Goal: Information Seeking & Learning: Learn about a topic

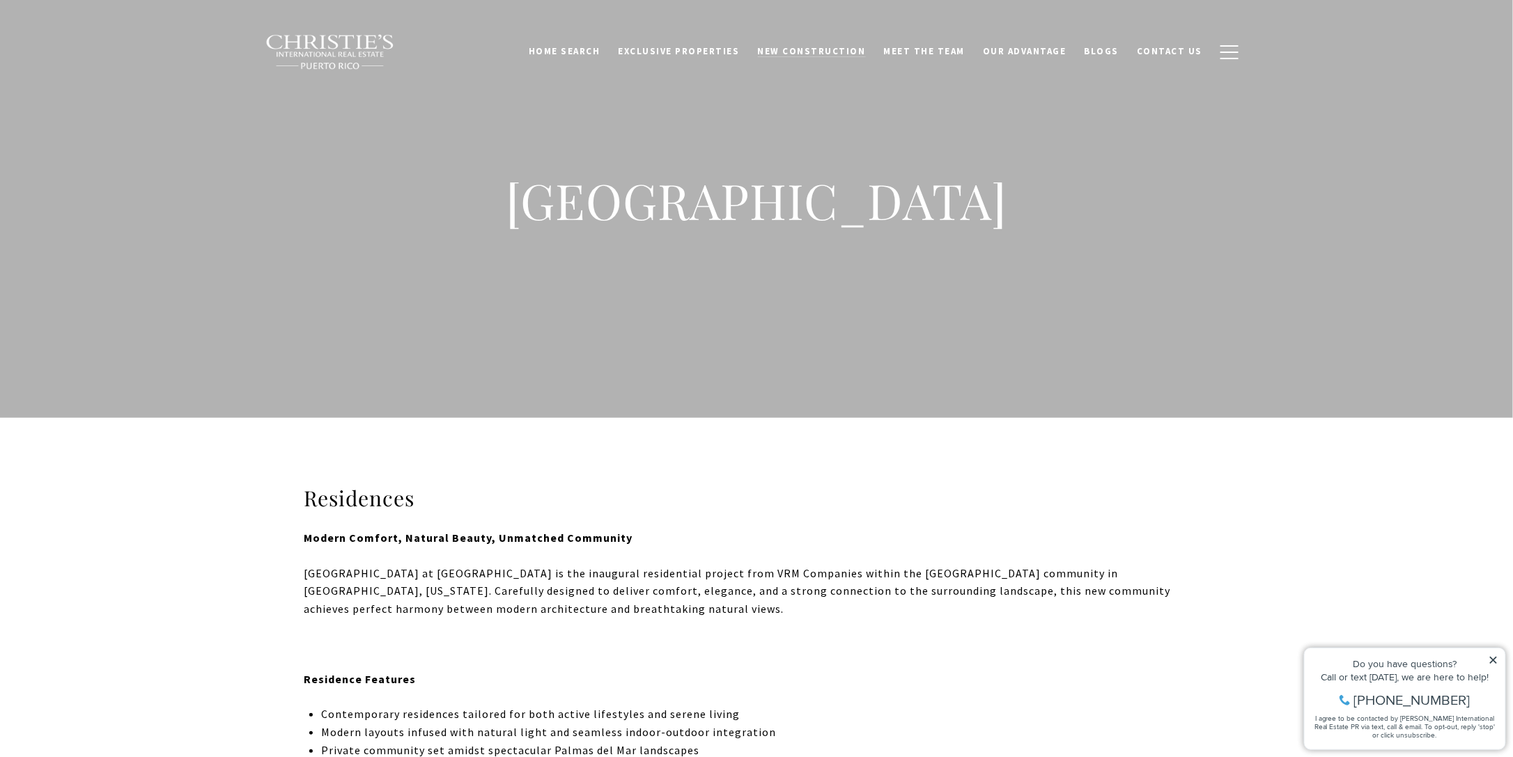
click at [799, 47] on span "New Construction" at bounding box center [812, 51] width 108 height 12
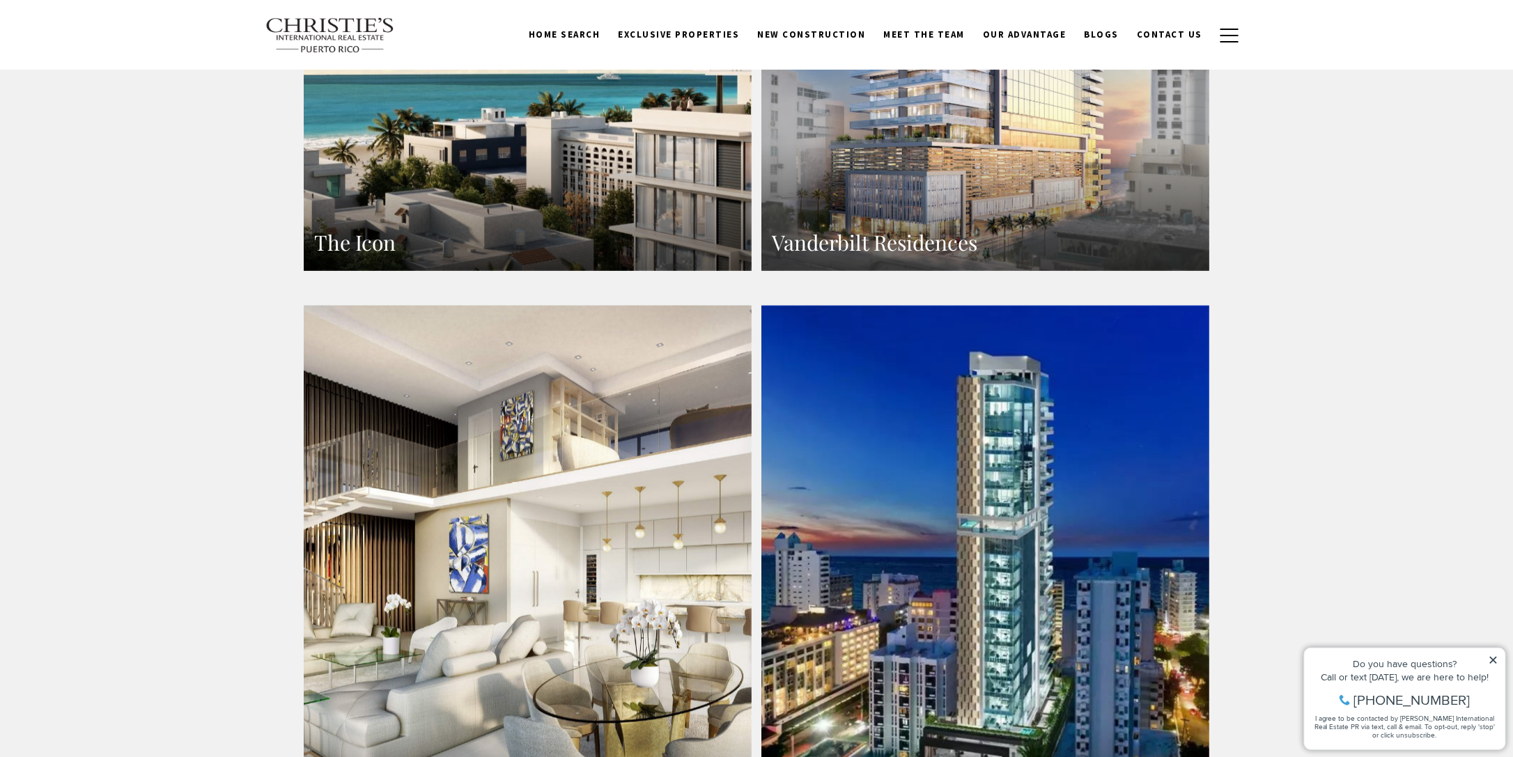
scroll to position [836, 0]
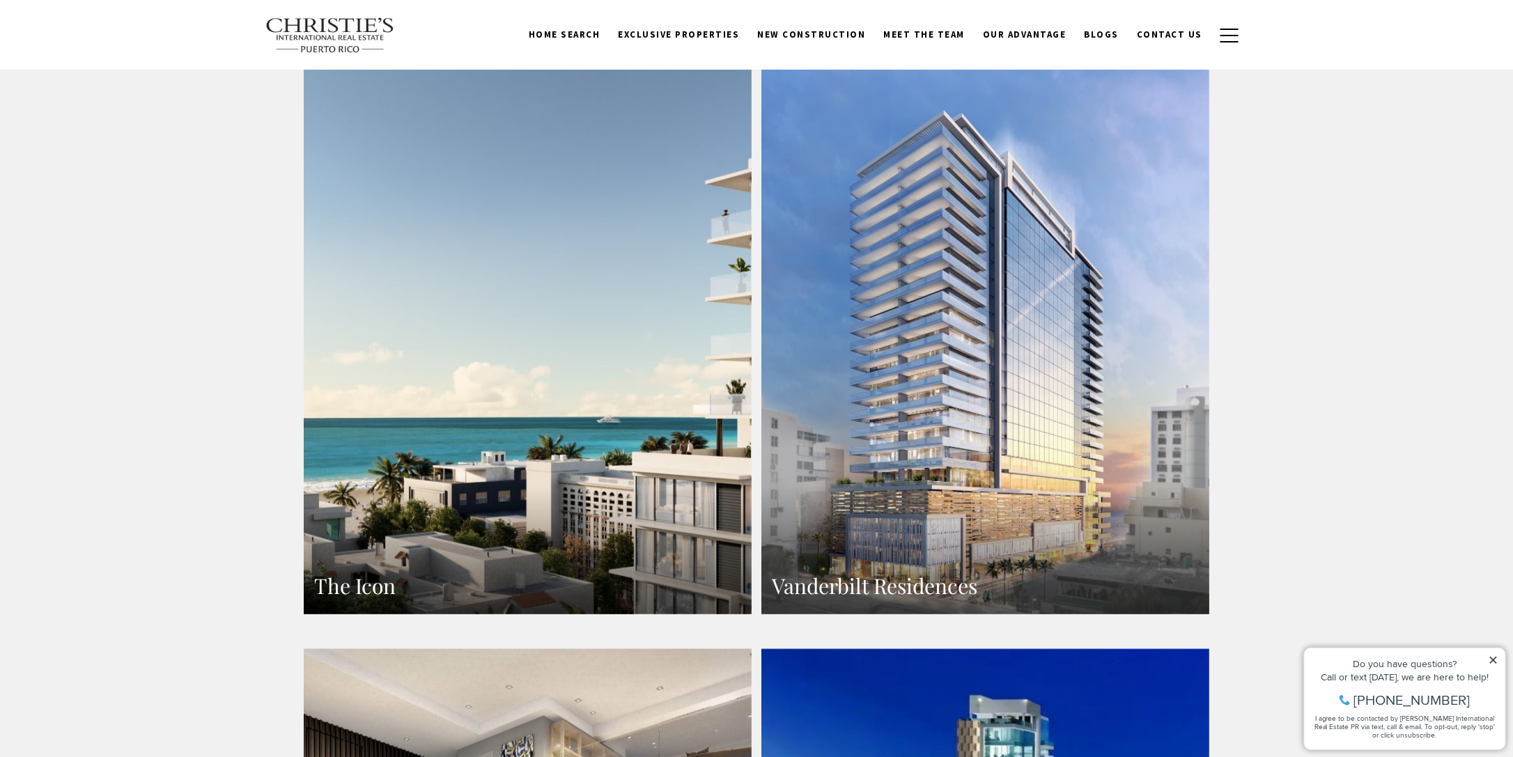
click at [920, 282] on link "Vanderbilt Residences" at bounding box center [986, 341] width 448 height 547
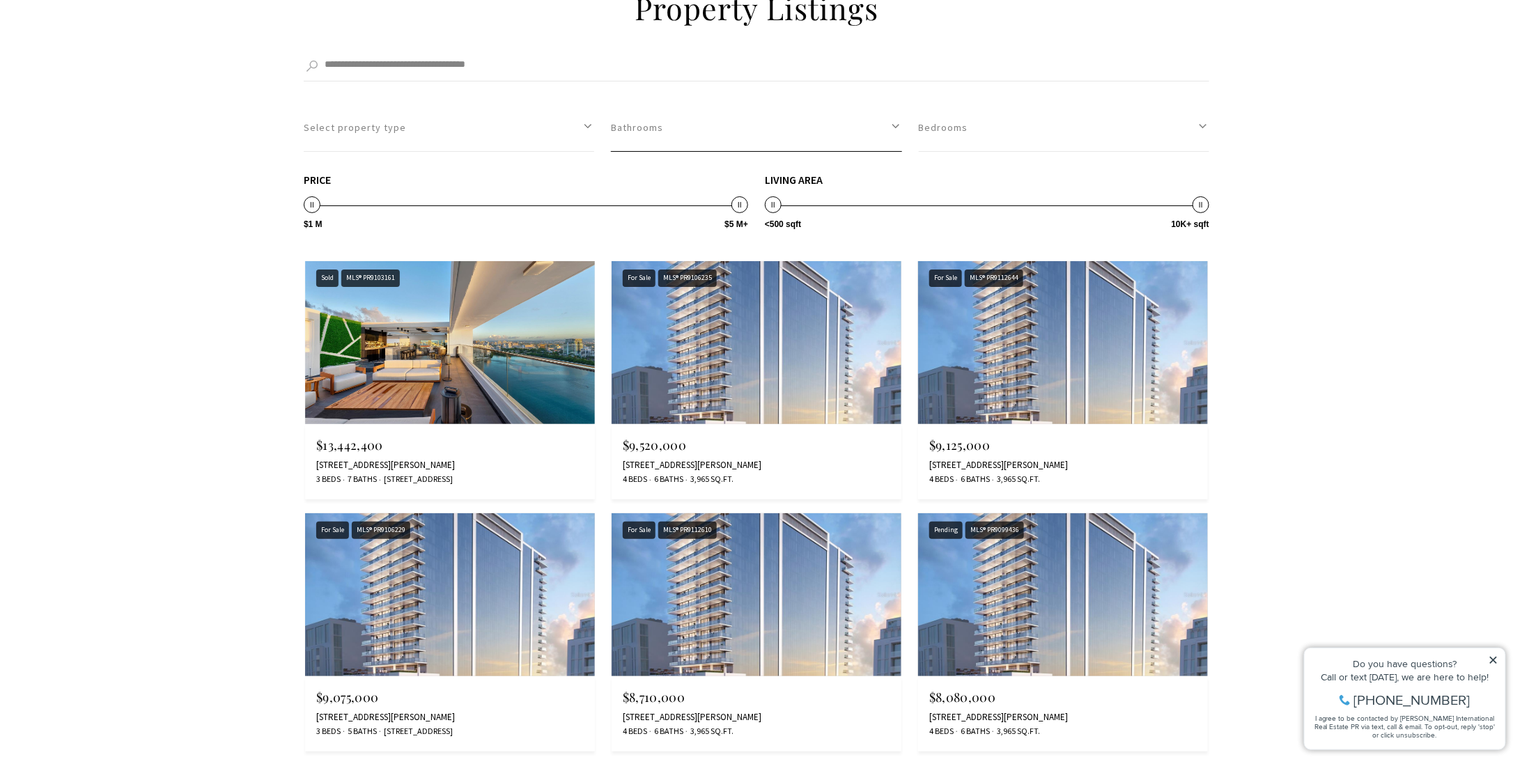
scroll to position [2718, 0]
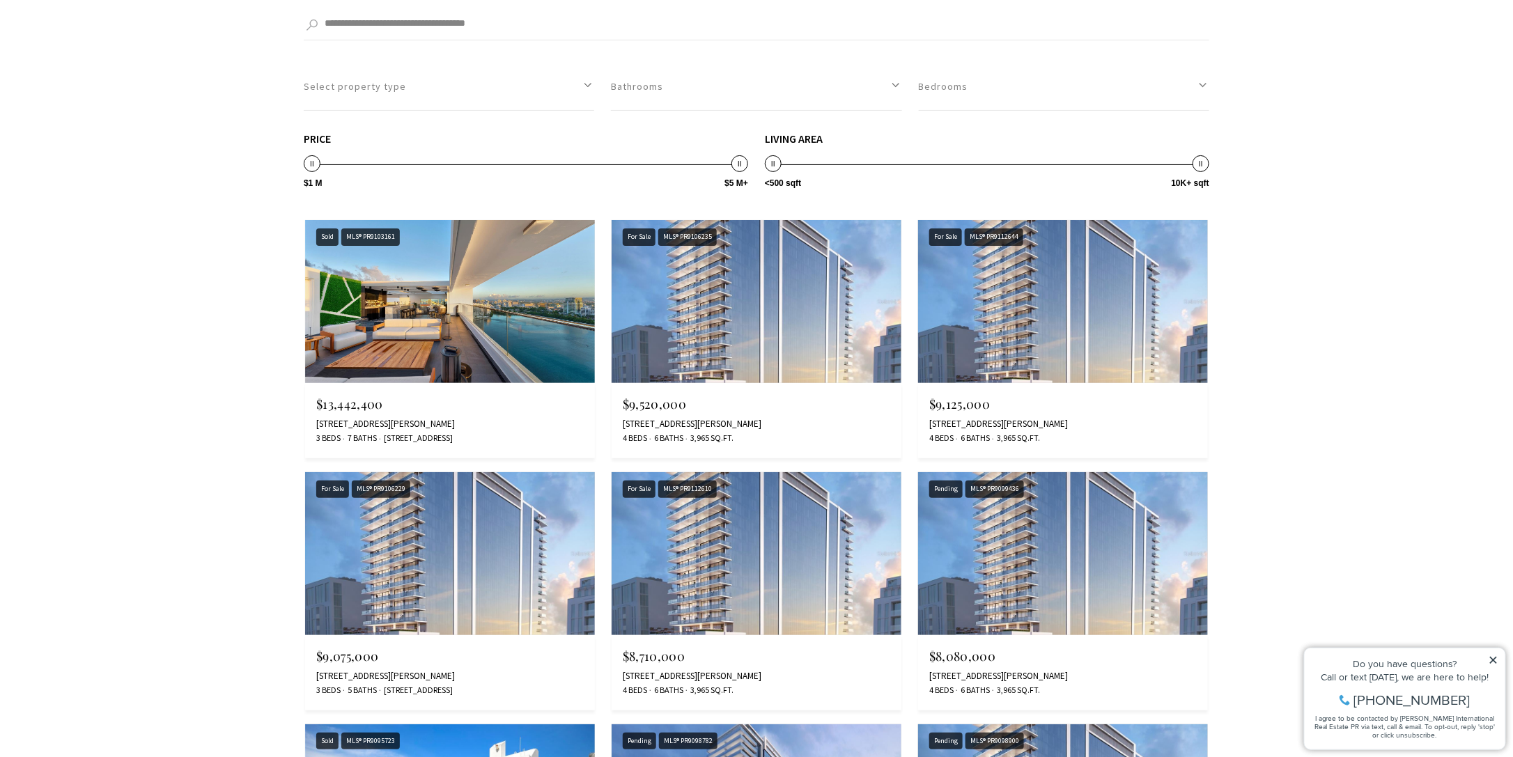
click at [403, 314] on img at bounding box center [450, 301] width 290 height 163
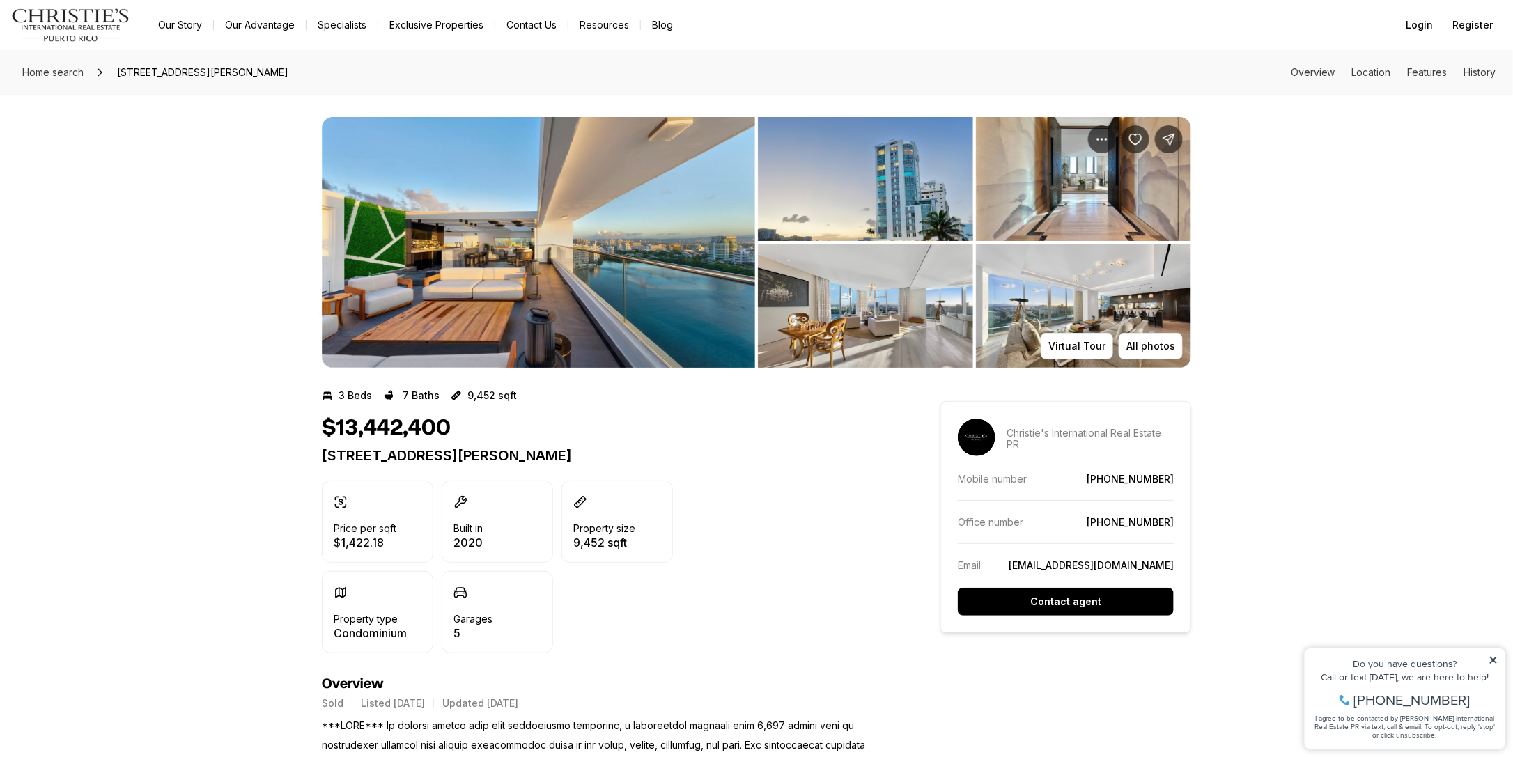
click at [444, 238] on img "View image gallery" at bounding box center [538, 242] width 433 height 251
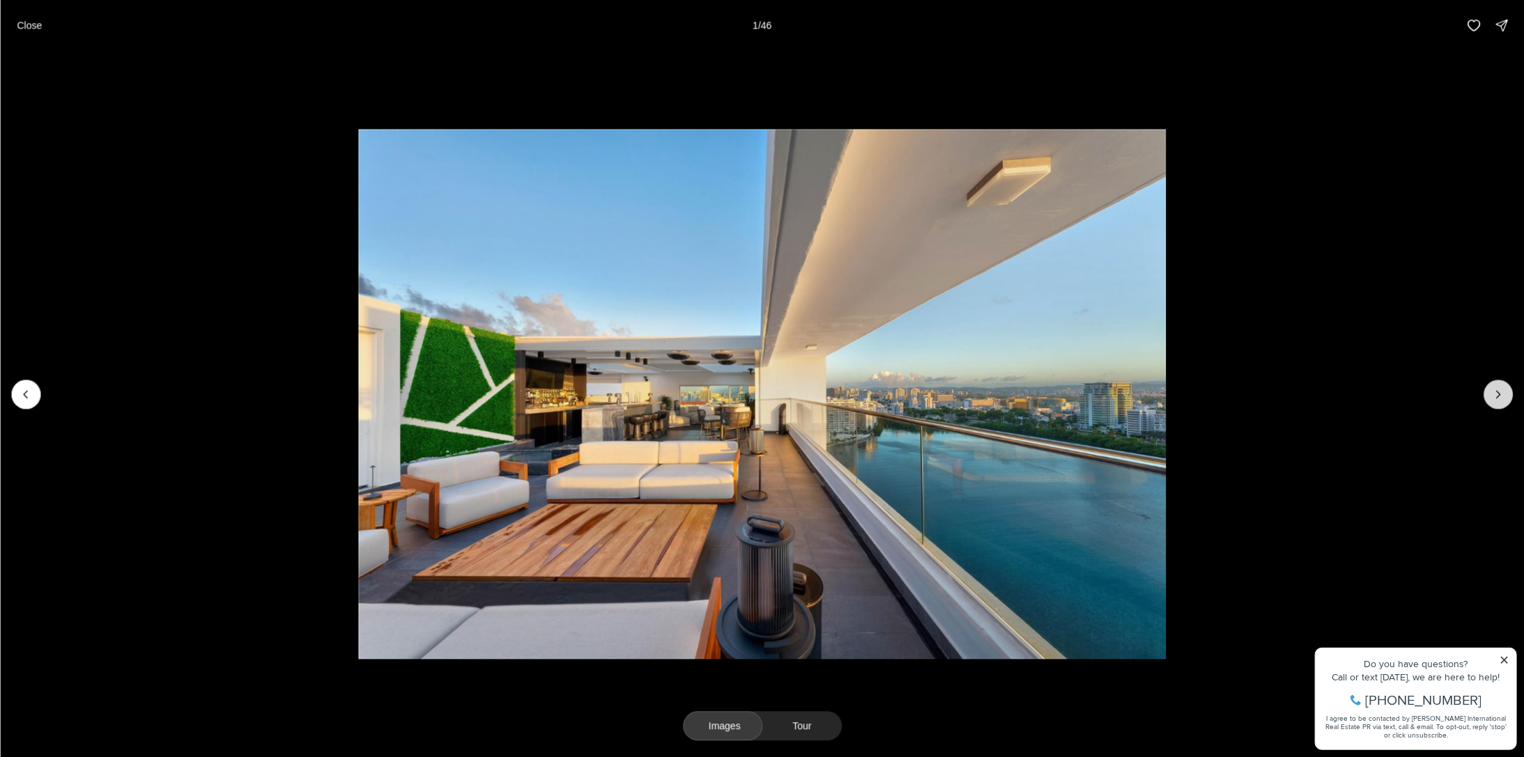
click at [1500, 389] on icon "Next slide" at bounding box center [1498, 394] width 14 height 14
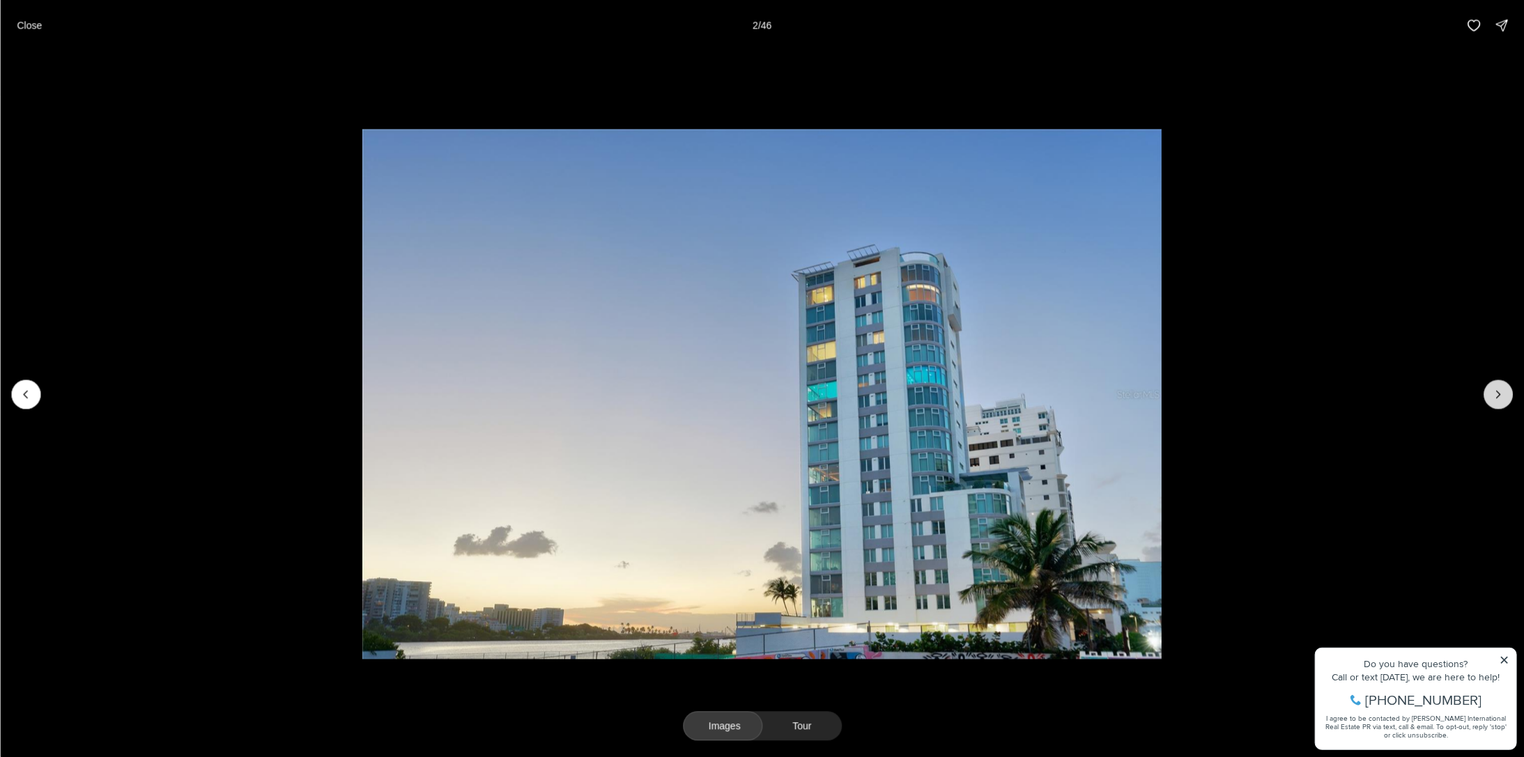
click at [1486, 389] on button "Next slide" at bounding box center [1498, 394] width 29 height 29
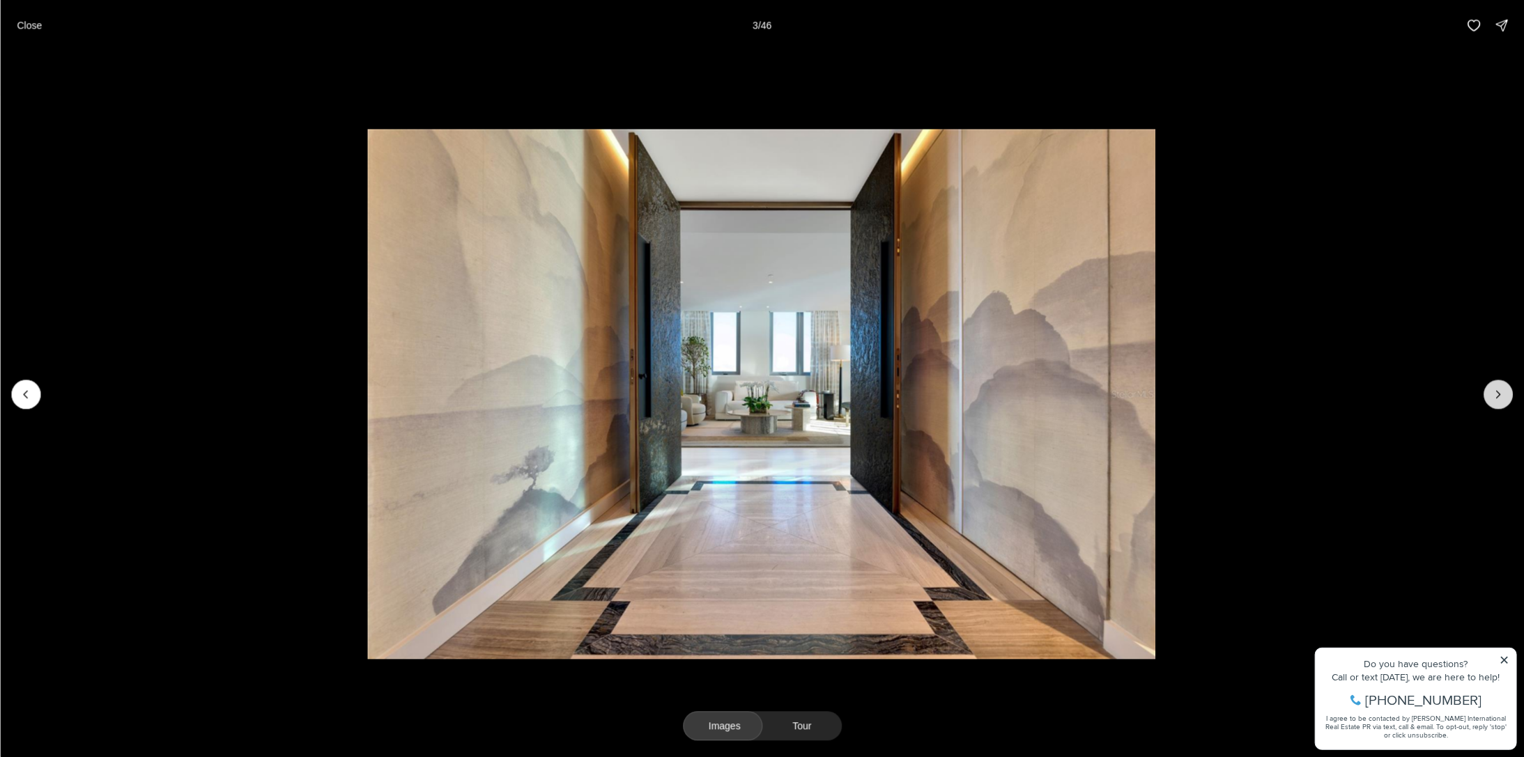
click at [1486, 389] on button "Next slide" at bounding box center [1498, 394] width 29 height 29
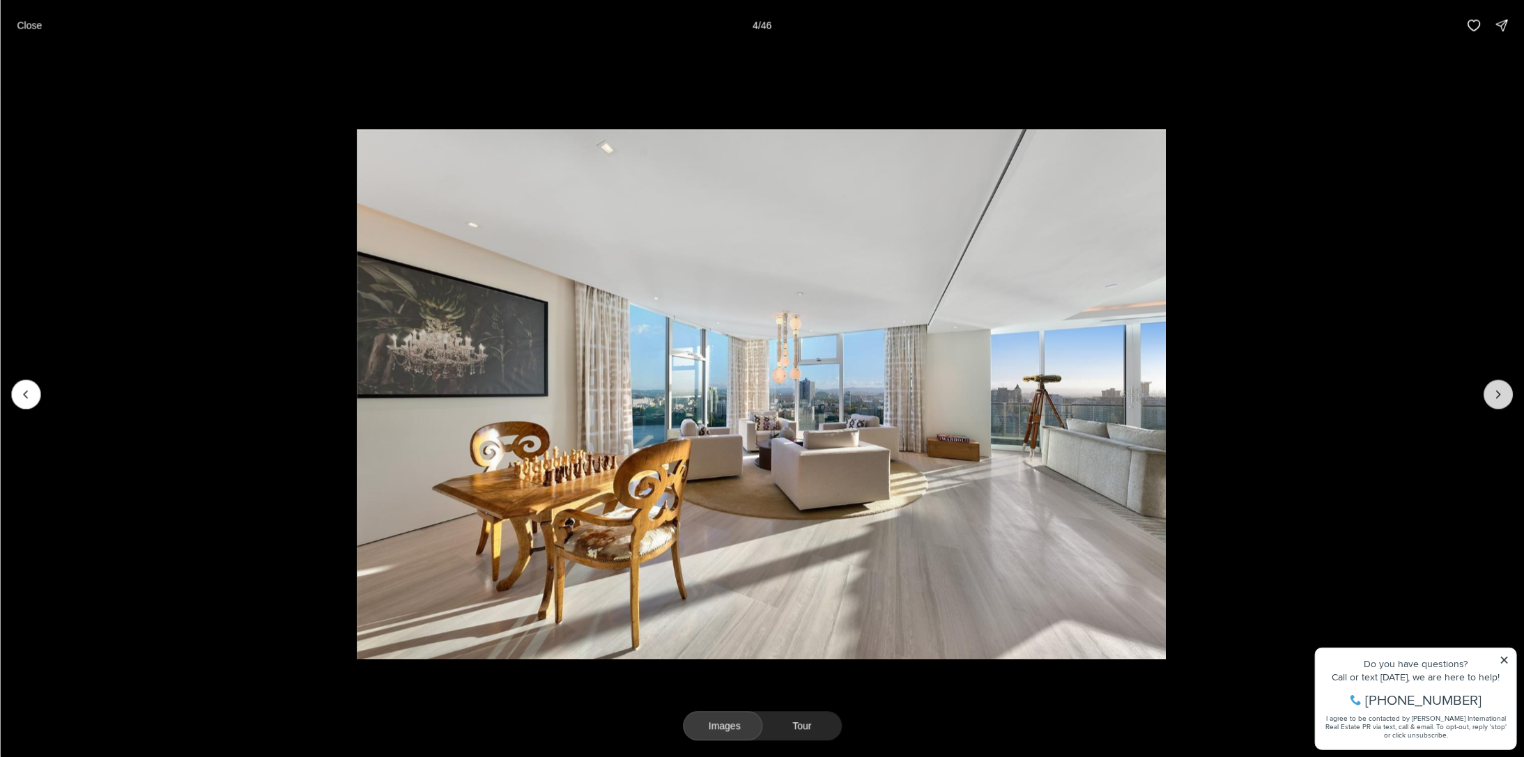
click at [1486, 389] on button "Next slide" at bounding box center [1498, 394] width 29 height 29
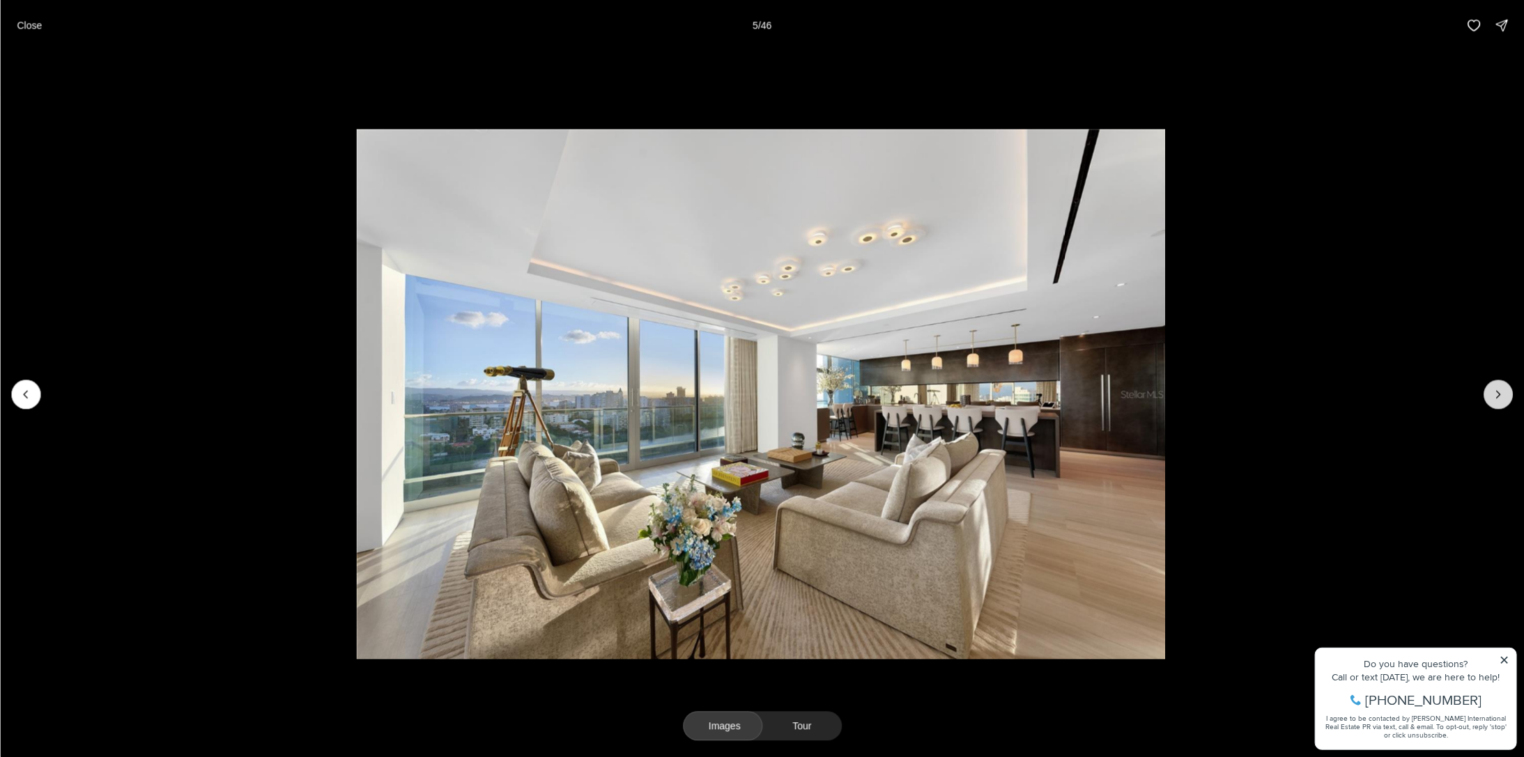
click at [1486, 389] on button "Next slide" at bounding box center [1498, 394] width 29 height 29
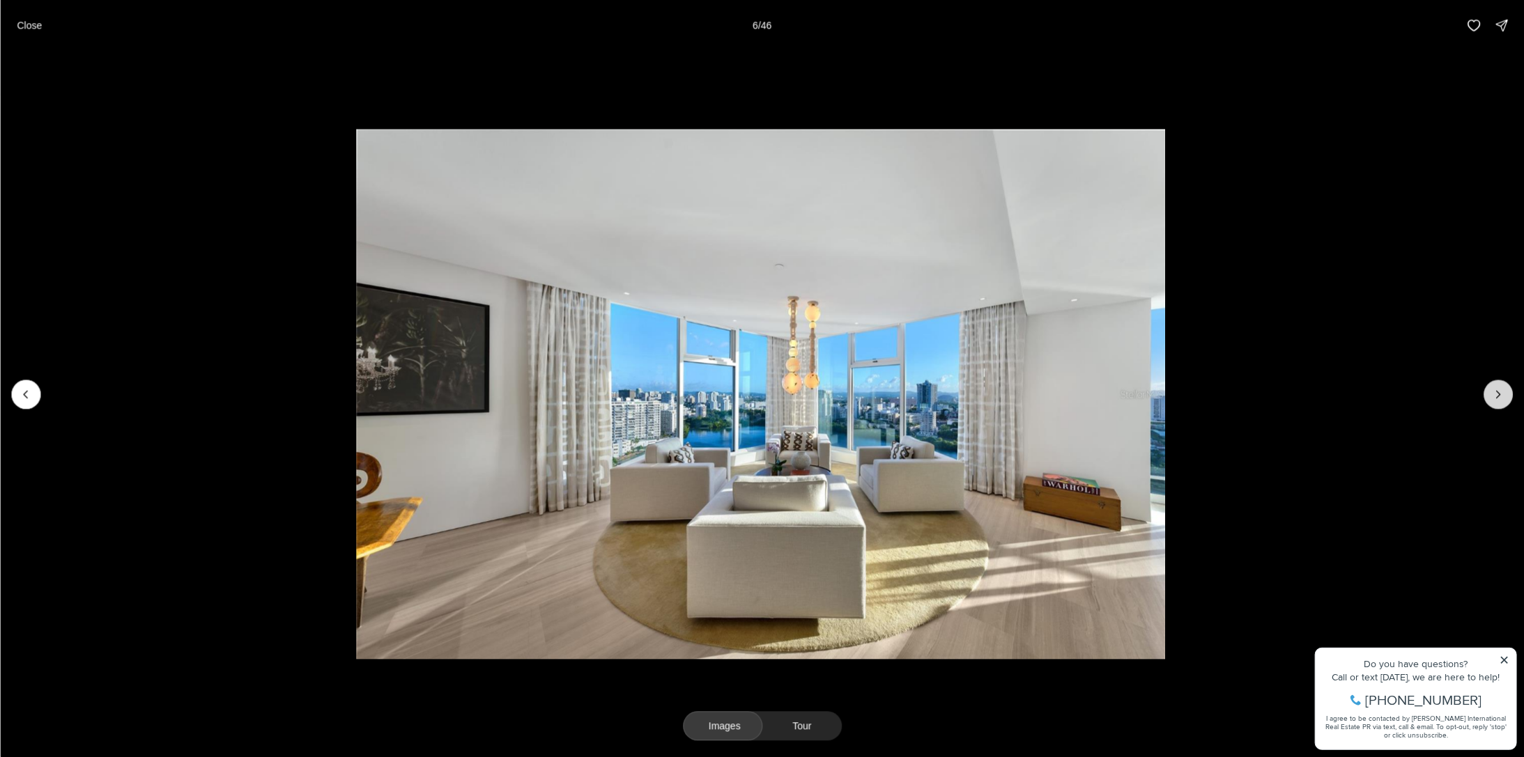
click at [1486, 389] on button "Next slide" at bounding box center [1498, 394] width 29 height 29
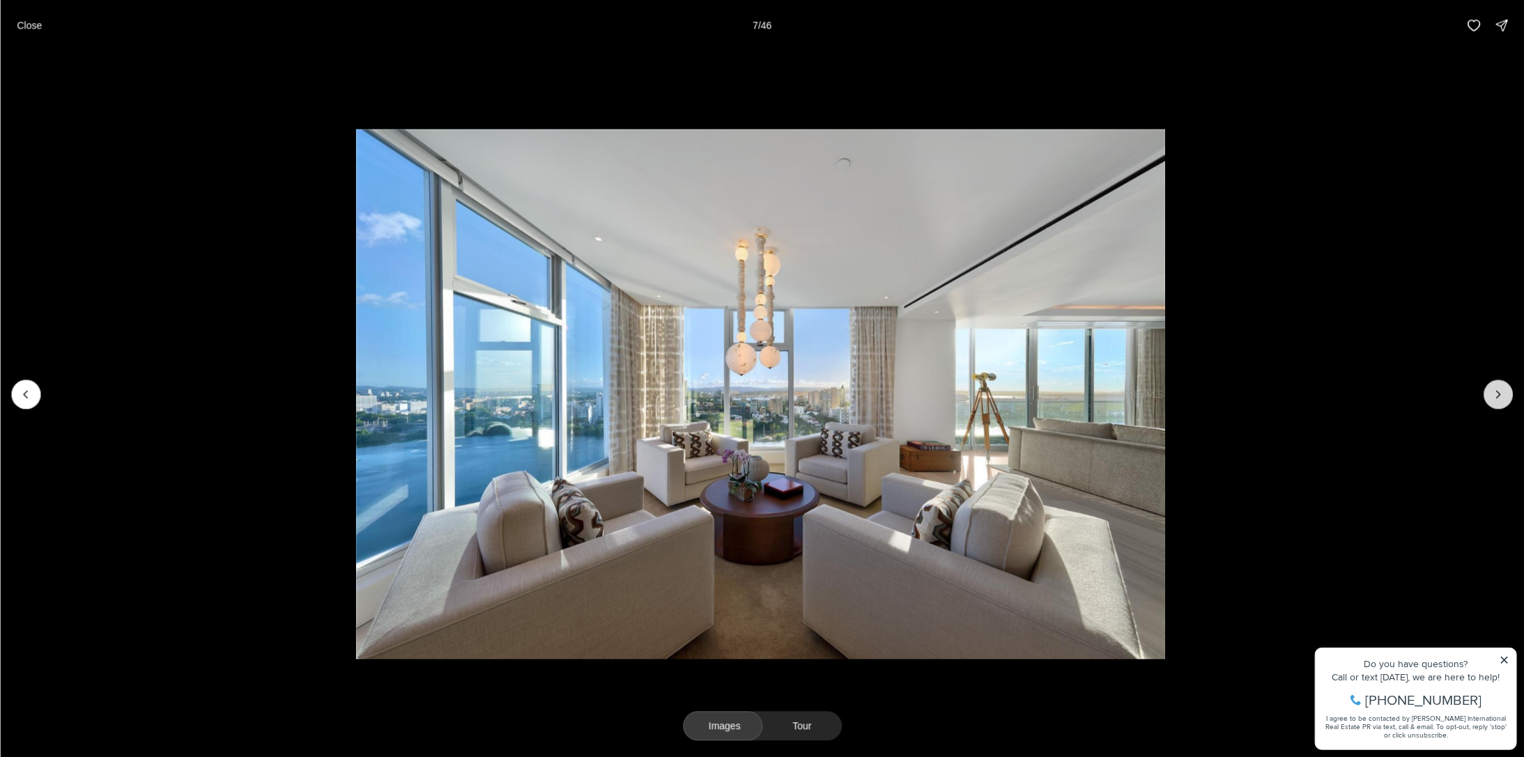
click at [1486, 389] on button "Next slide" at bounding box center [1498, 394] width 29 height 29
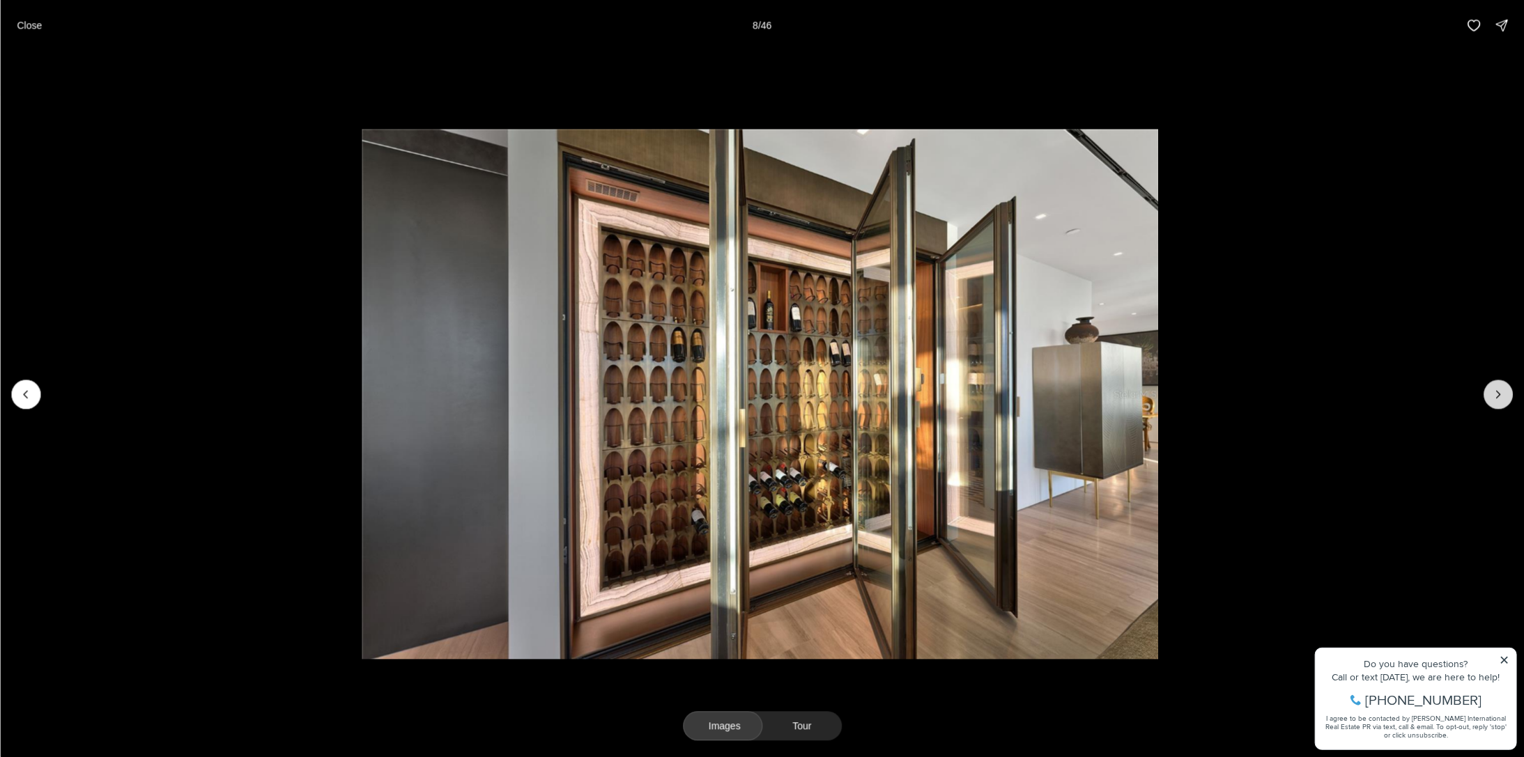
click at [1486, 389] on button "Next slide" at bounding box center [1498, 394] width 29 height 29
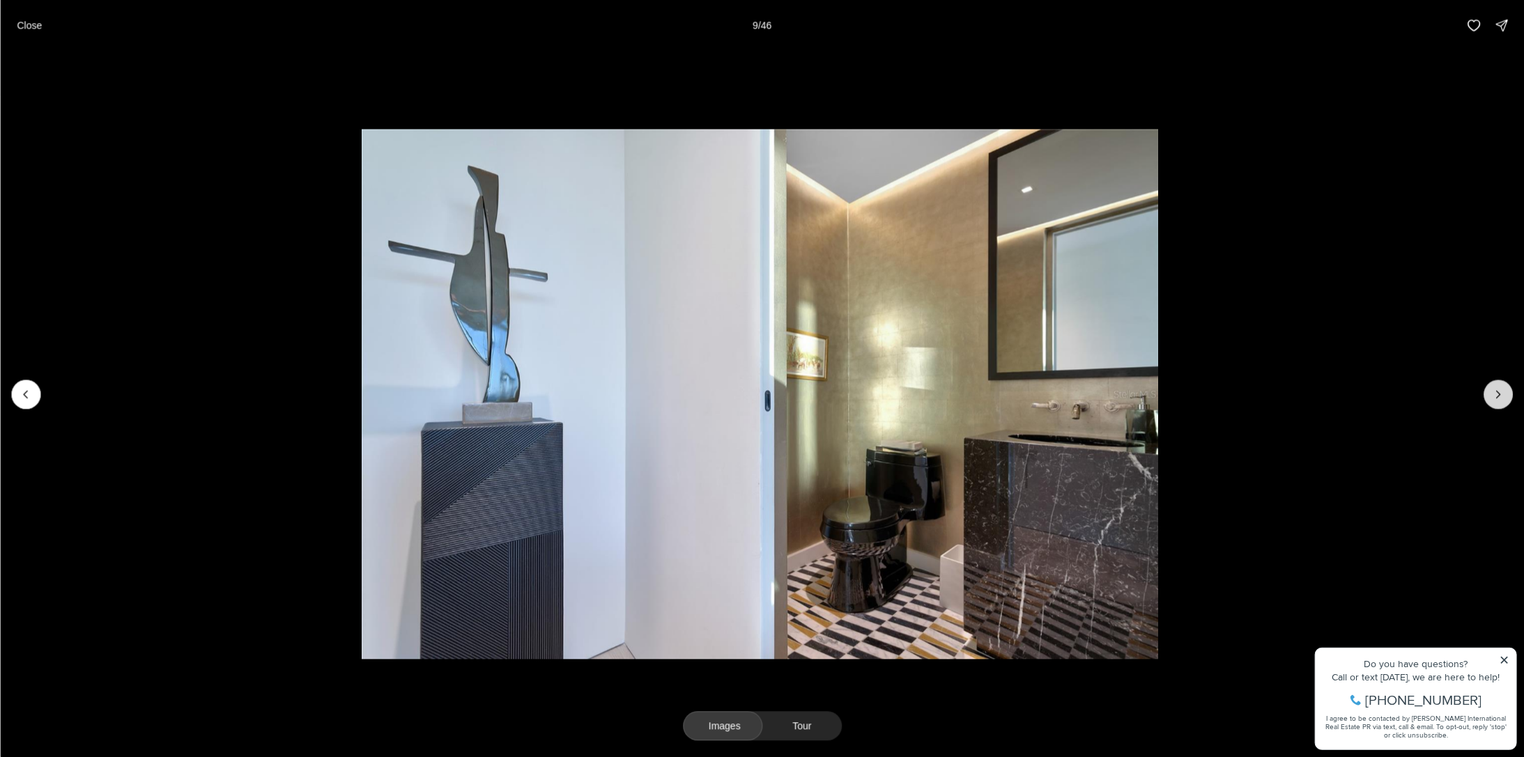
click at [1486, 389] on button "Next slide" at bounding box center [1498, 394] width 29 height 29
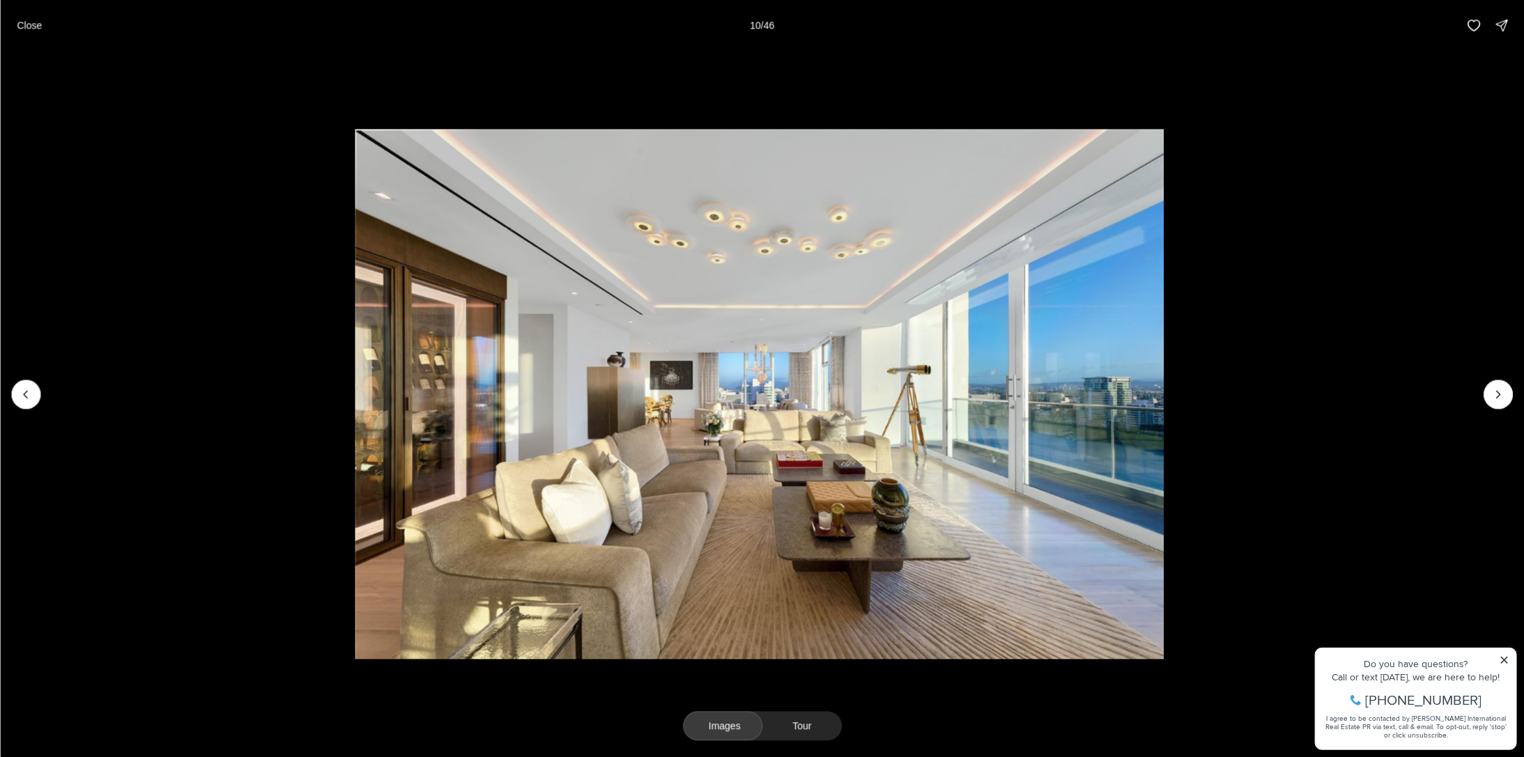
click at [1484, 390] on li "10 of 46" at bounding box center [759, 394] width 1524 height 688
click at [1500, 389] on icon "Next slide" at bounding box center [1498, 394] width 14 height 14
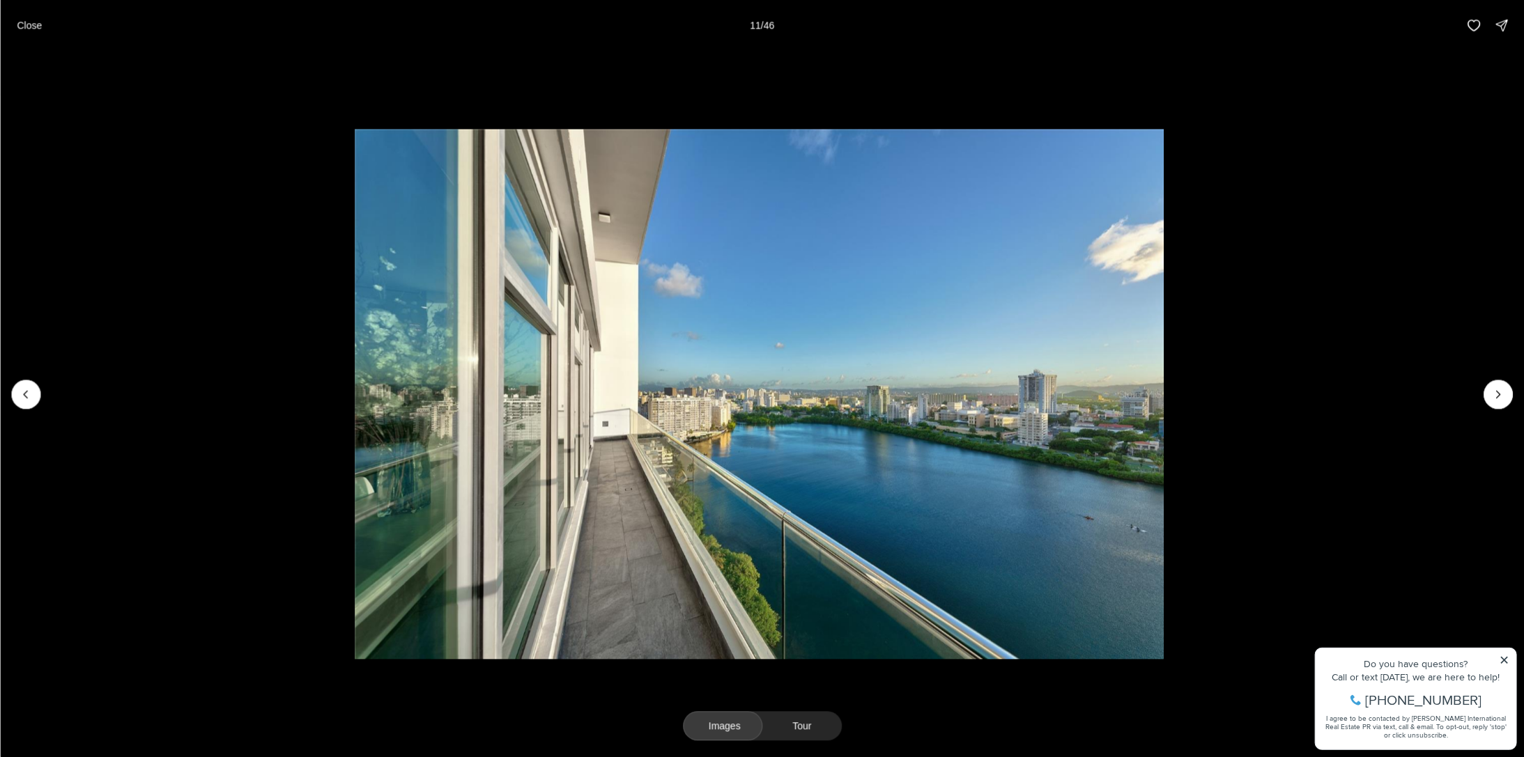
click at [1059, 442] on img "11 of 46" at bounding box center [759, 394] width 809 height 530
click at [1500, 397] on icon "Next slide" at bounding box center [1498, 394] width 14 height 14
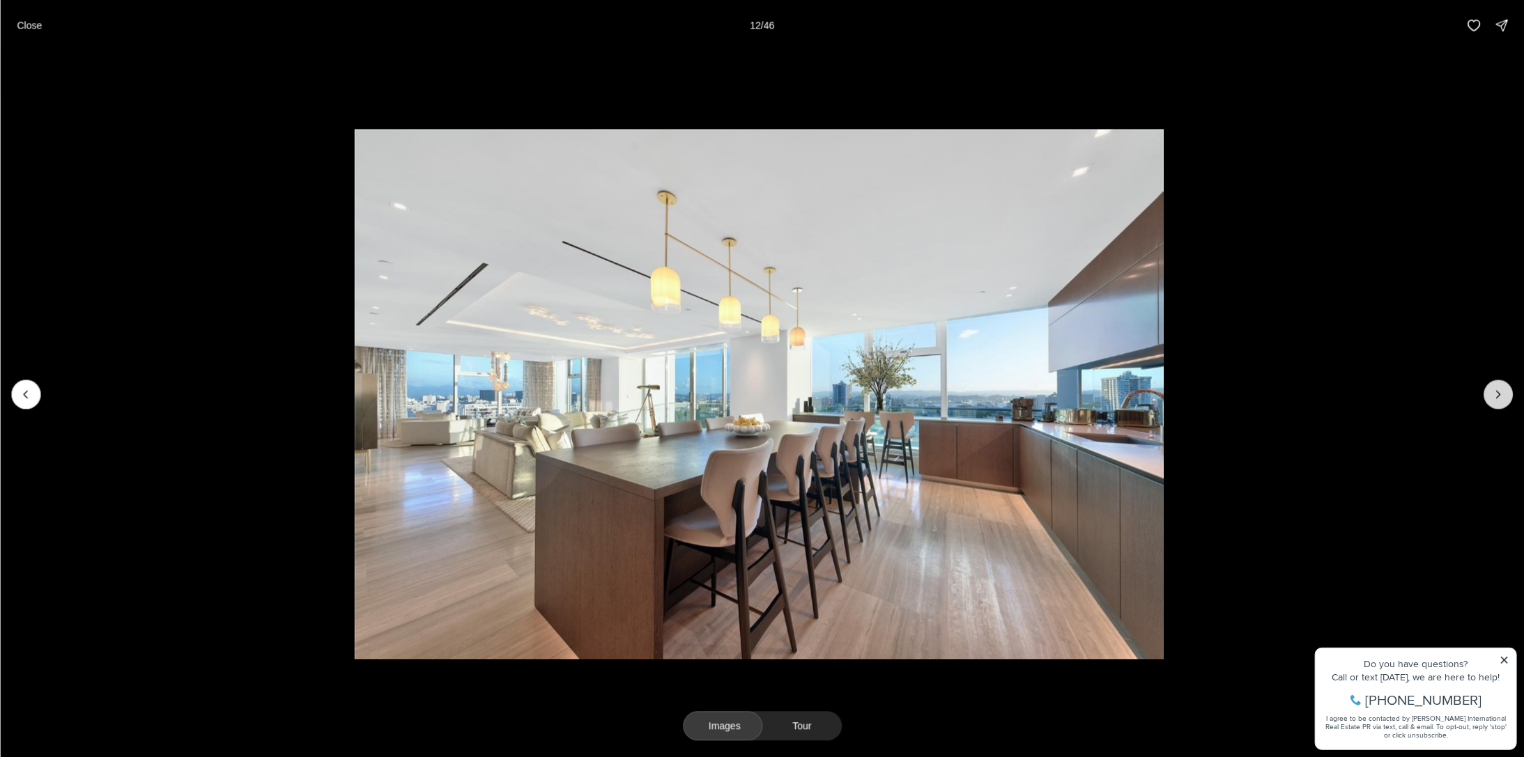
click at [1500, 397] on icon "Next slide" at bounding box center [1498, 394] width 14 height 14
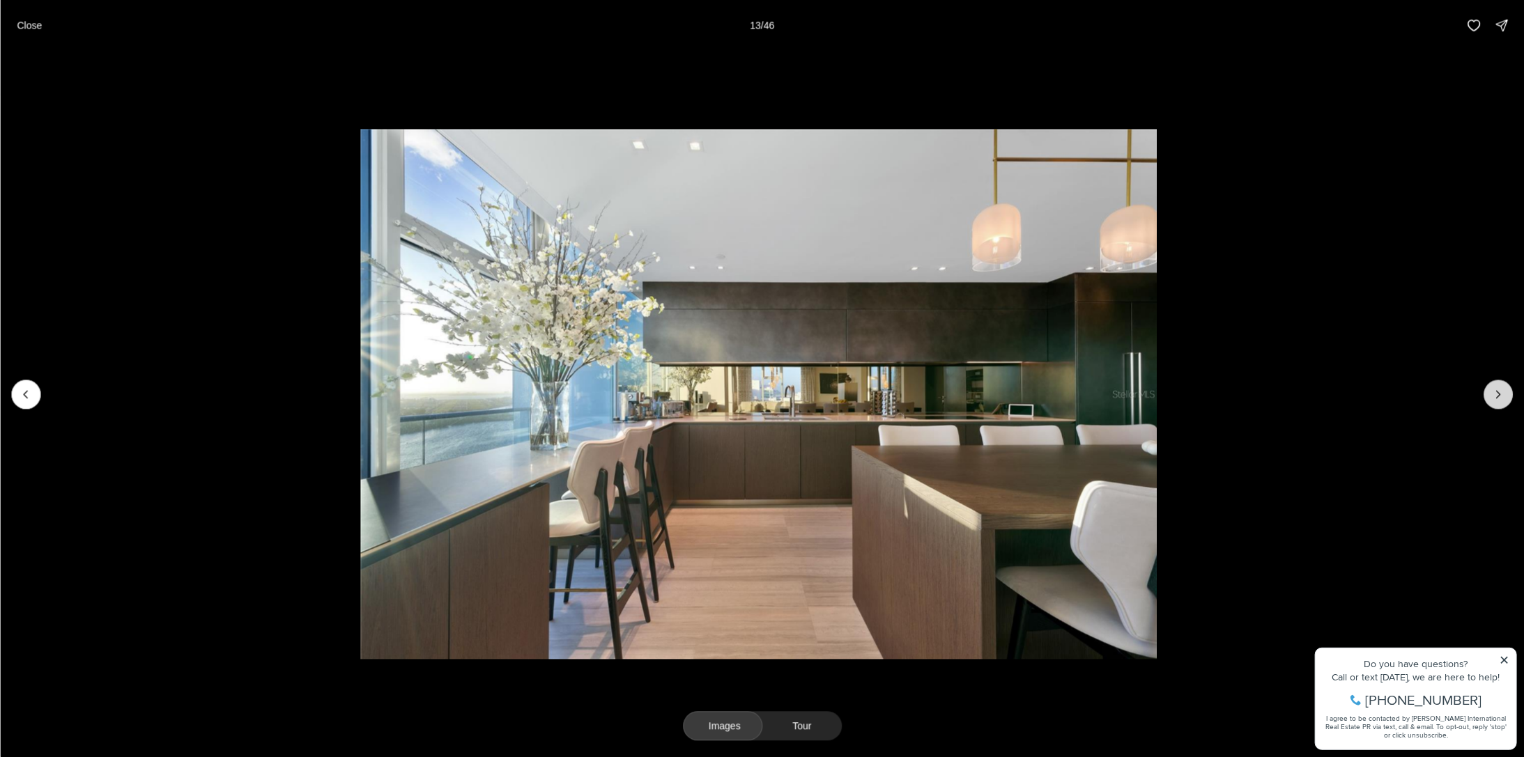
click at [1500, 397] on icon "Next slide" at bounding box center [1498, 394] width 14 height 14
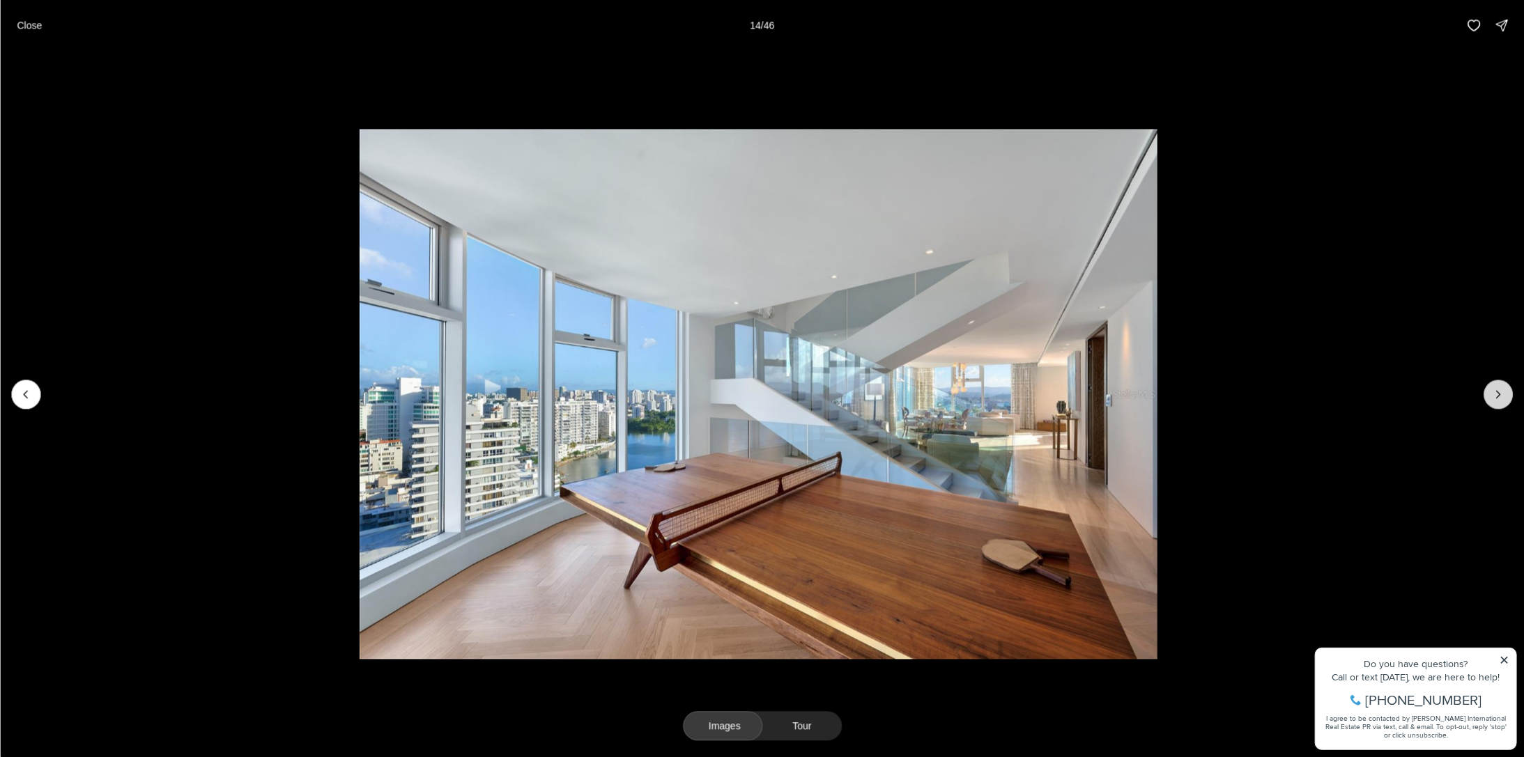
click at [1500, 397] on icon "Next slide" at bounding box center [1498, 394] width 14 height 14
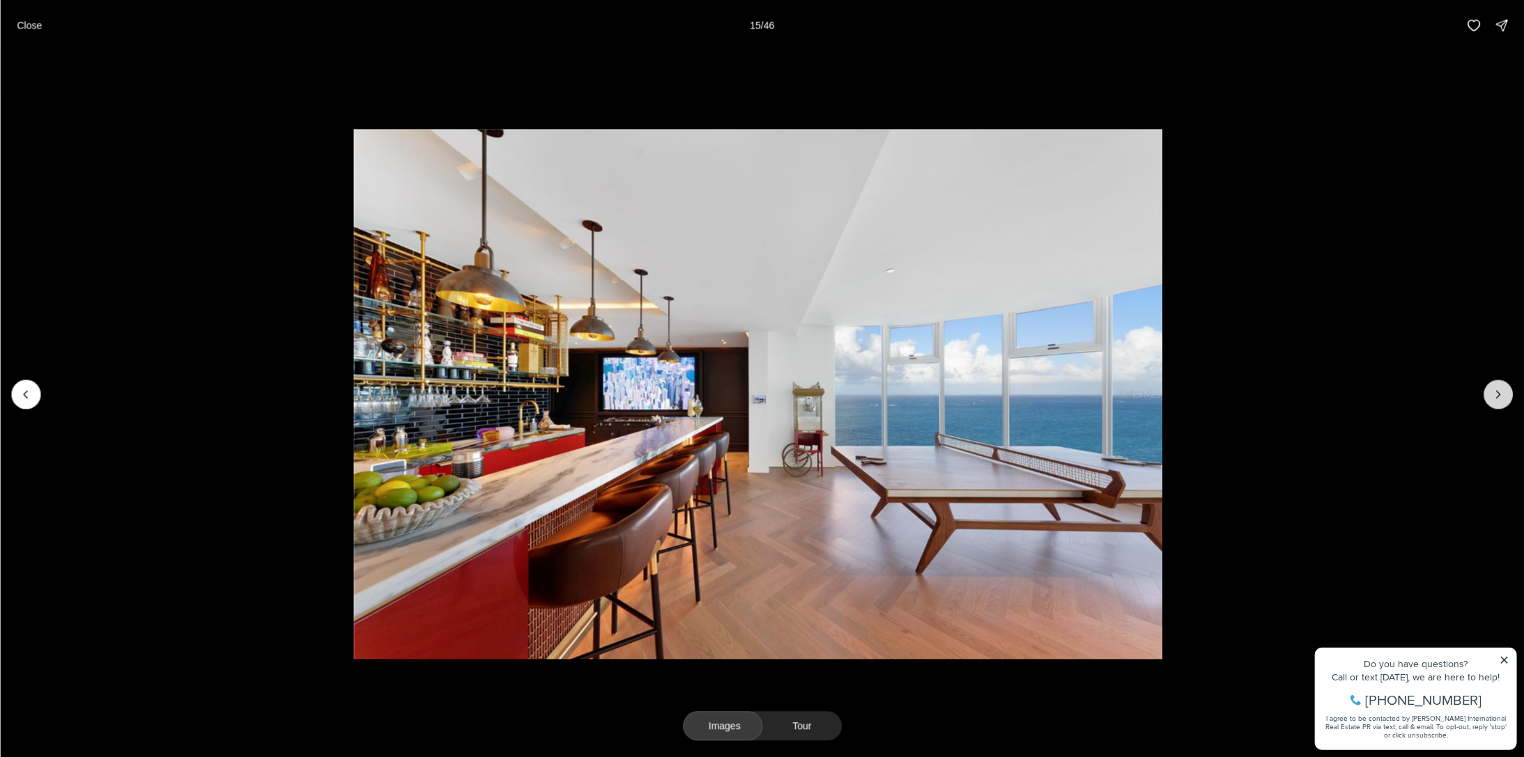
click at [1500, 397] on icon "Next slide" at bounding box center [1498, 394] width 14 height 14
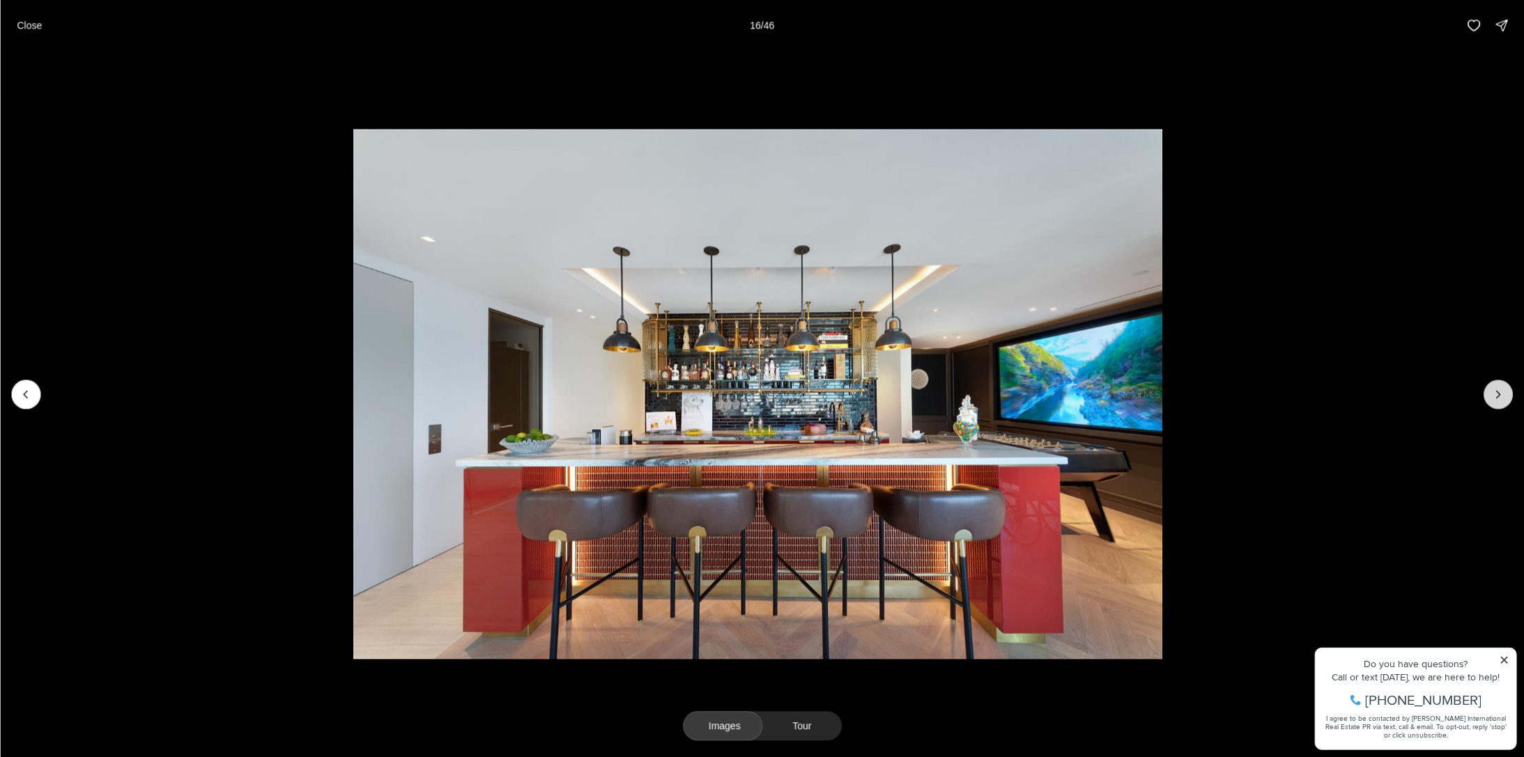
click at [1500, 397] on icon "Next slide" at bounding box center [1498, 394] width 14 height 14
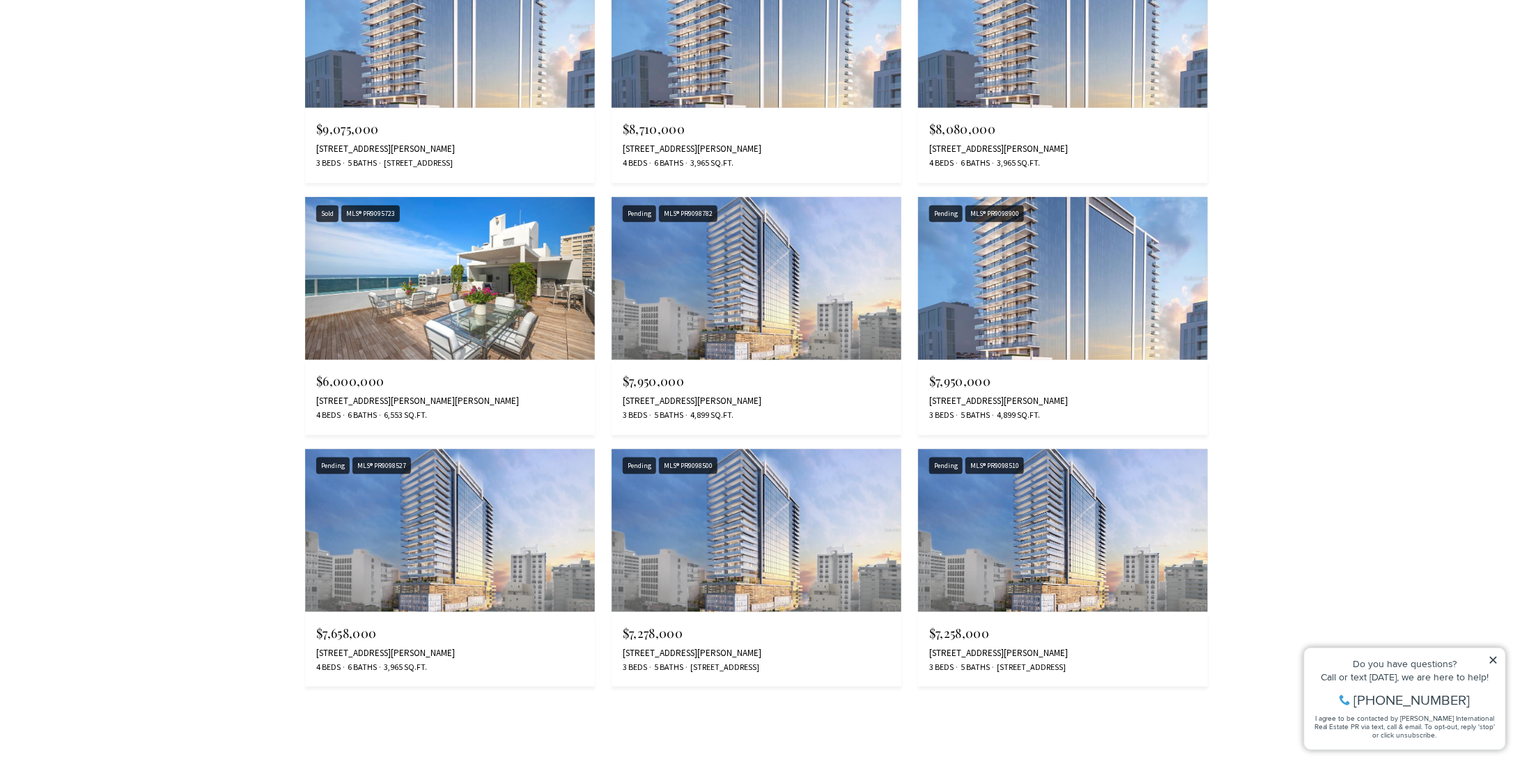
scroll to position [3345, 0]
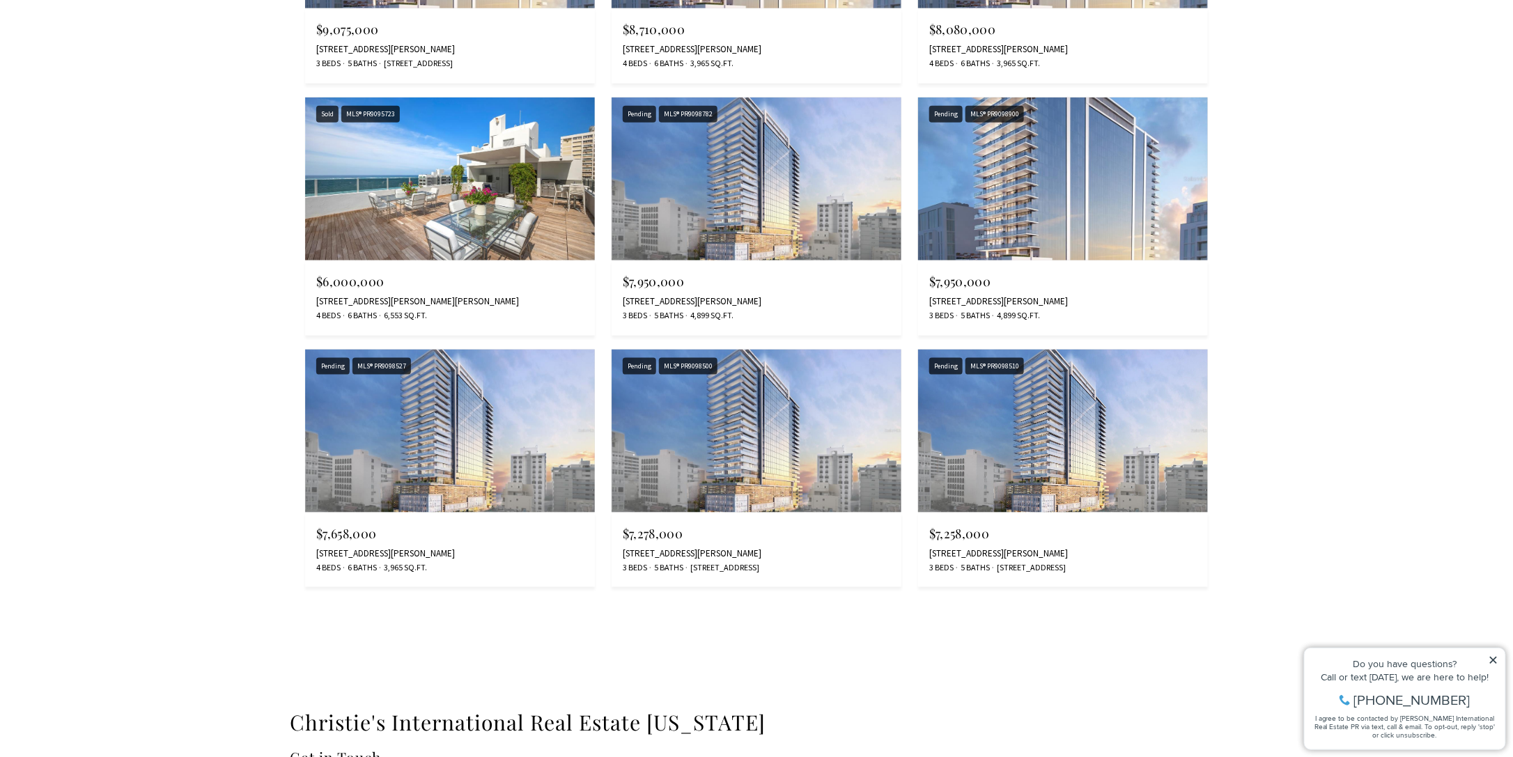
click at [404, 233] on img at bounding box center [450, 179] width 290 height 163
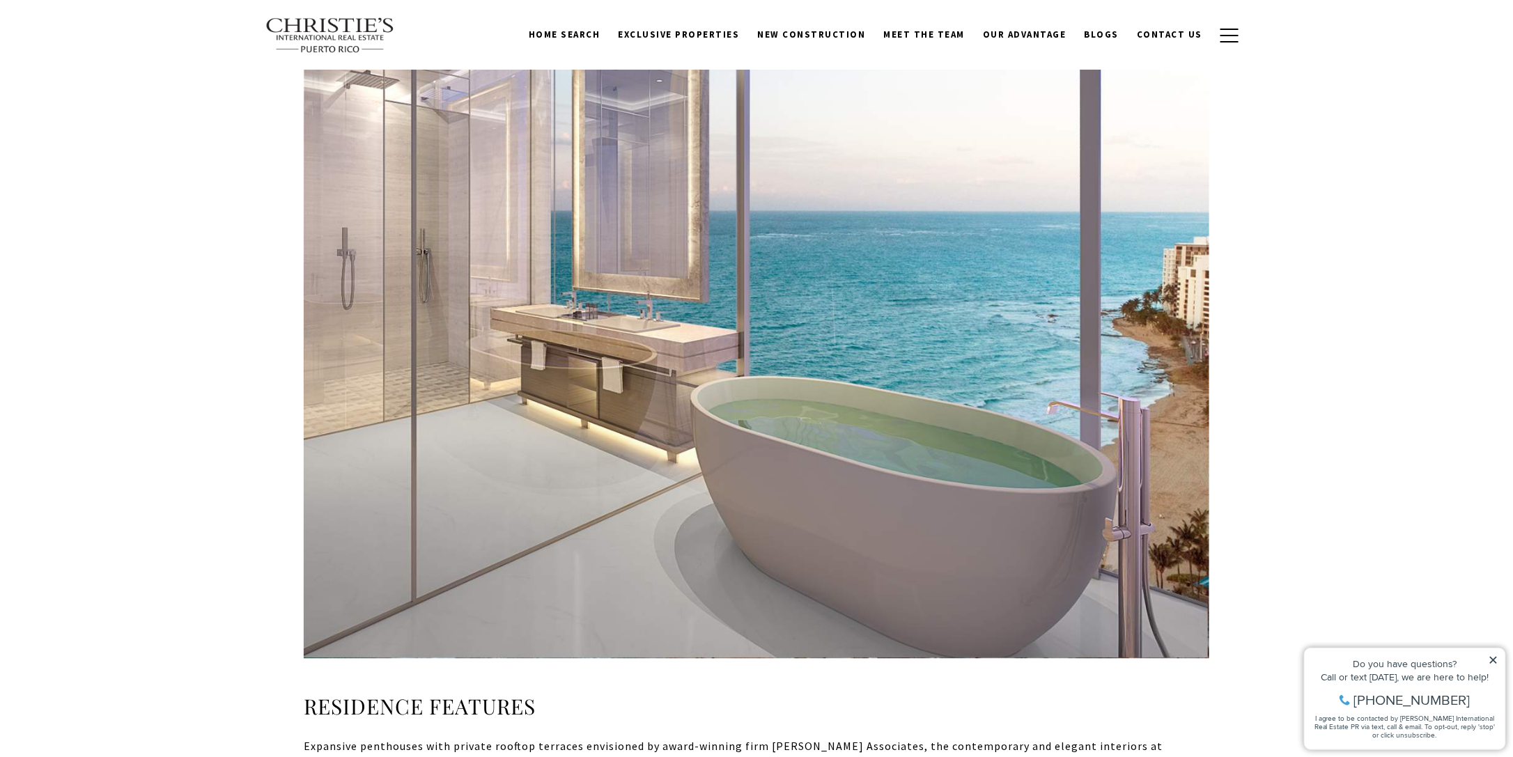
scroll to position [1394, 0]
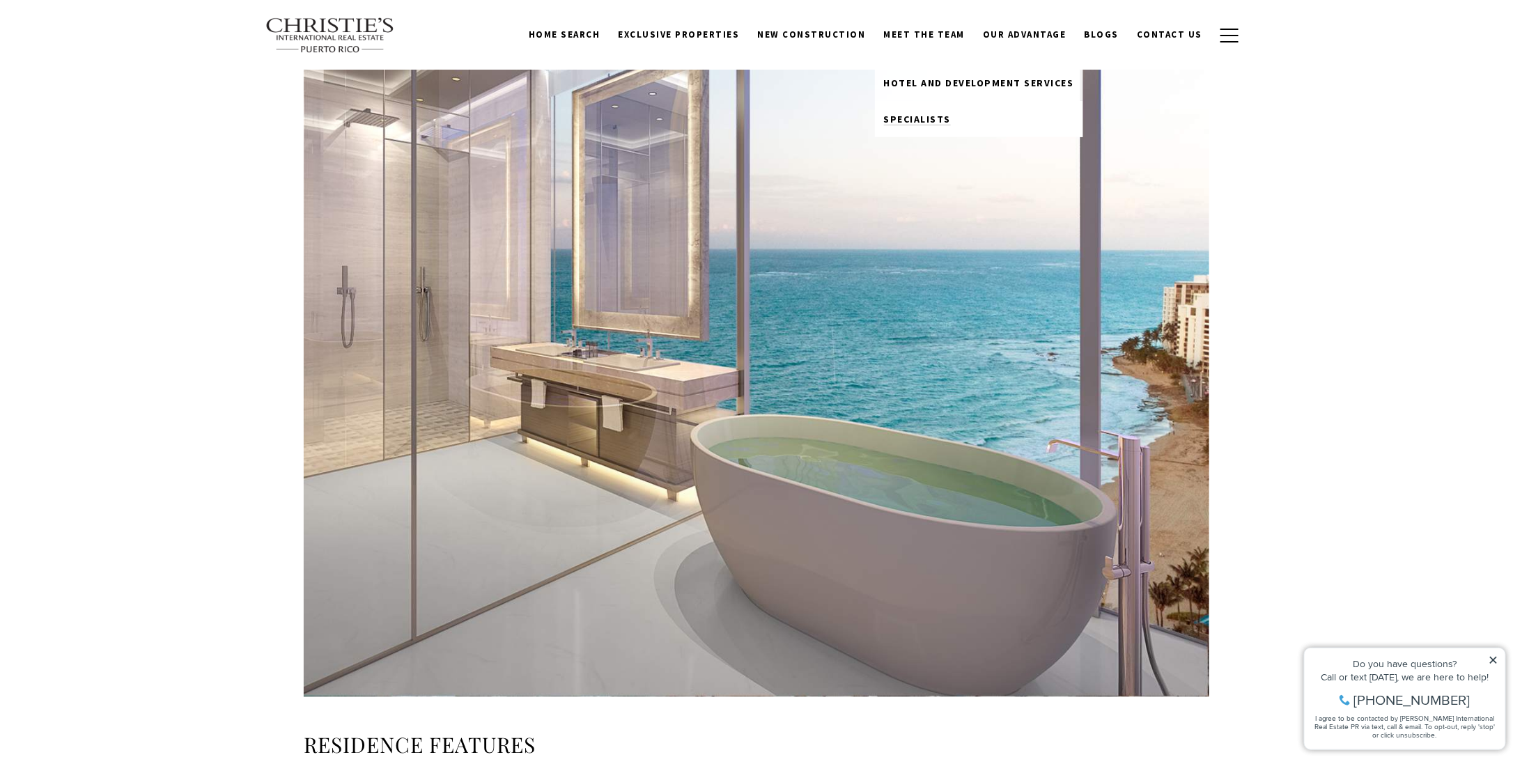
click at [920, 115] on span "Specialists" at bounding box center [918, 119] width 68 height 13
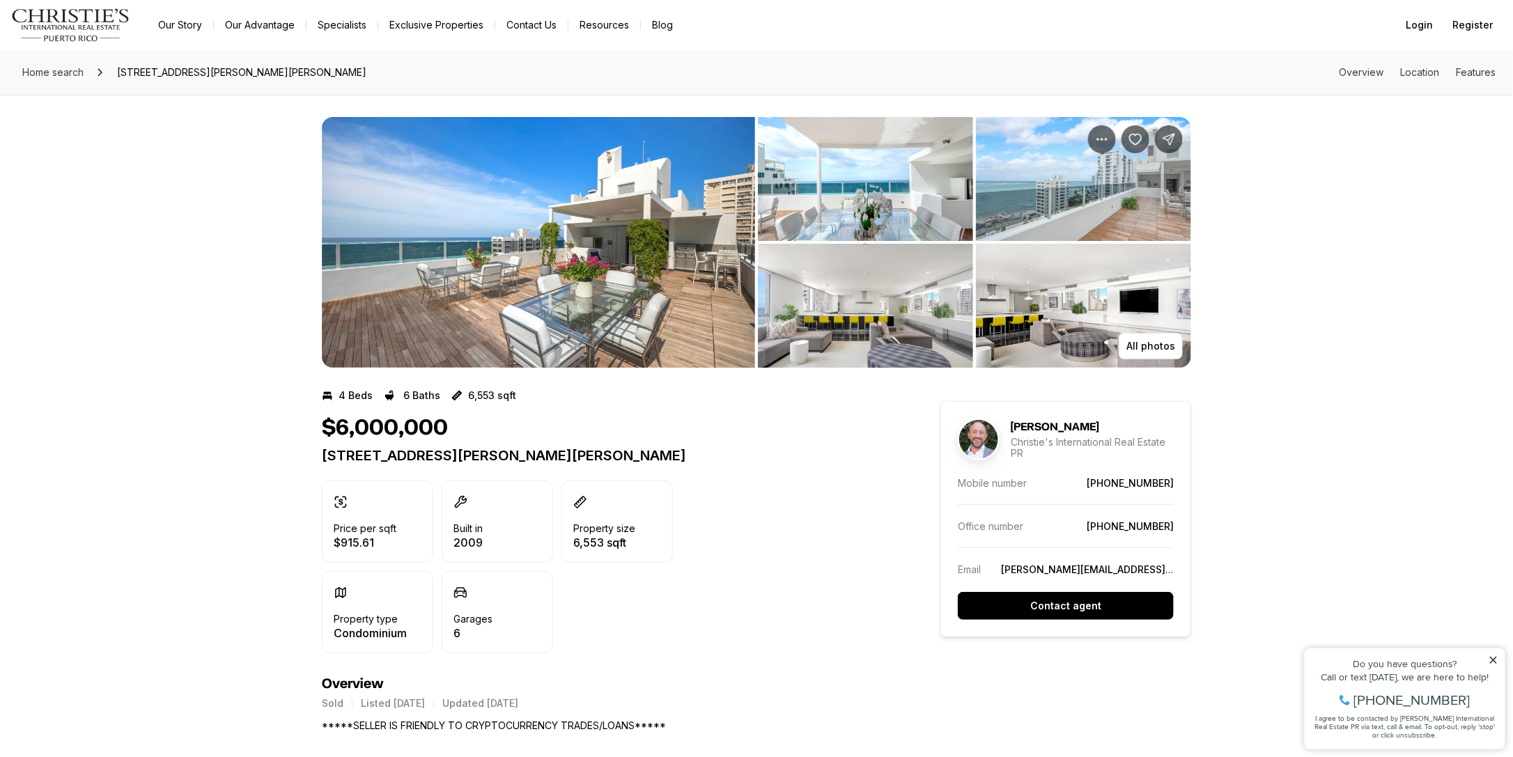
click at [399, 187] on img "View image gallery" at bounding box center [538, 242] width 433 height 251
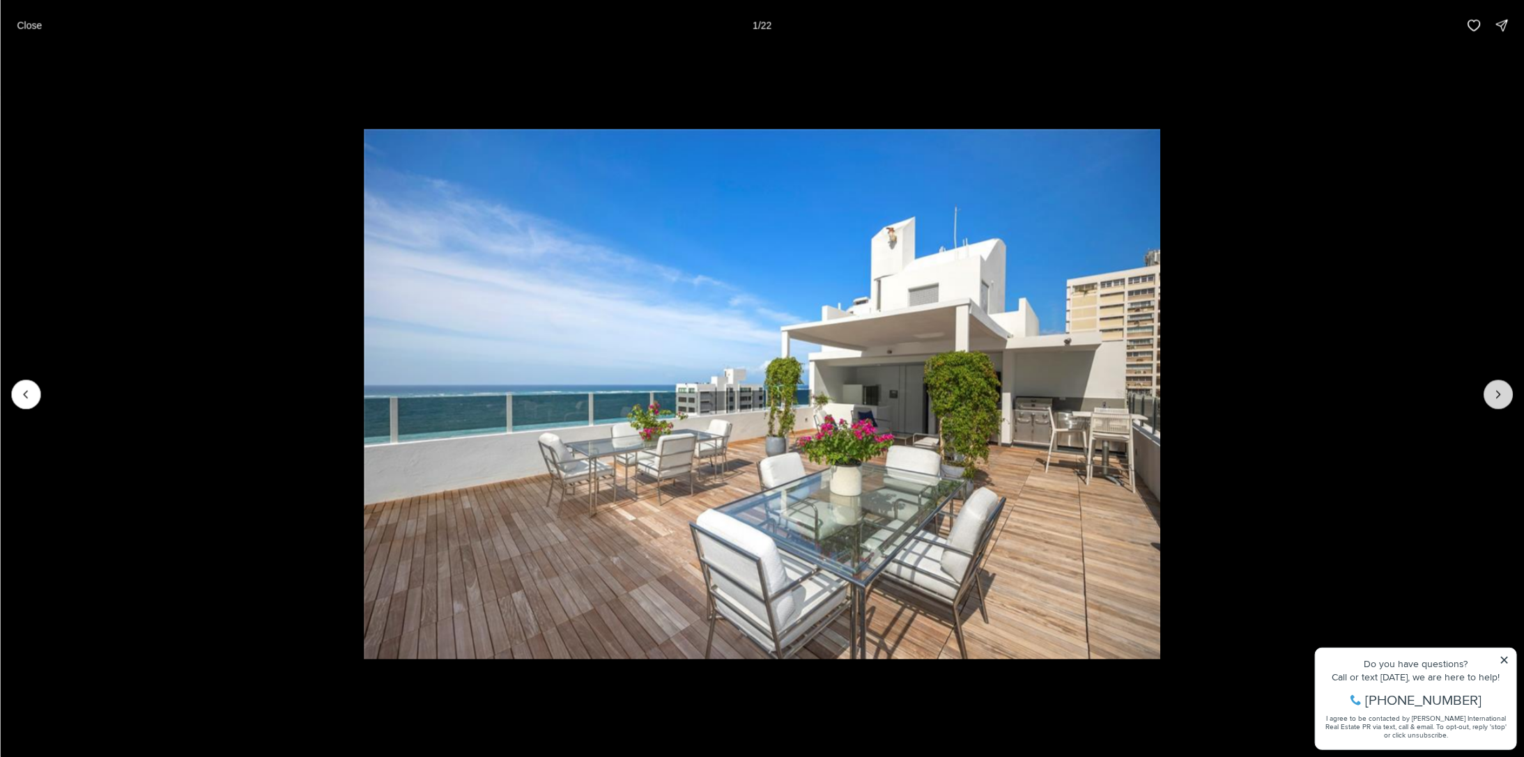
click at [1504, 390] on icon "Next slide" at bounding box center [1498, 394] width 14 height 14
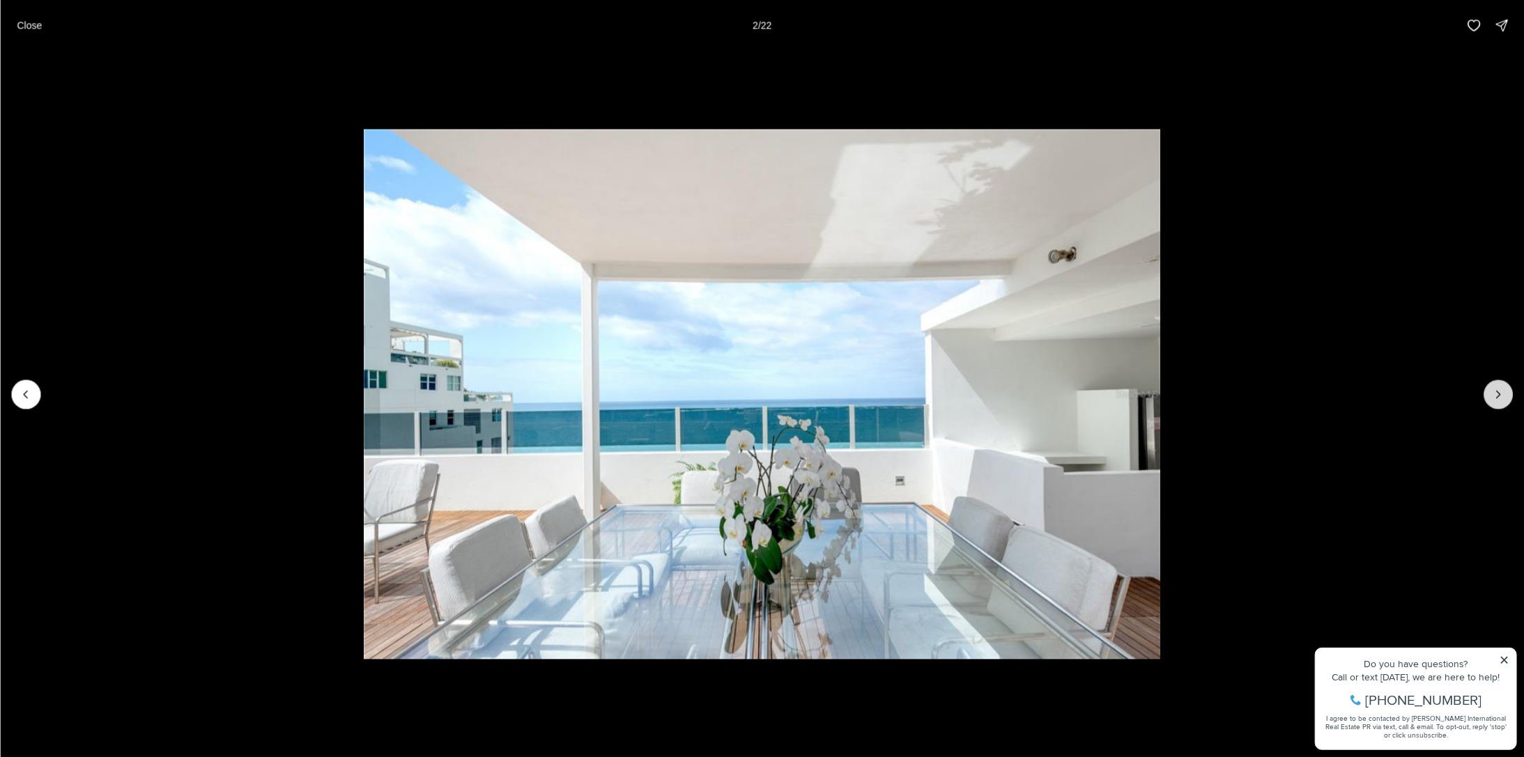
click at [1504, 390] on icon "Next slide" at bounding box center [1498, 394] width 14 height 14
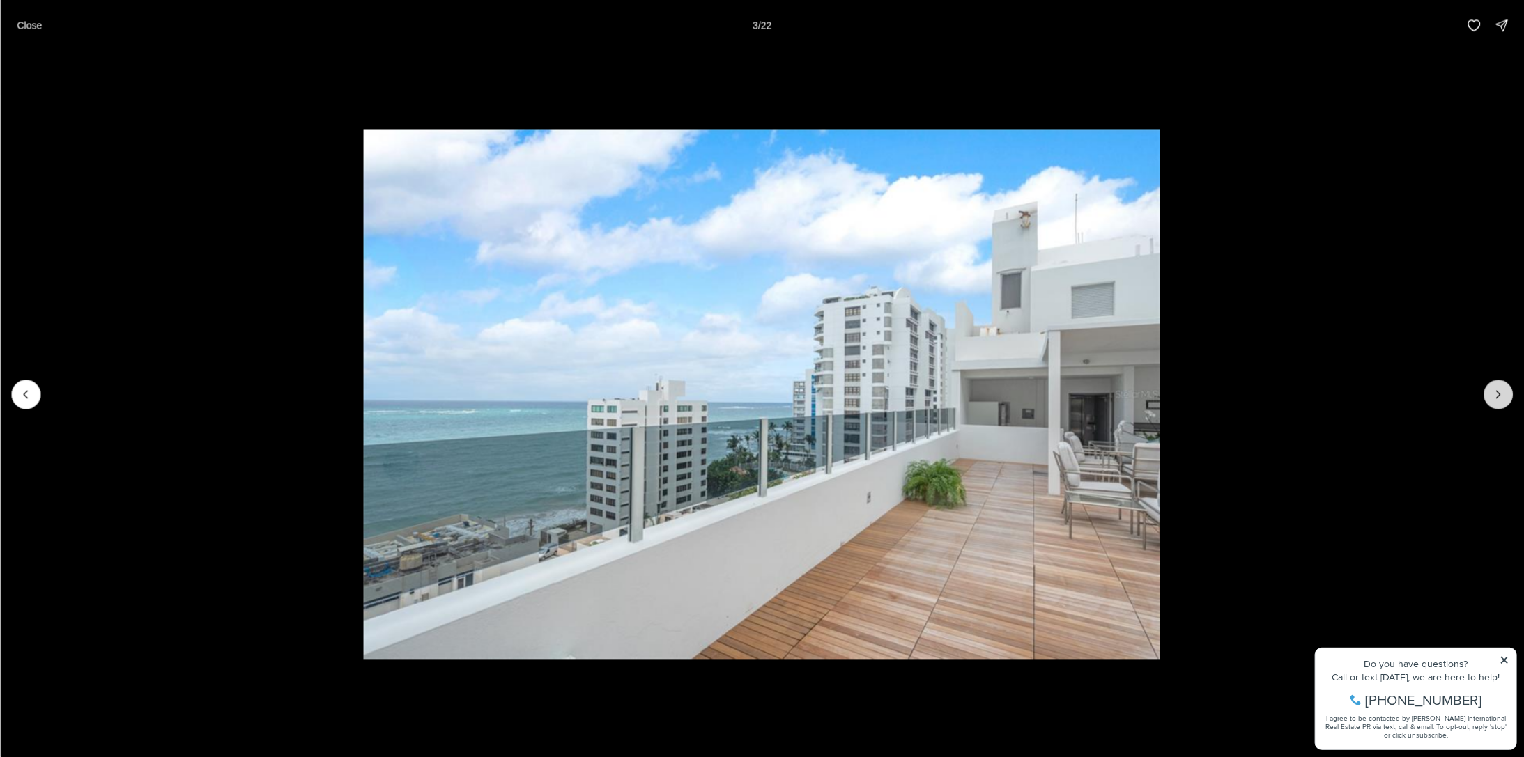
click at [1503, 390] on icon "Next slide" at bounding box center [1498, 394] width 14 height 14
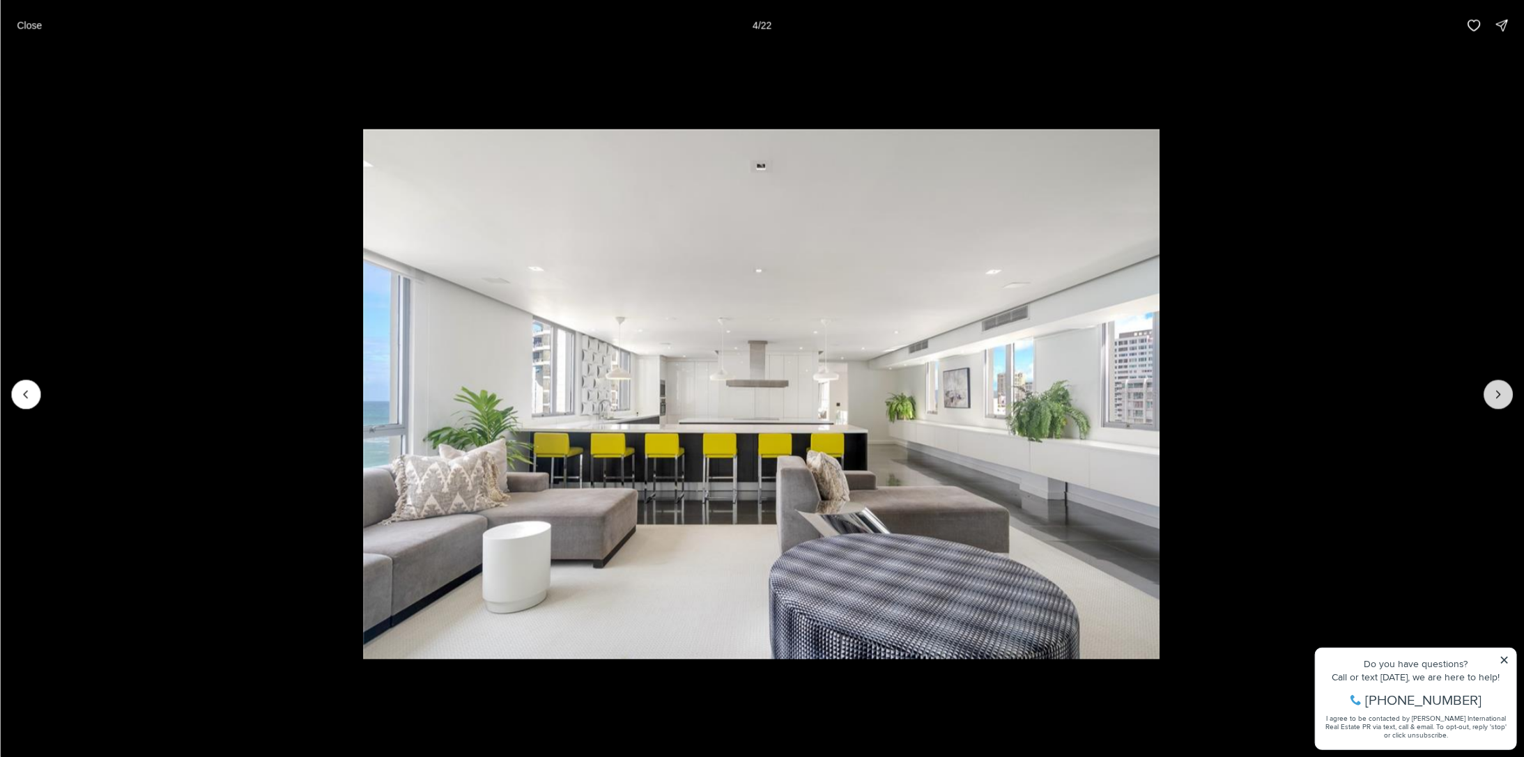
click at [1503, 390] on icon "Next slide" at bounding box center [1498, 394] width 14 height 14
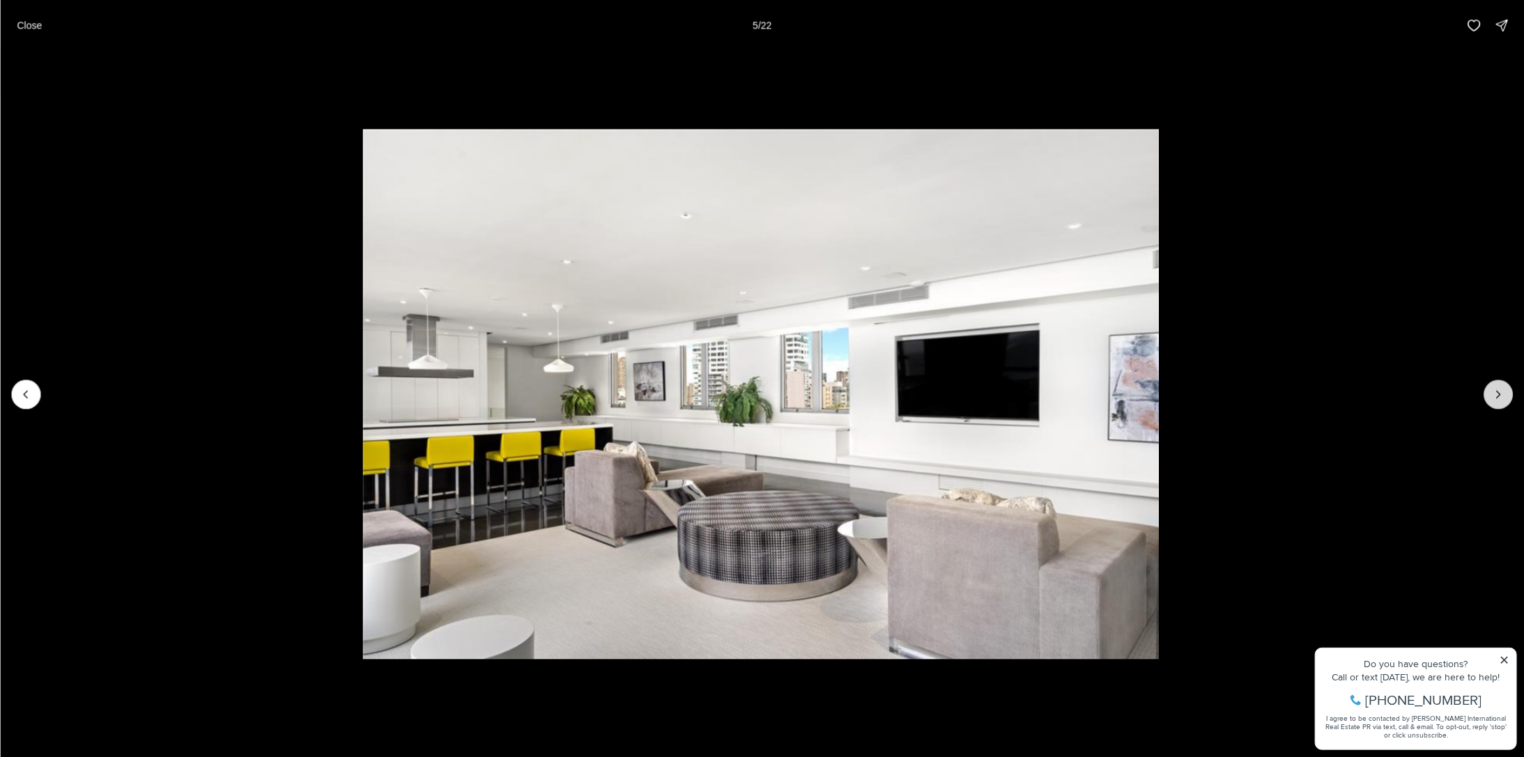
click at [1500, 388] on icon "Next slide" at bounding box center [1498, 394] width 14 height 14
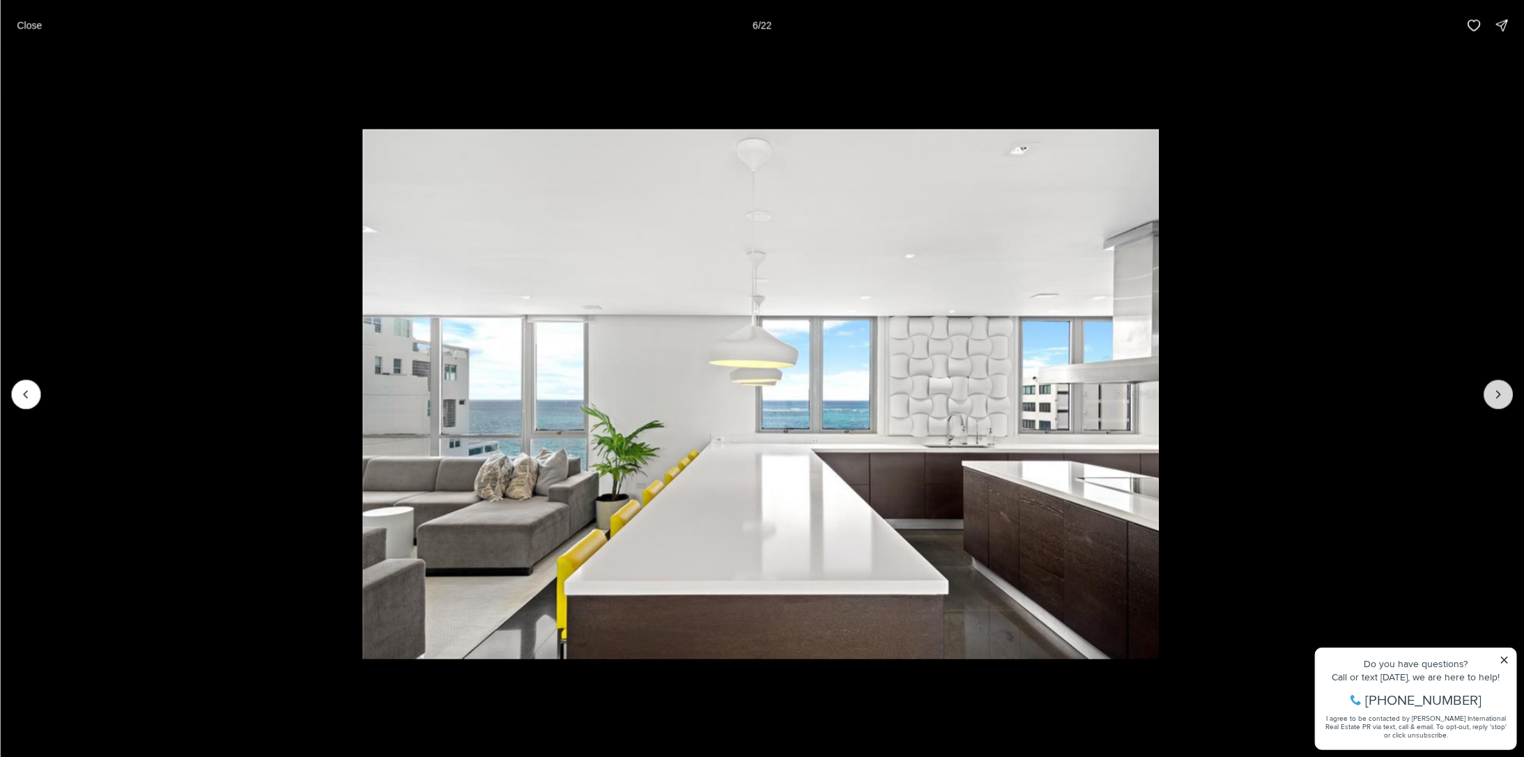
click at [1500, 388] on icon "Next slide" at bounding box center [1498, 394] width 14 height 14
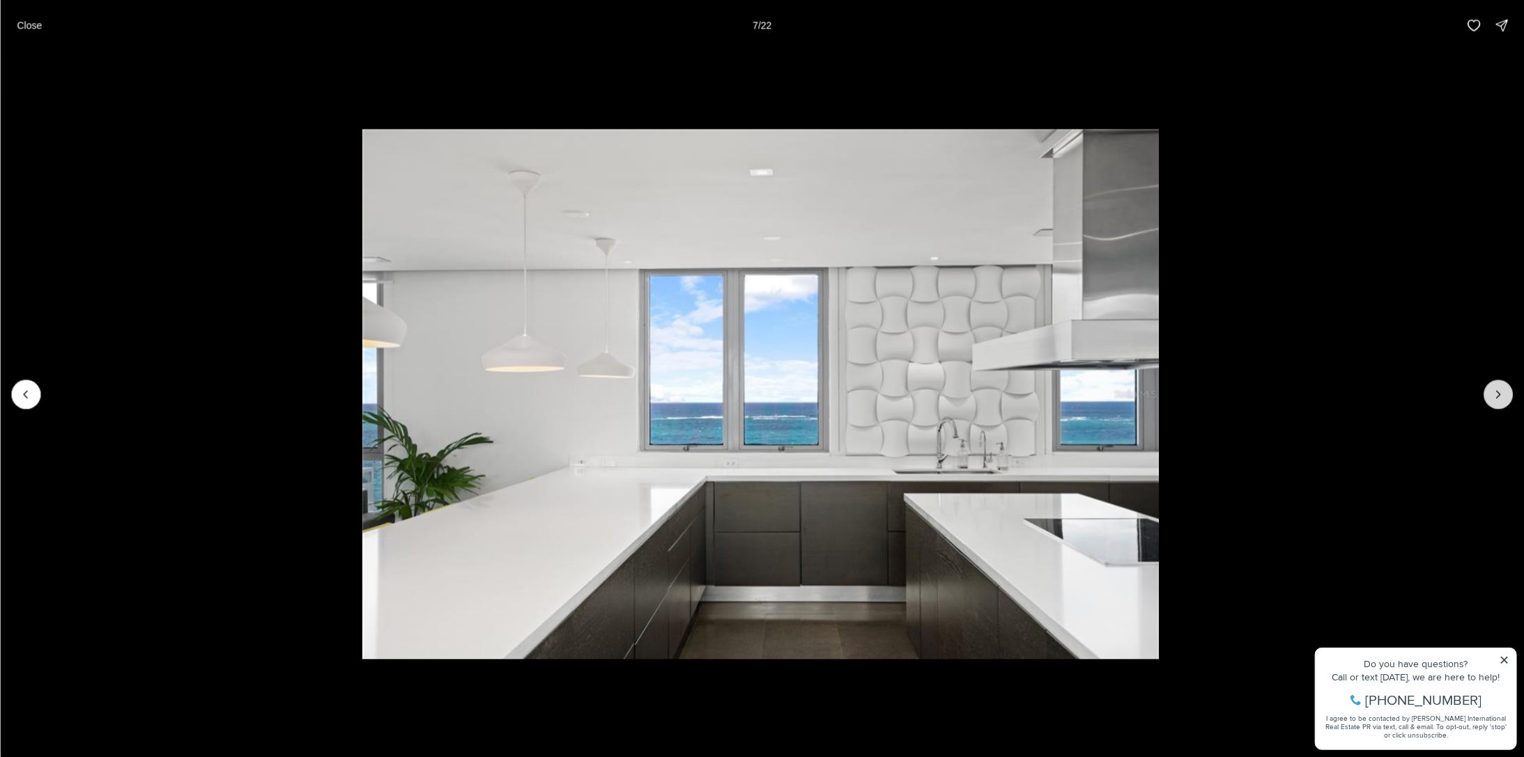
click at [1500, 388] on icon "Next slide" at bounding box center [1498, 394] width 14 height 14
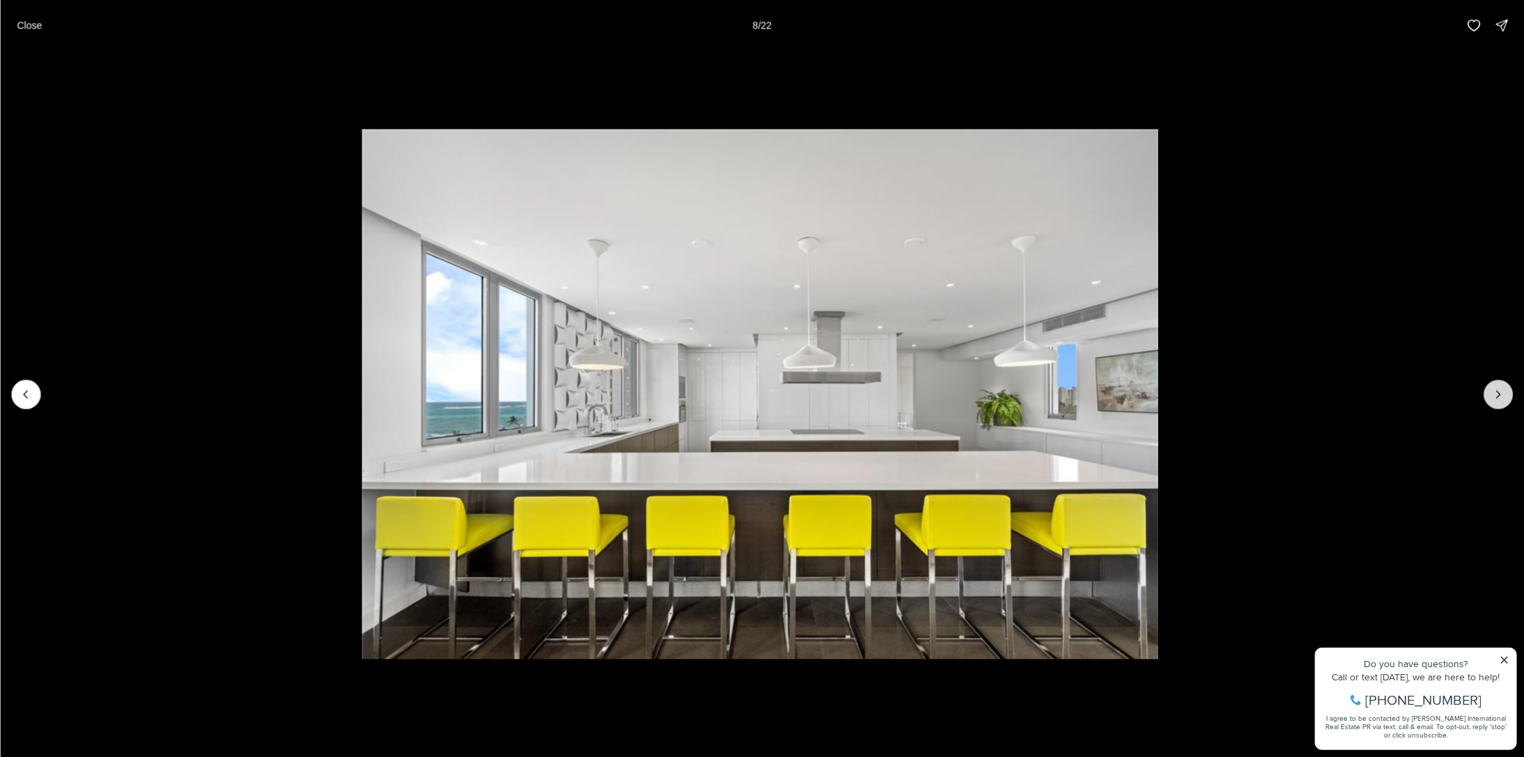
click at [1500, 388] on icon "Next slide" at bounding box center [1498, 394] width 14 height 14
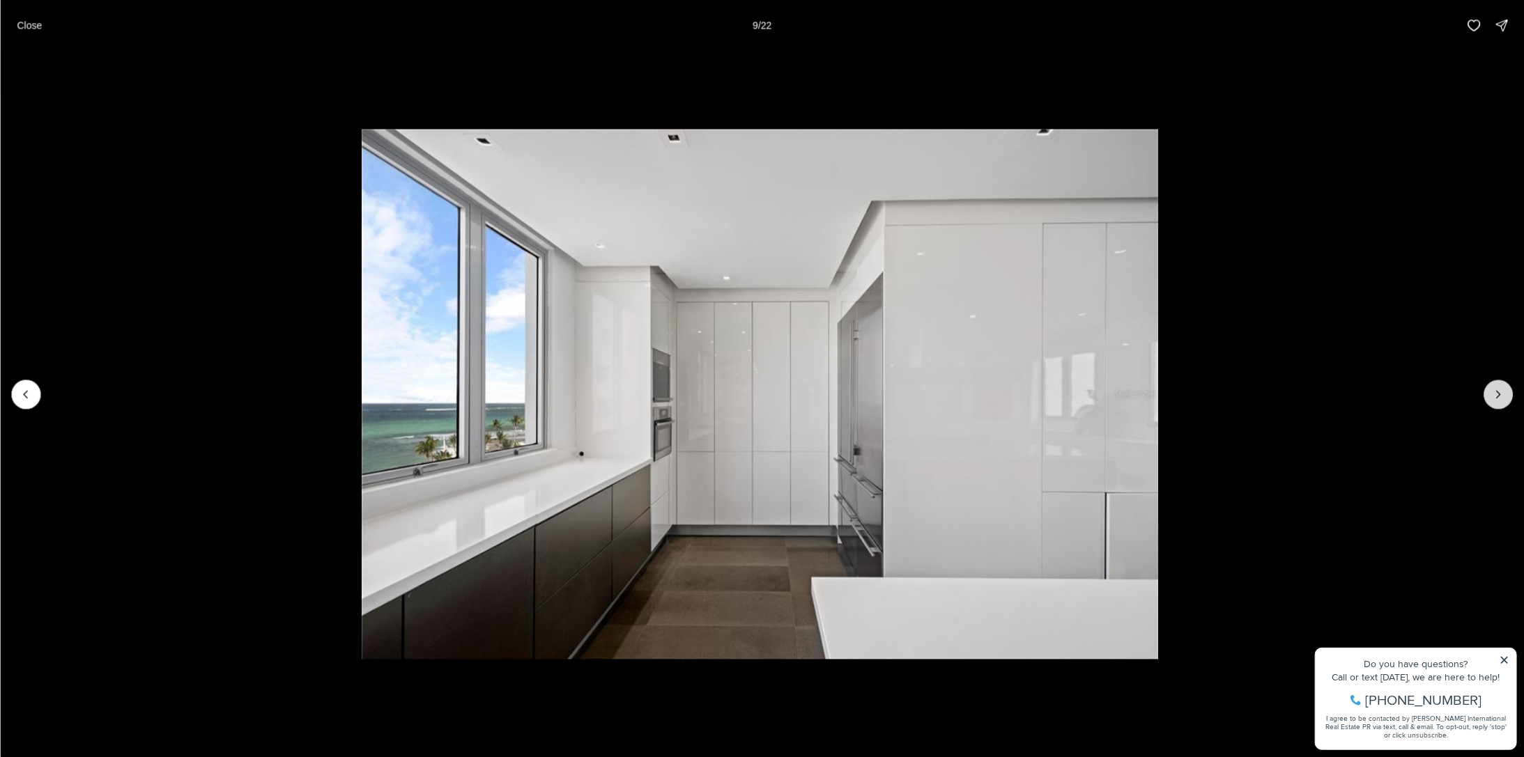
click at [1500, 388] on icon "Next slide" at bounding box center [1498, 394] width 14 height 14
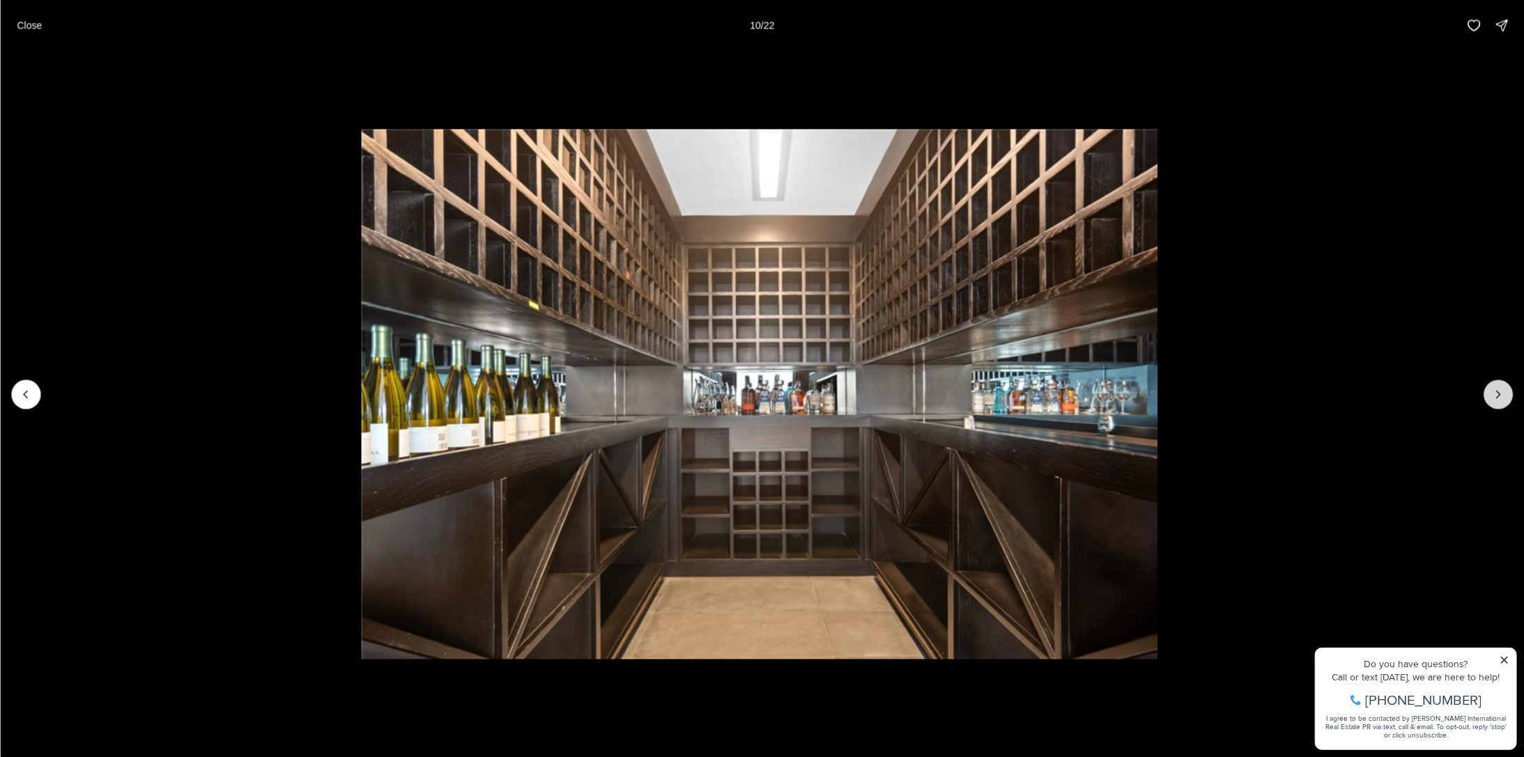
click at [1500, 388] on icon "Next slide" at bounding box center [1498, 394] width 14 height 14
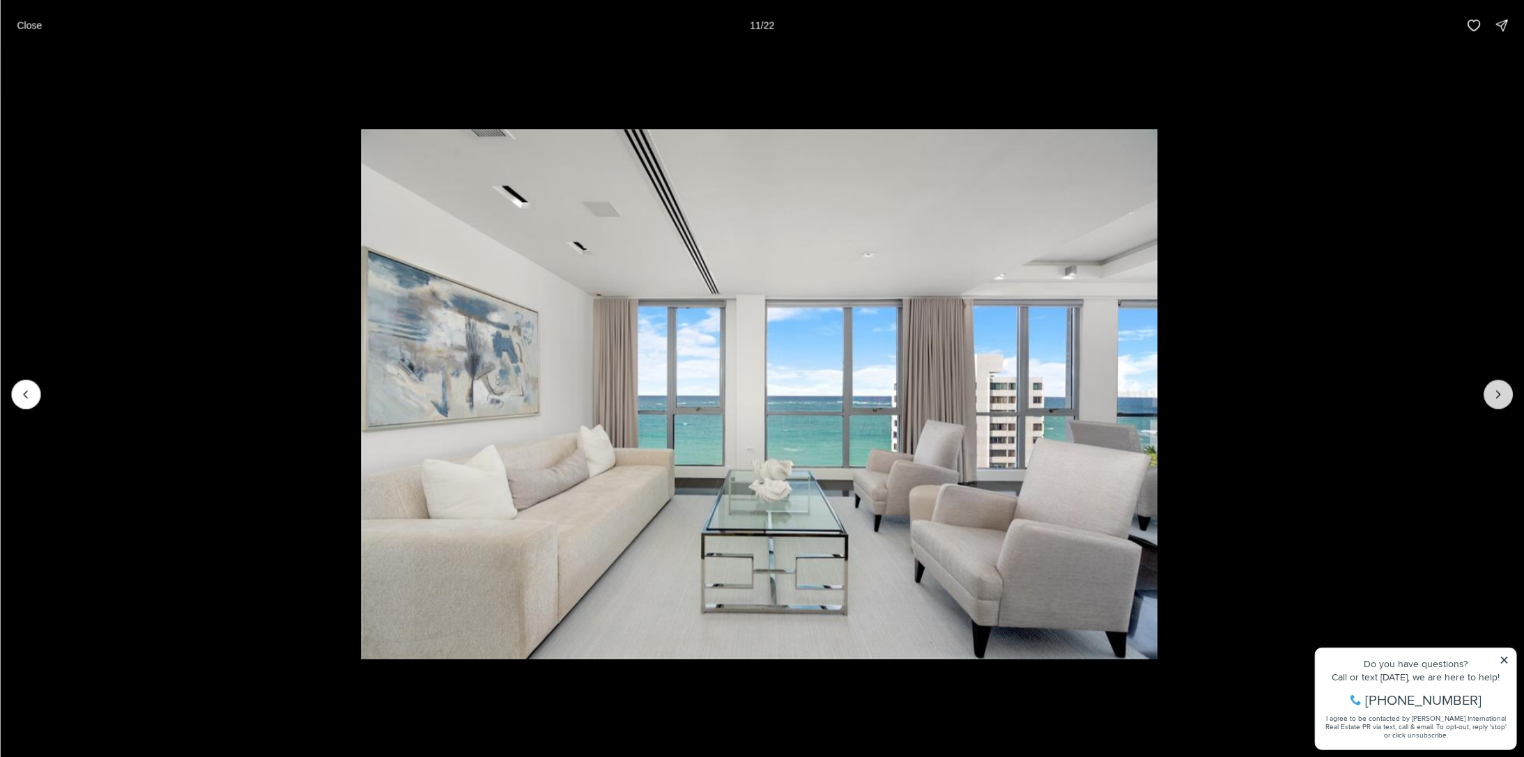
click at [1500, 388] on icon "Next slide" at bounding box center [1498, 394] width 14 height 14
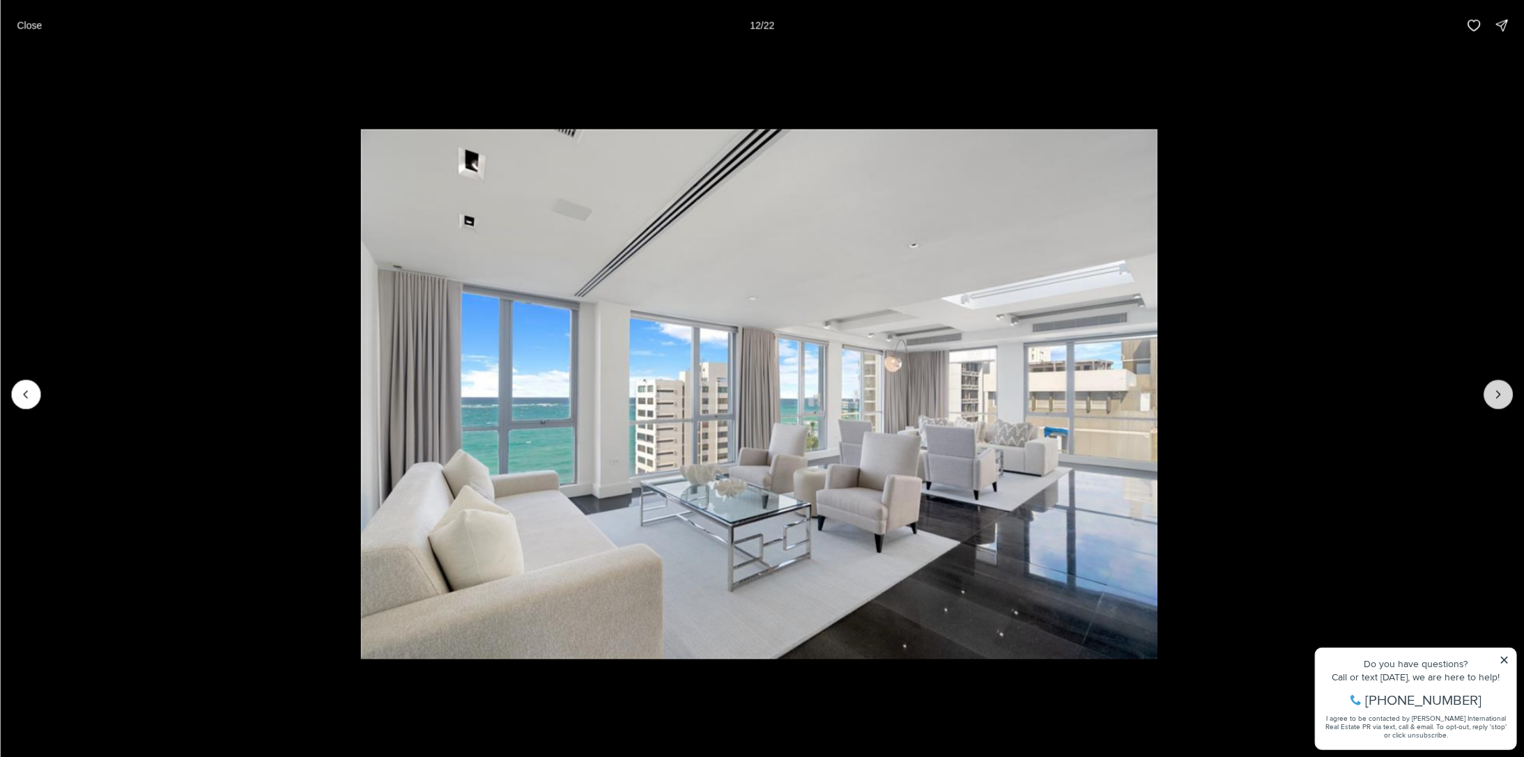
click at [1500, 388] on icon "Next slide" at bounding box center [1498, 394] width 14 height 14
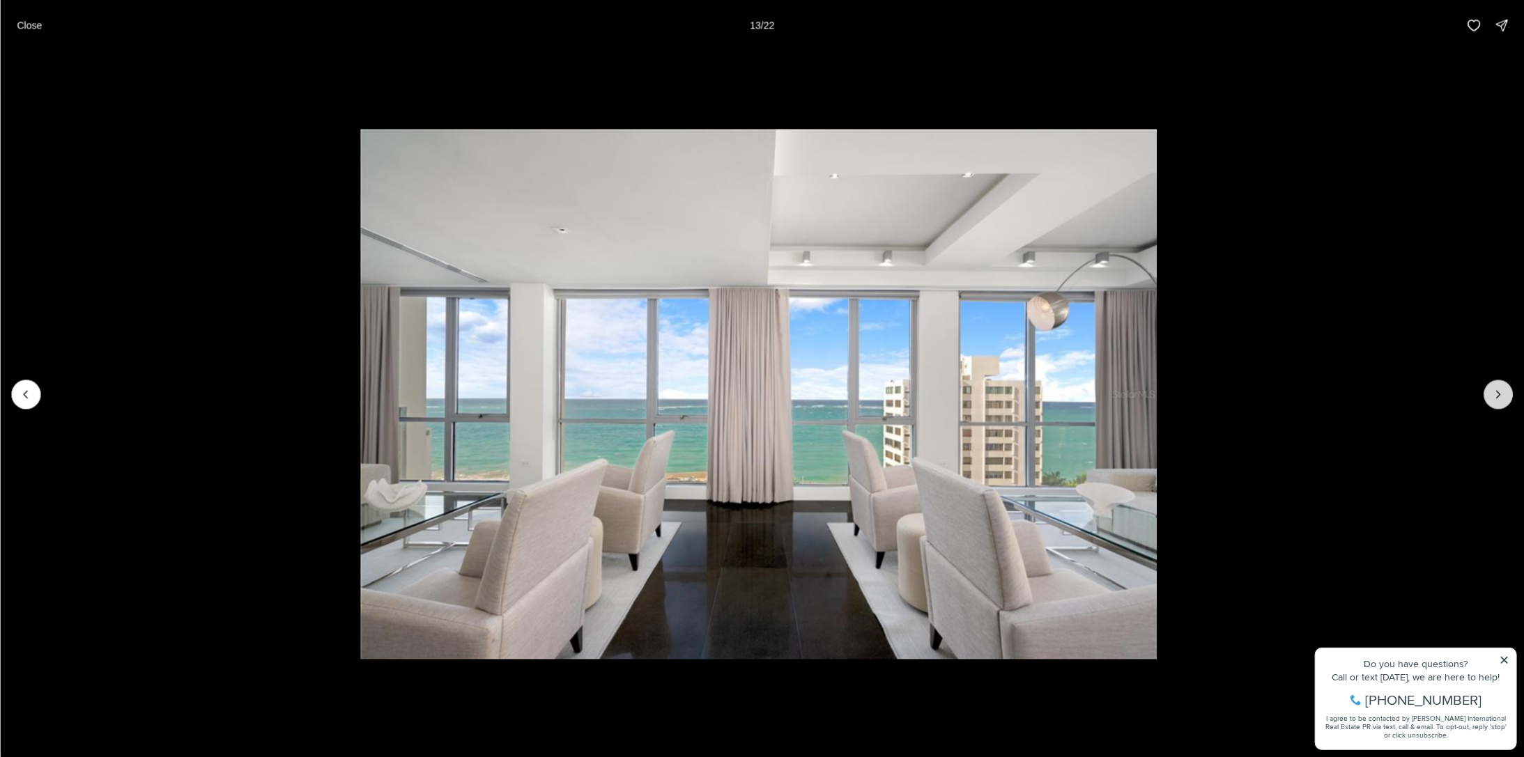
click at [1500, 388] on icon "Next slide" at bounding box center [1498, 394] width 14 height 14
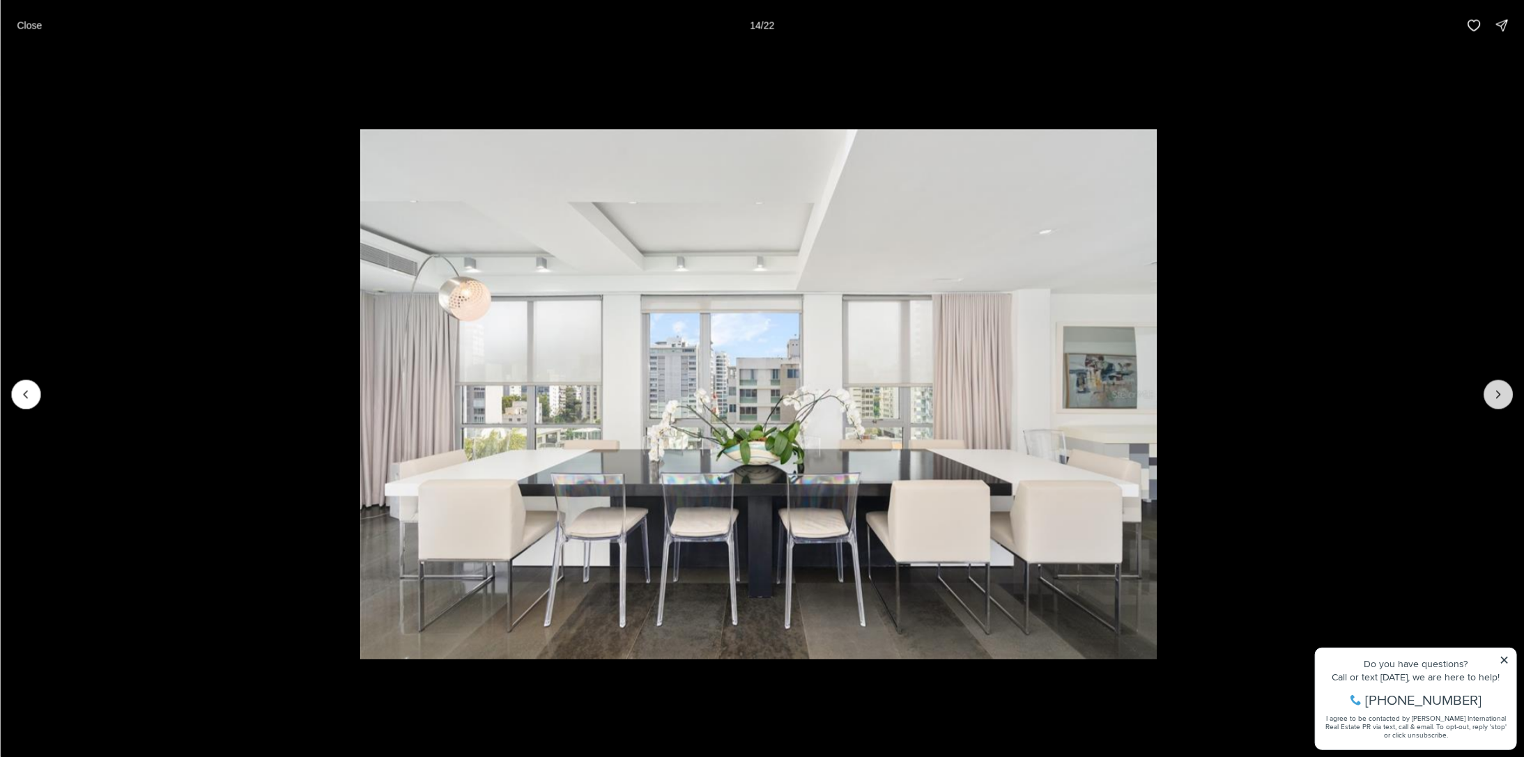
click at [1500, 388] on icon "Next slide" at bounding box center [1498, 394] width 14 height 14
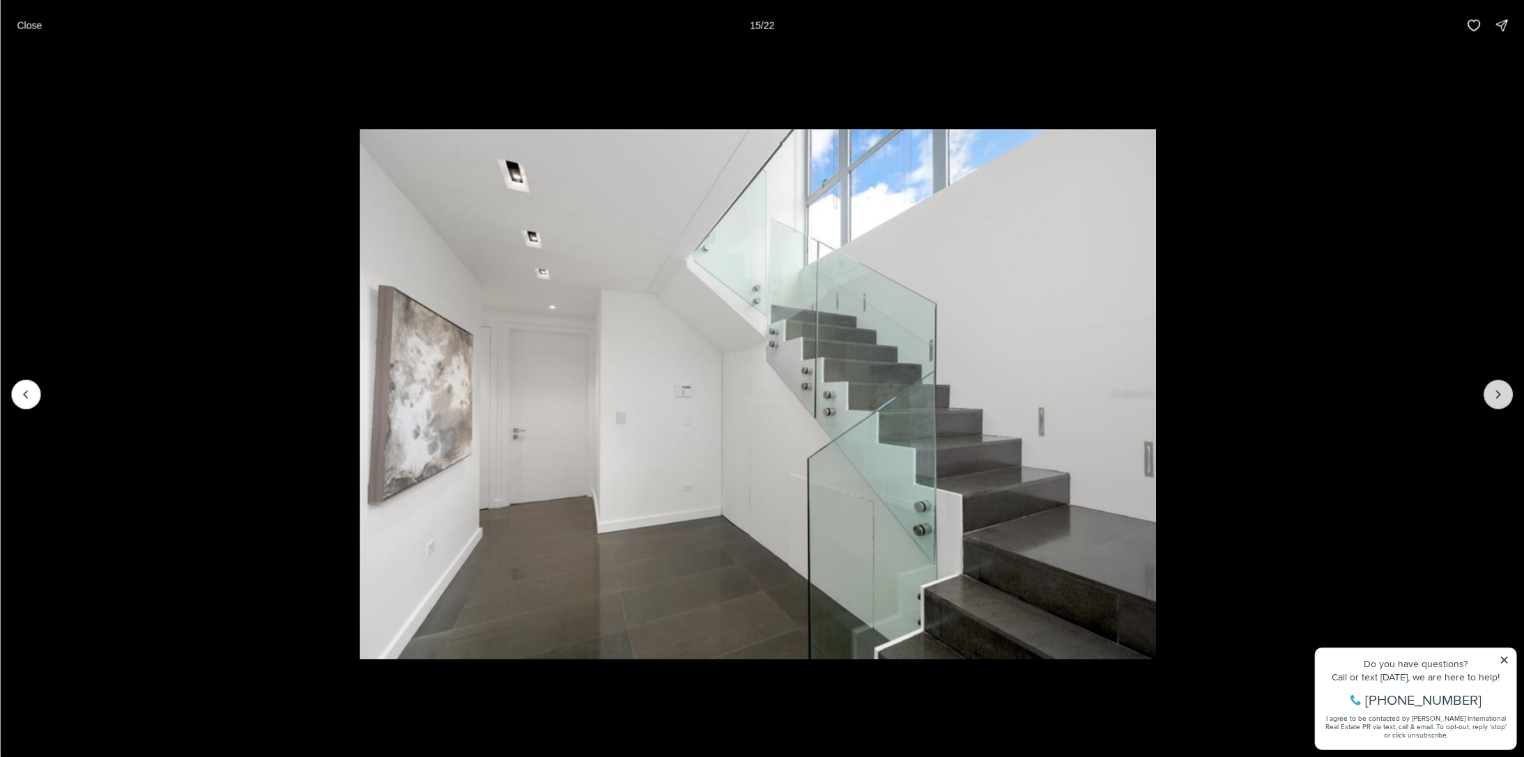
click at [1497, 387] on icon "Next slide" at bounding box center [1498, 394] width 14 height 14
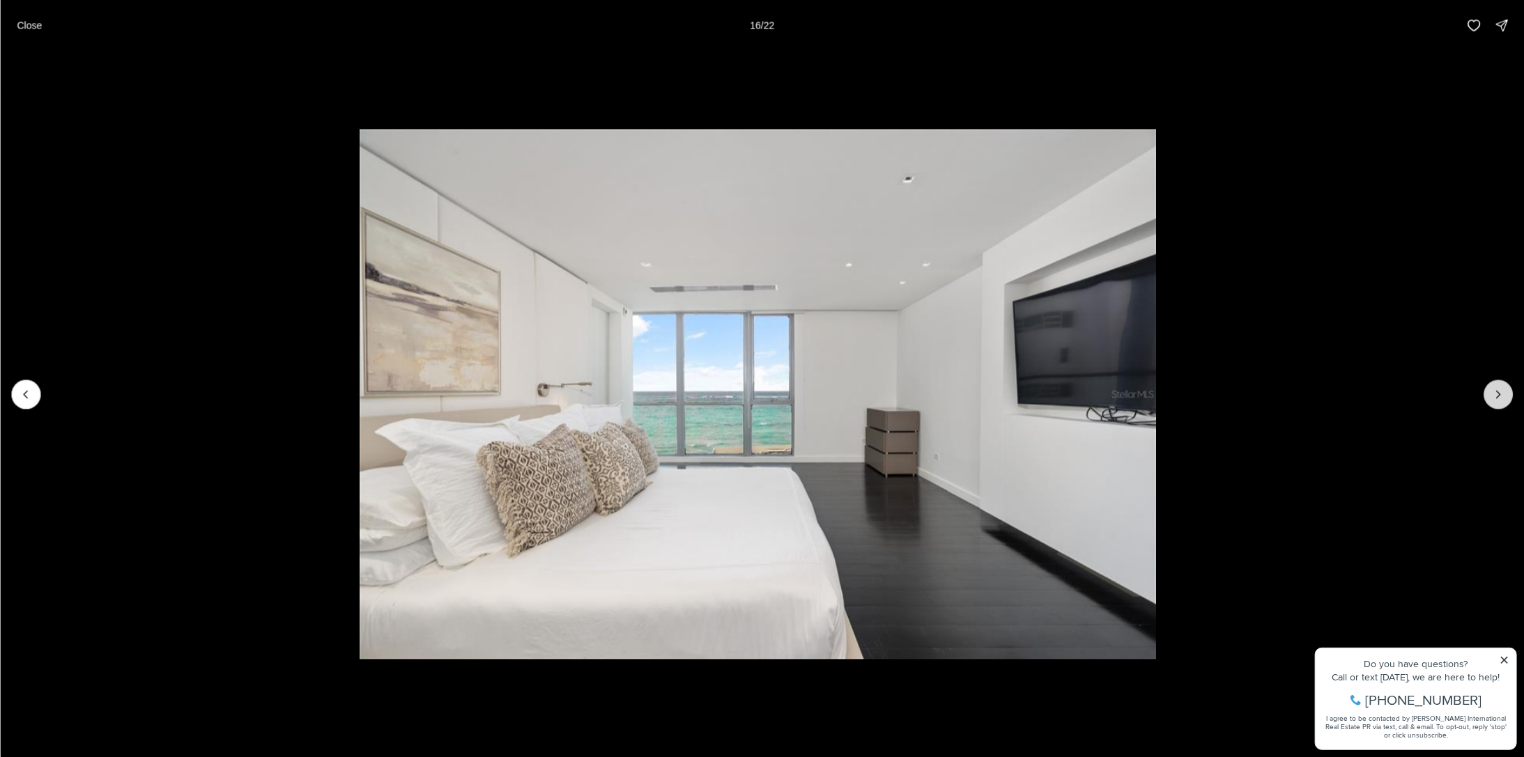
click at [1497, 387] on icon "Next slide" at bounding box center [1498, 394] width 14 height 14
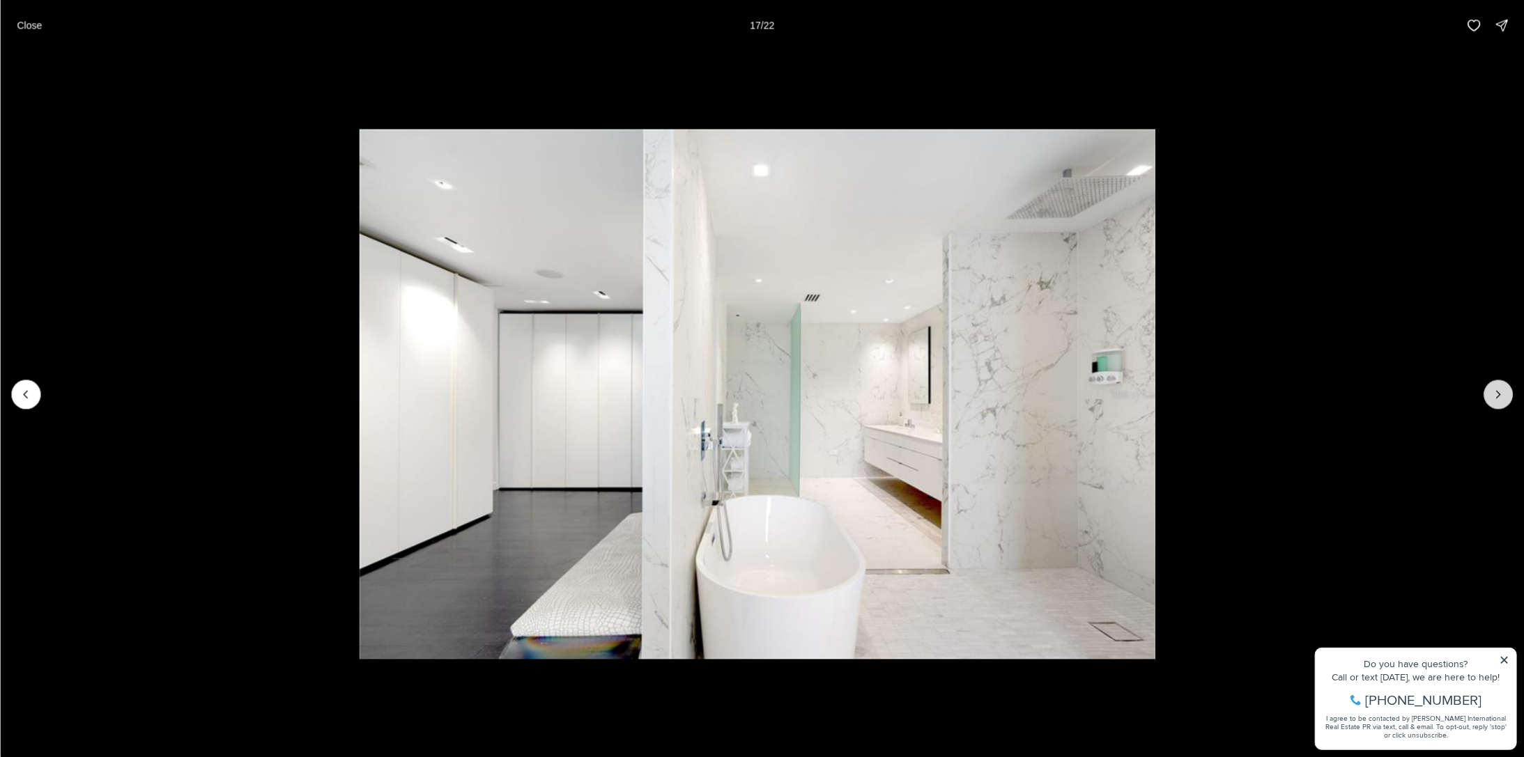
click at [1497, 387] on icon "Next slide" at bounding box center [1498, 394] width 14 height 14
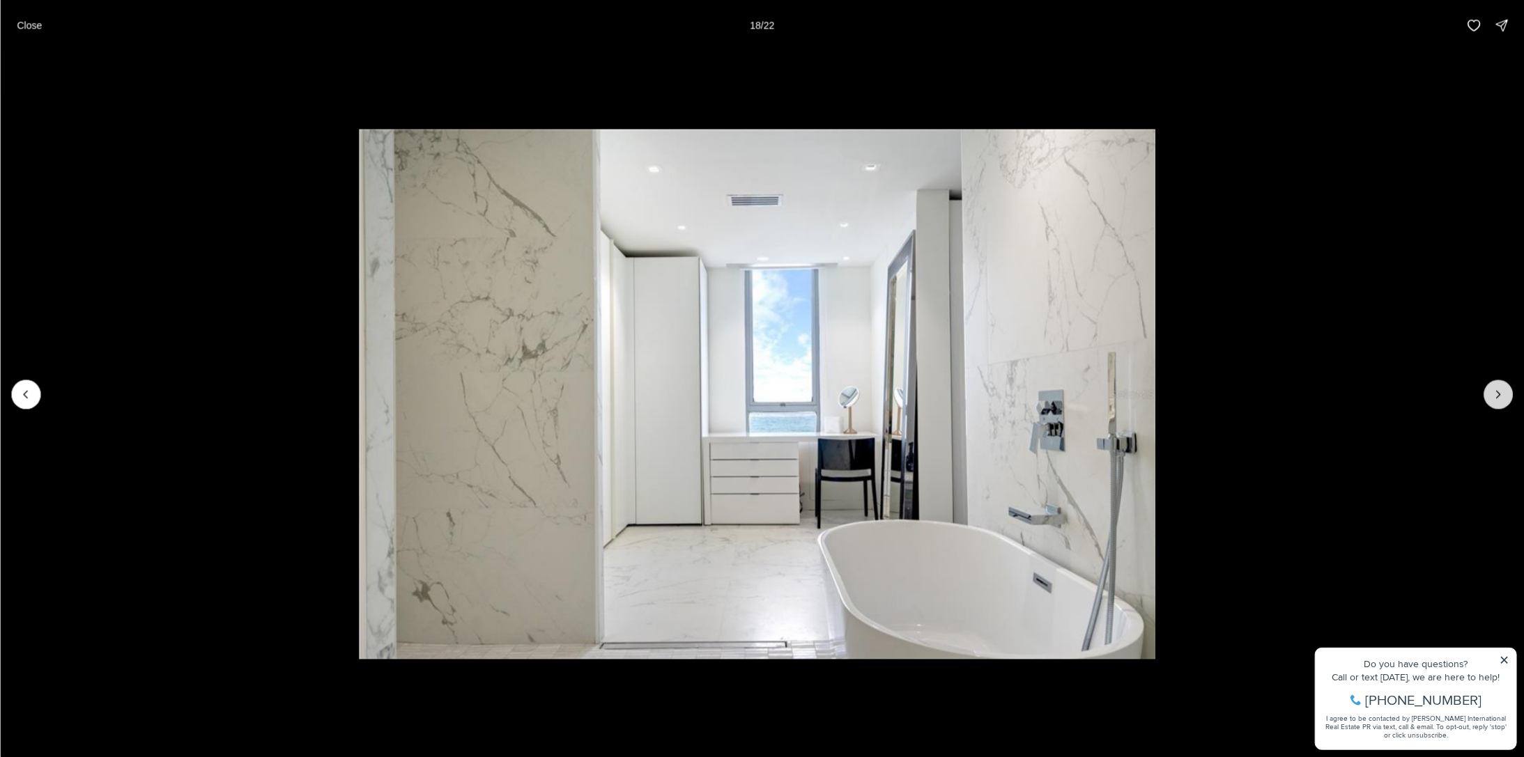
click at [1494, 387] on icon "Next slide" at bounding box center [1498, 394] width 14 height 14
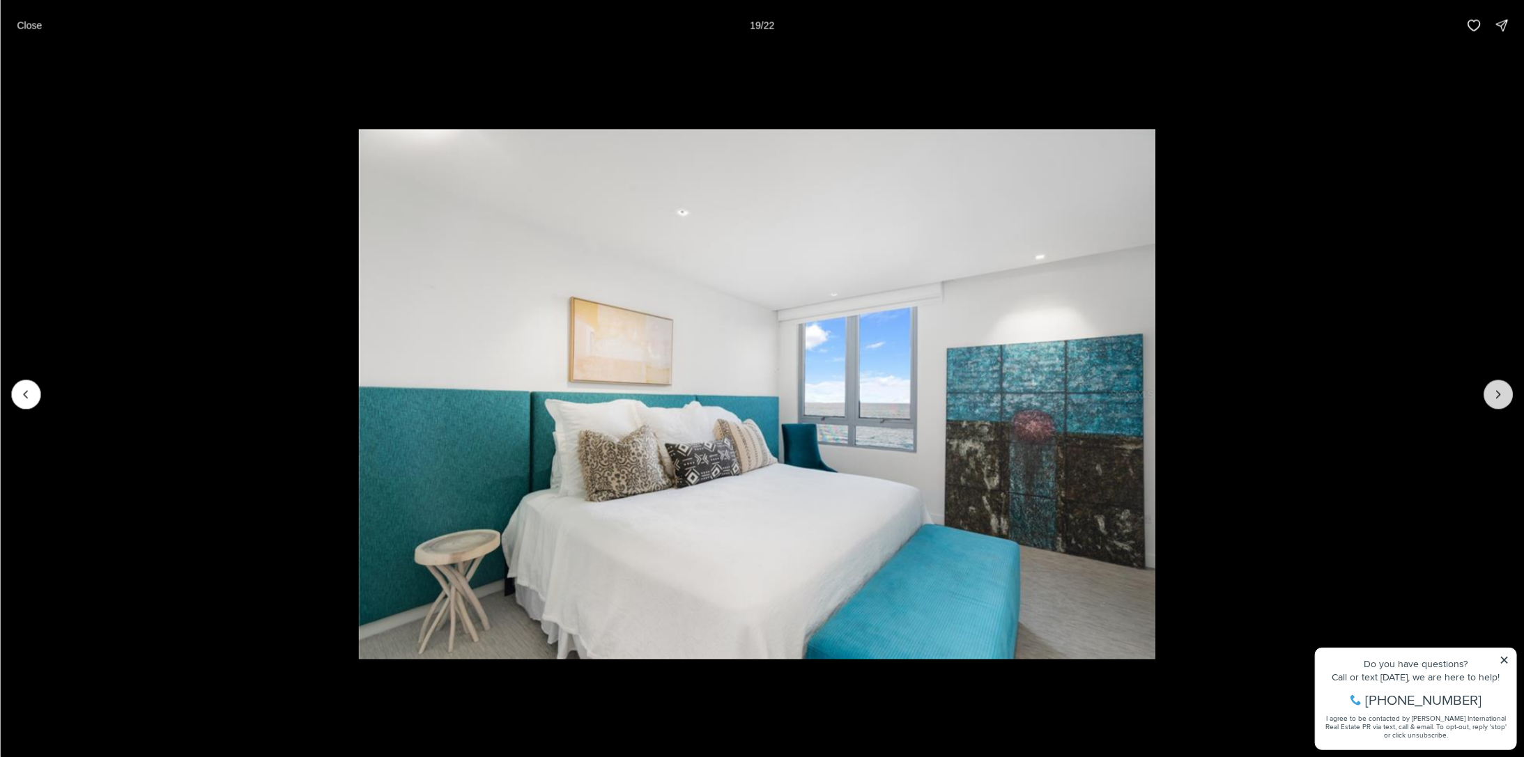
click at [1494, 387] on icon "Next slide" at bounding box center [1498, 394] width 14 height 14
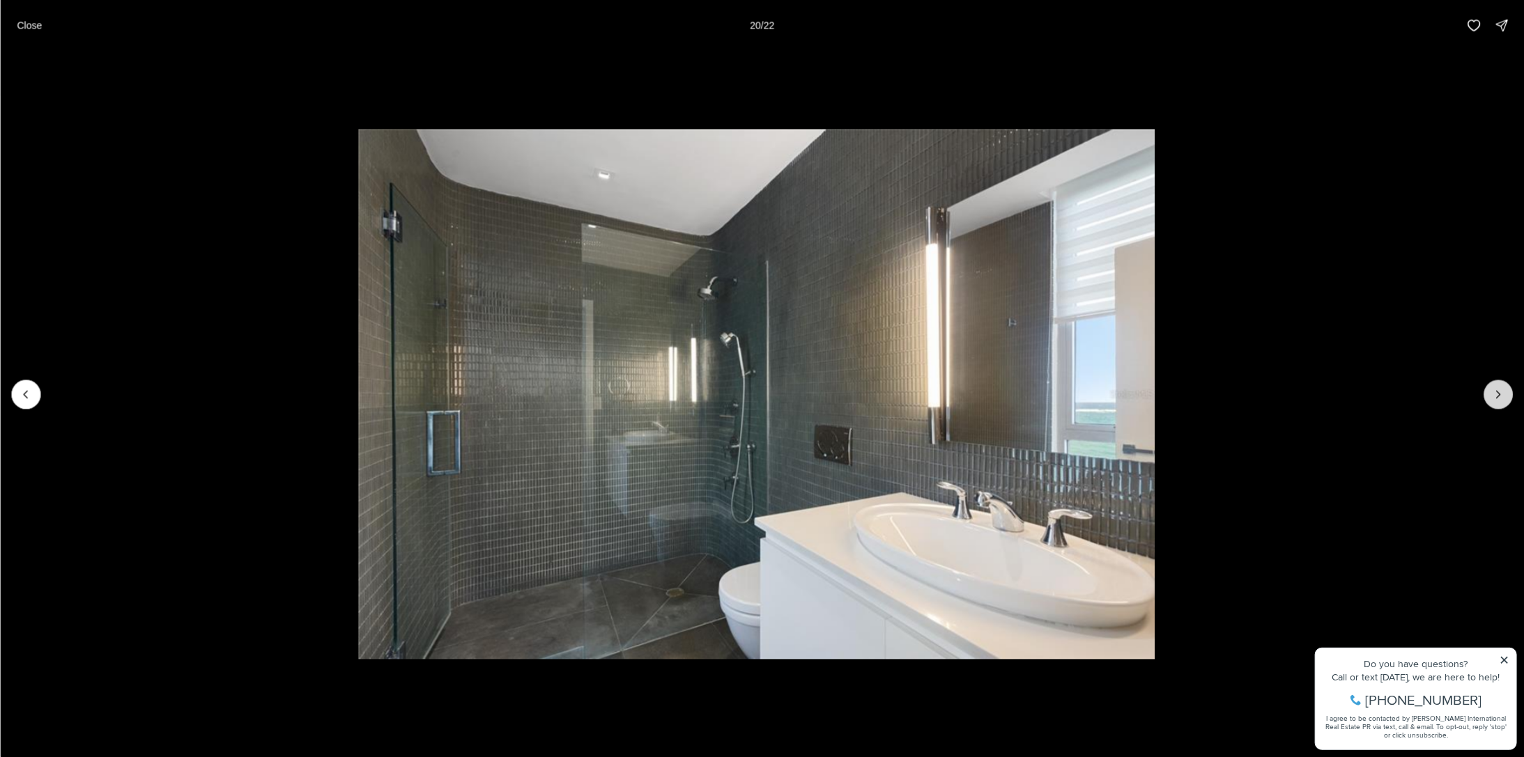
click at [1494, 387] on icon "Next slide" at bounding box center [1498, 394] width 14 height 14
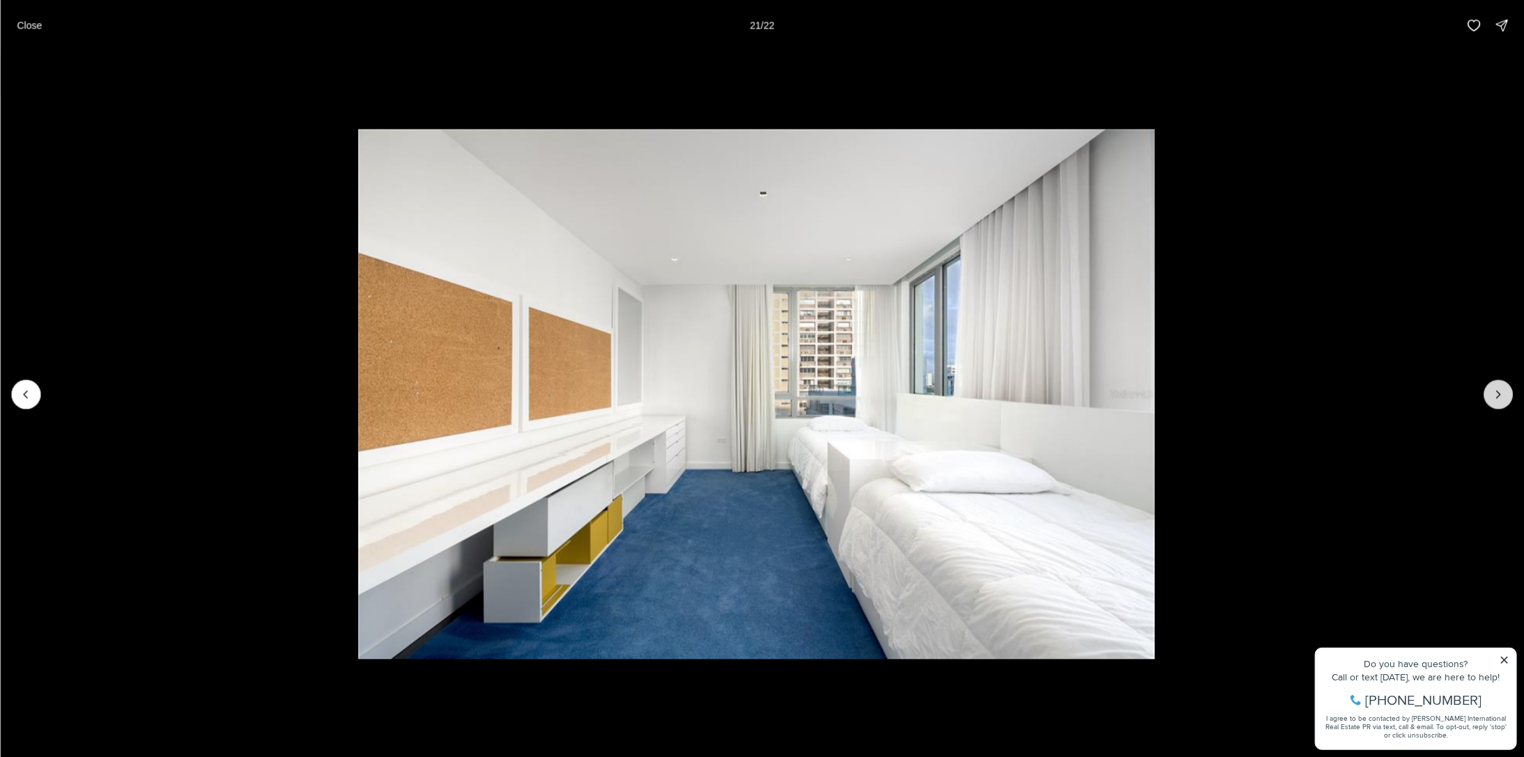
click at [1490, 396] on button "Next slide" at bounding box center [1498, 394] width 29 height 29
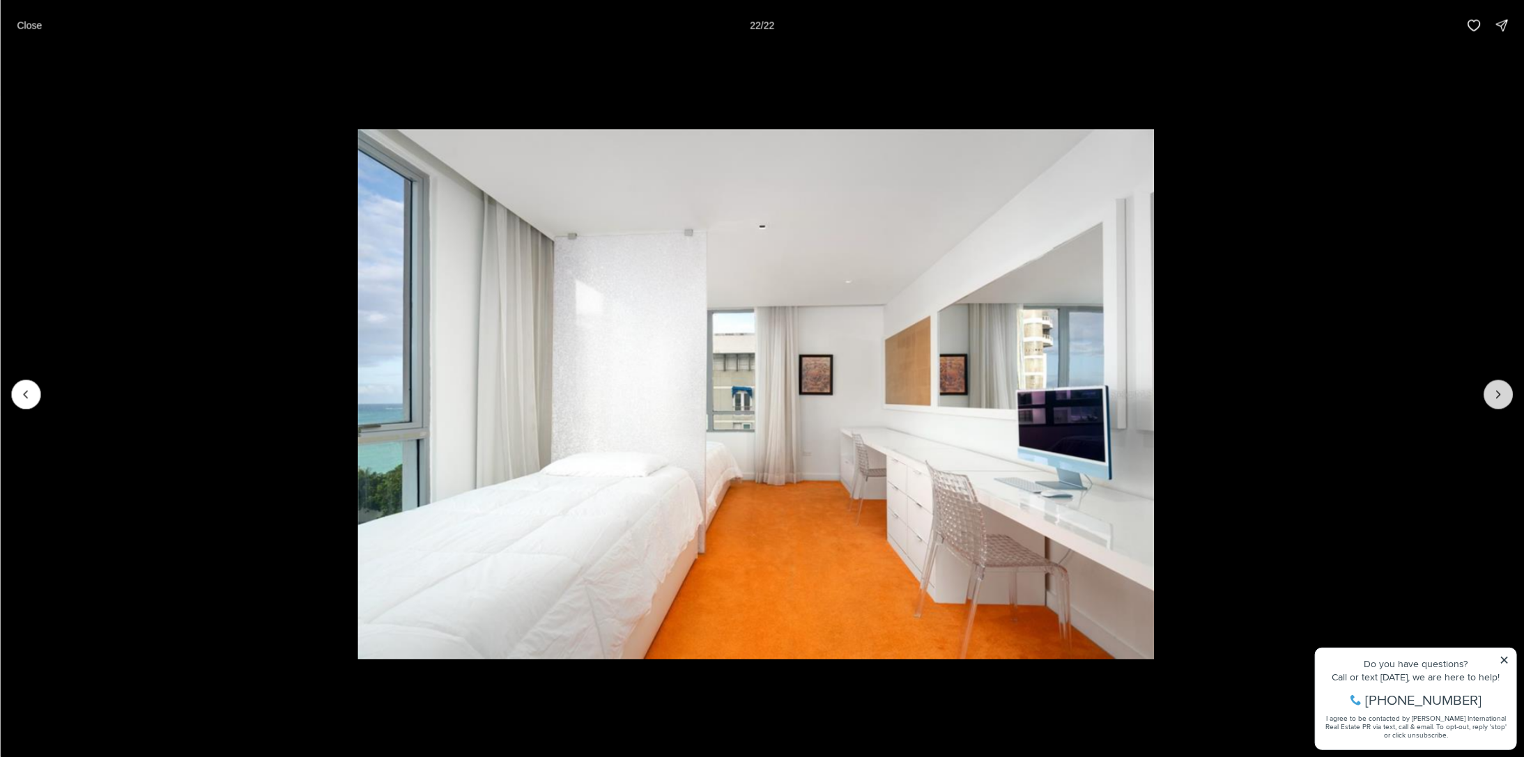
click at [1490, 396] on div at bounding box center [1498, 394] width 29 height 29
click at [1492, 391] on div at bounding box center [1498, 394] width 29 height 29
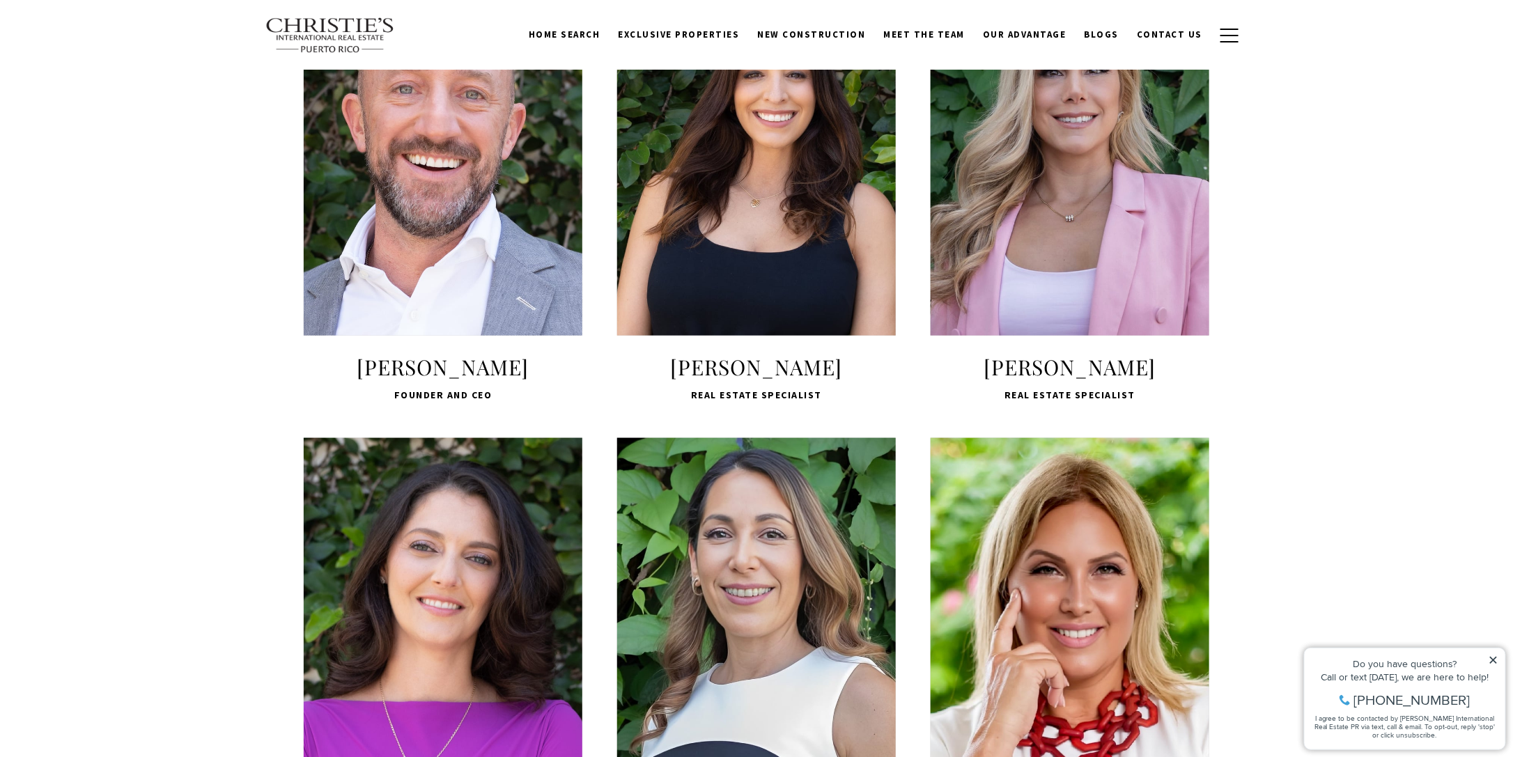
scroll to position [418, 0]
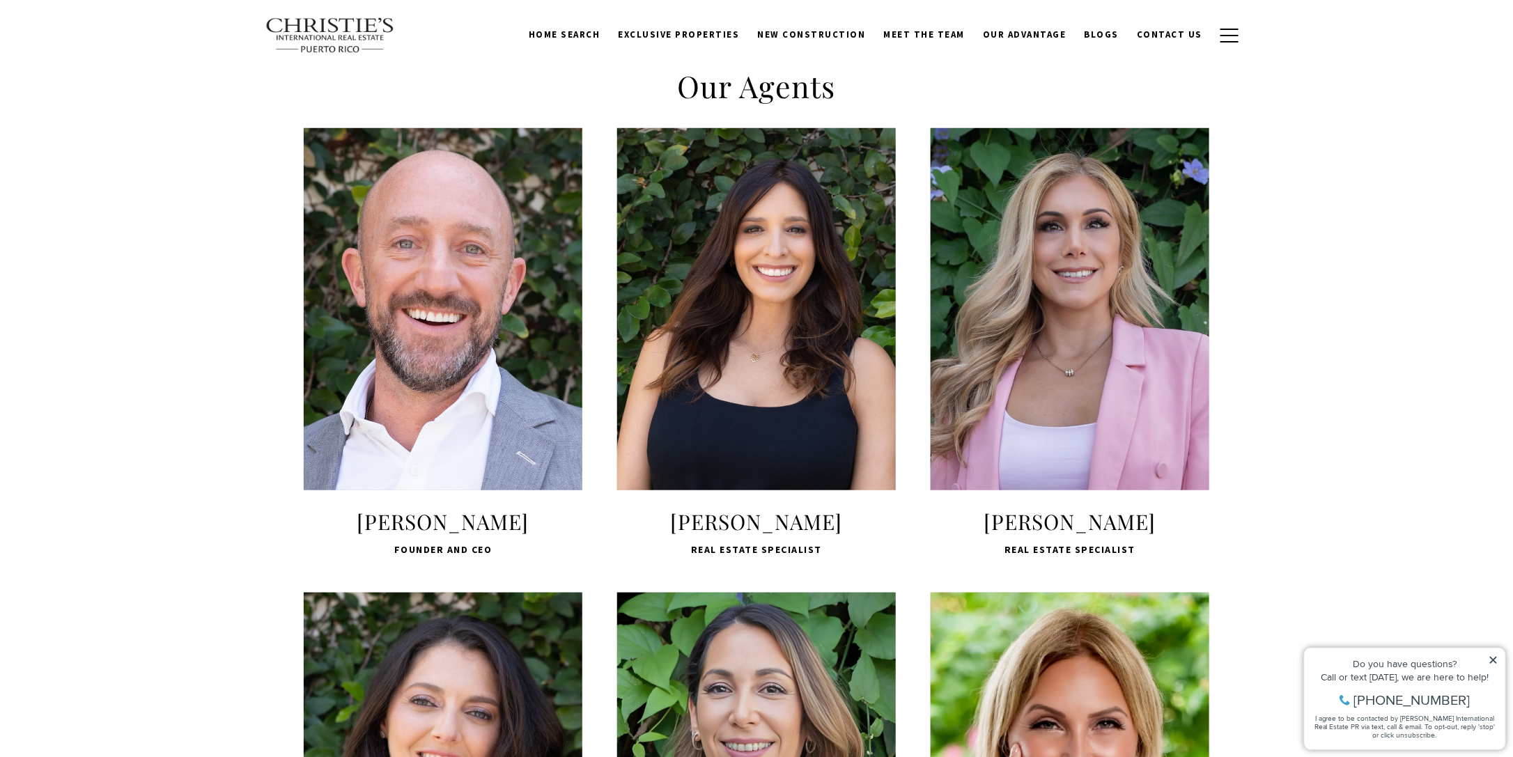
click at [438, 418] on span "LEARN MORE" at bounding box center [442, 421] width 185 height 40
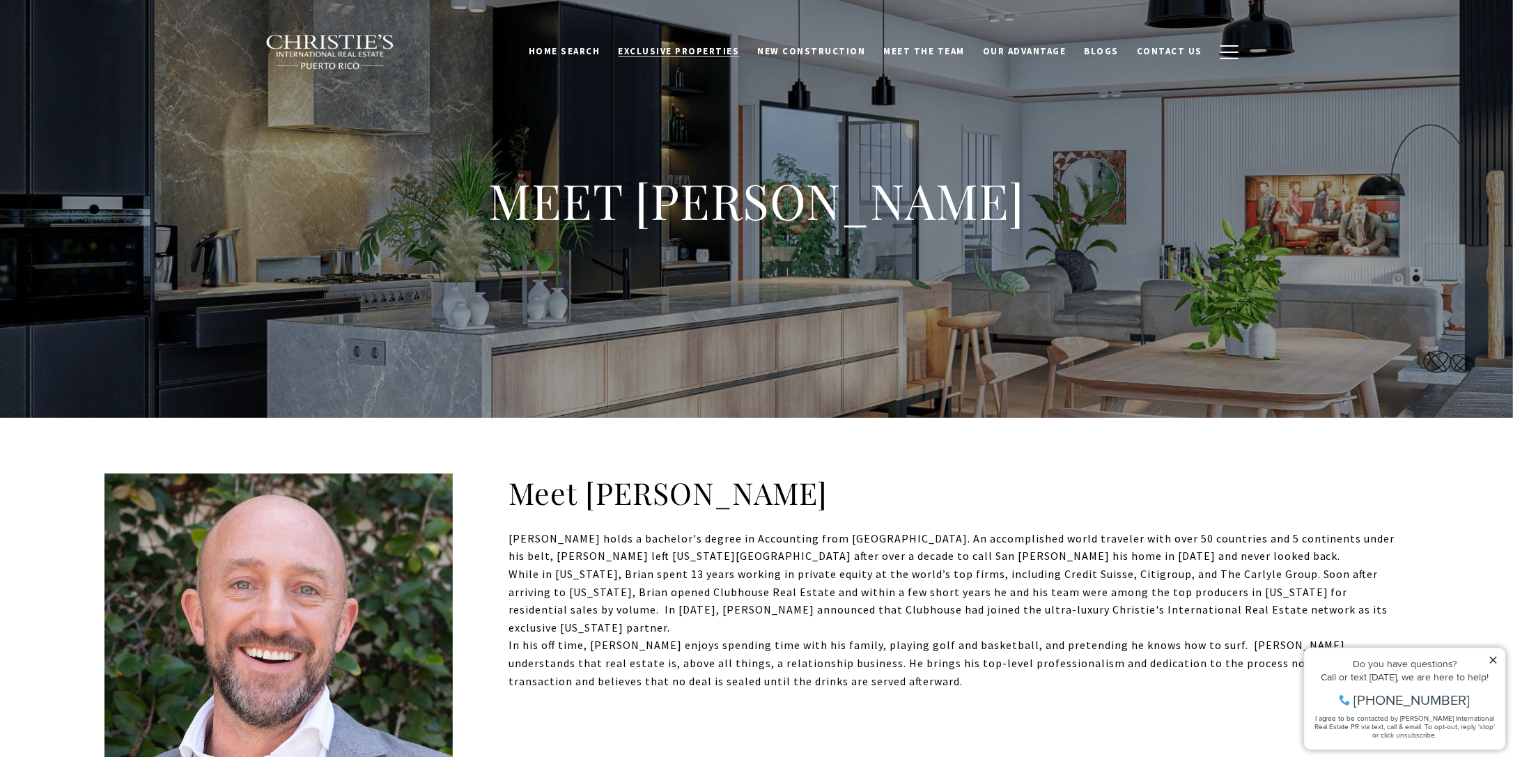
click at [734, 49] on span "Exclusive Properties" at bounding box center [679, 51] width 121 height 12
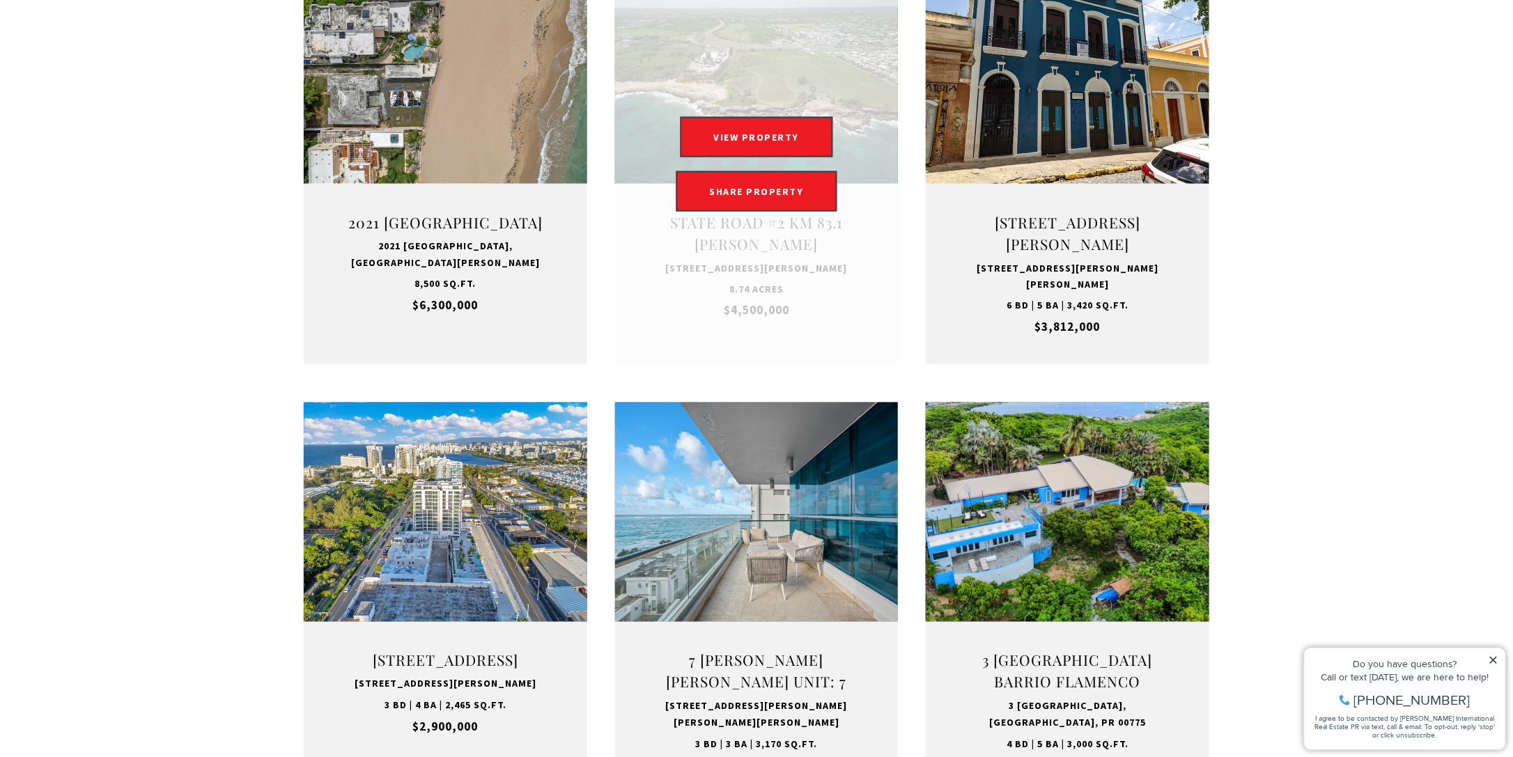
scroll to position [1324, 0]
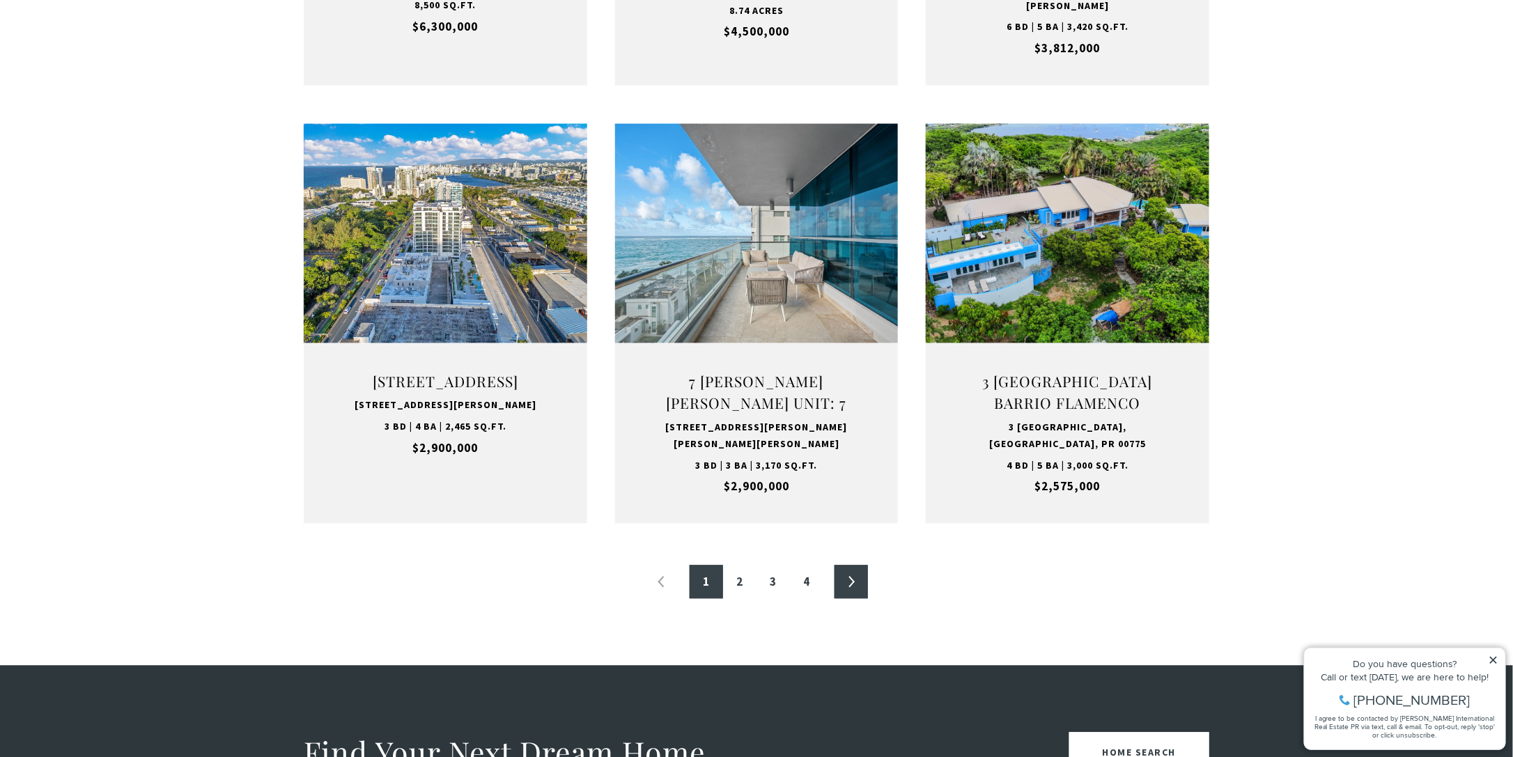
click at [849, 581] on link "»" at bounding box center [851, 582] width 33 height 33
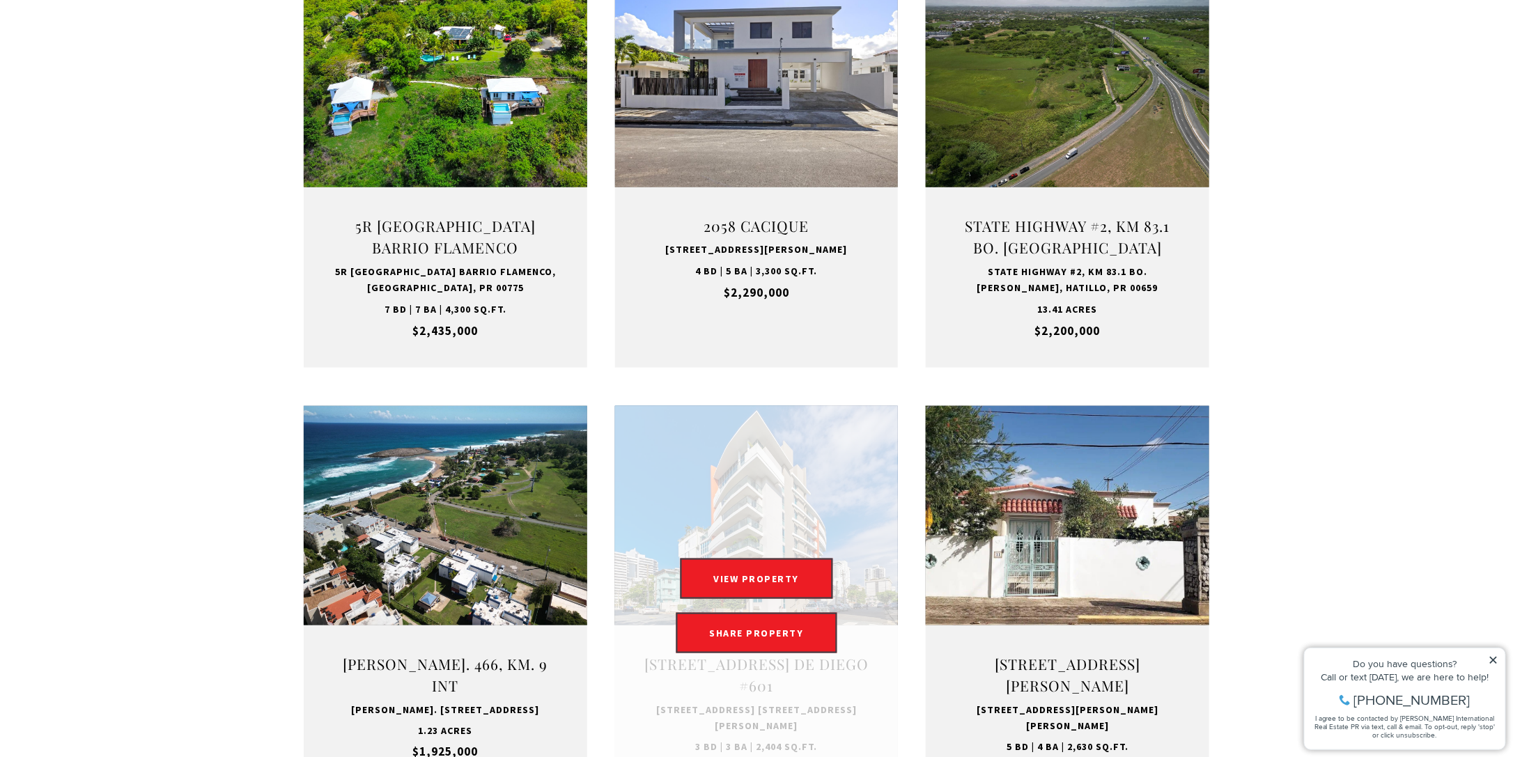
scroll to position [766, 0]
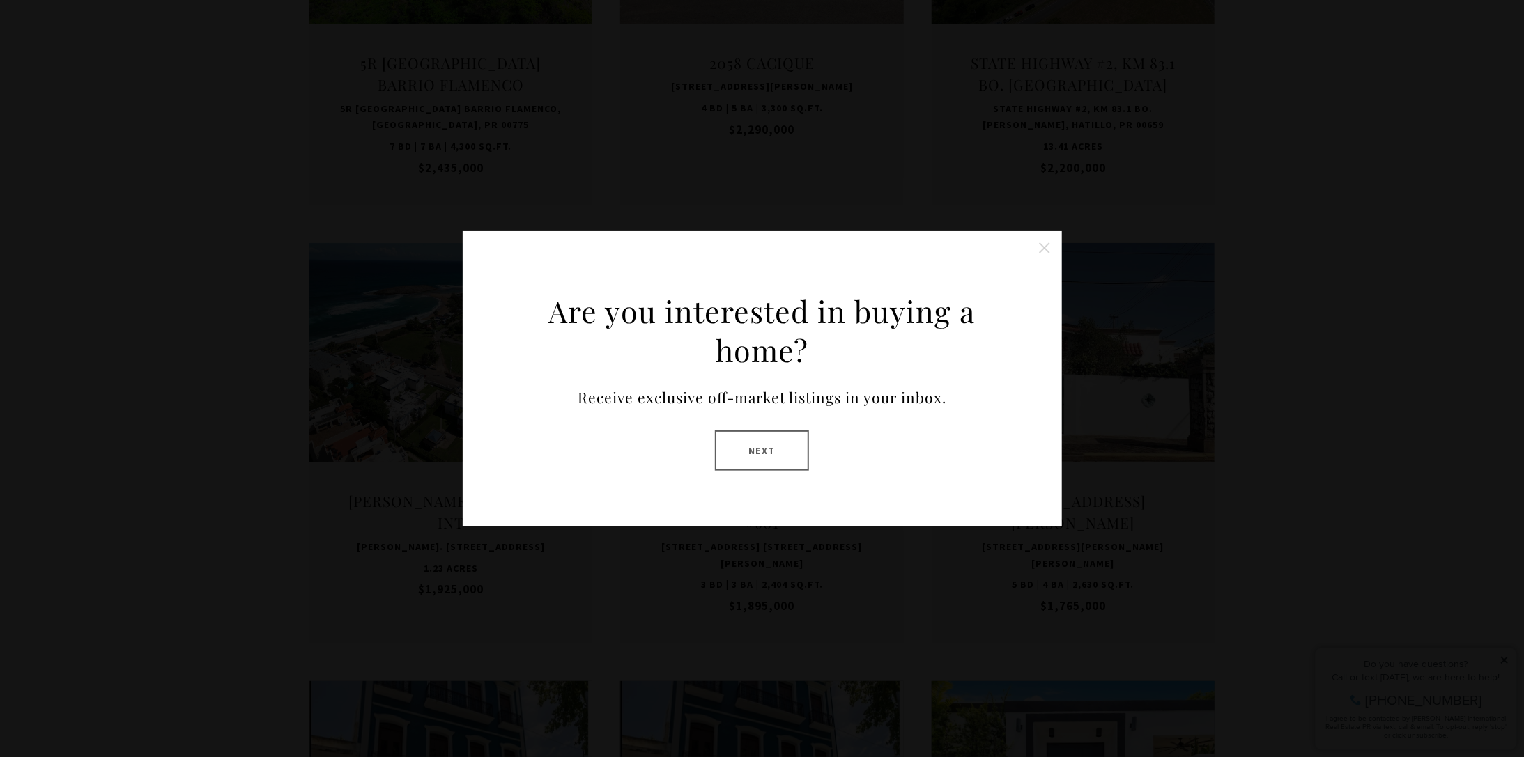
click at [1037, 240] on button "Close this option" at bounding box center [1045, 248] width 28 height 28
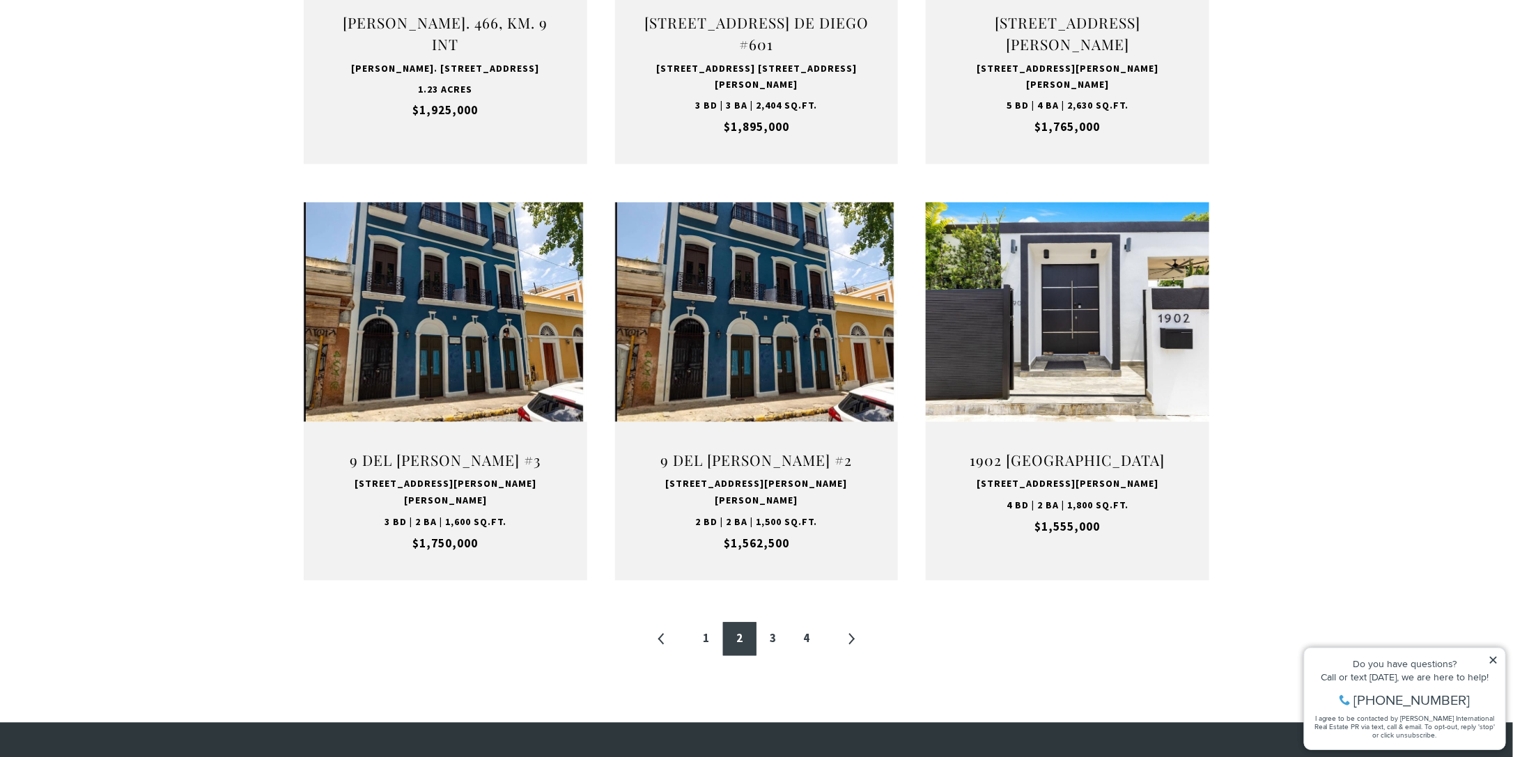
scroll to position [1324, 0]
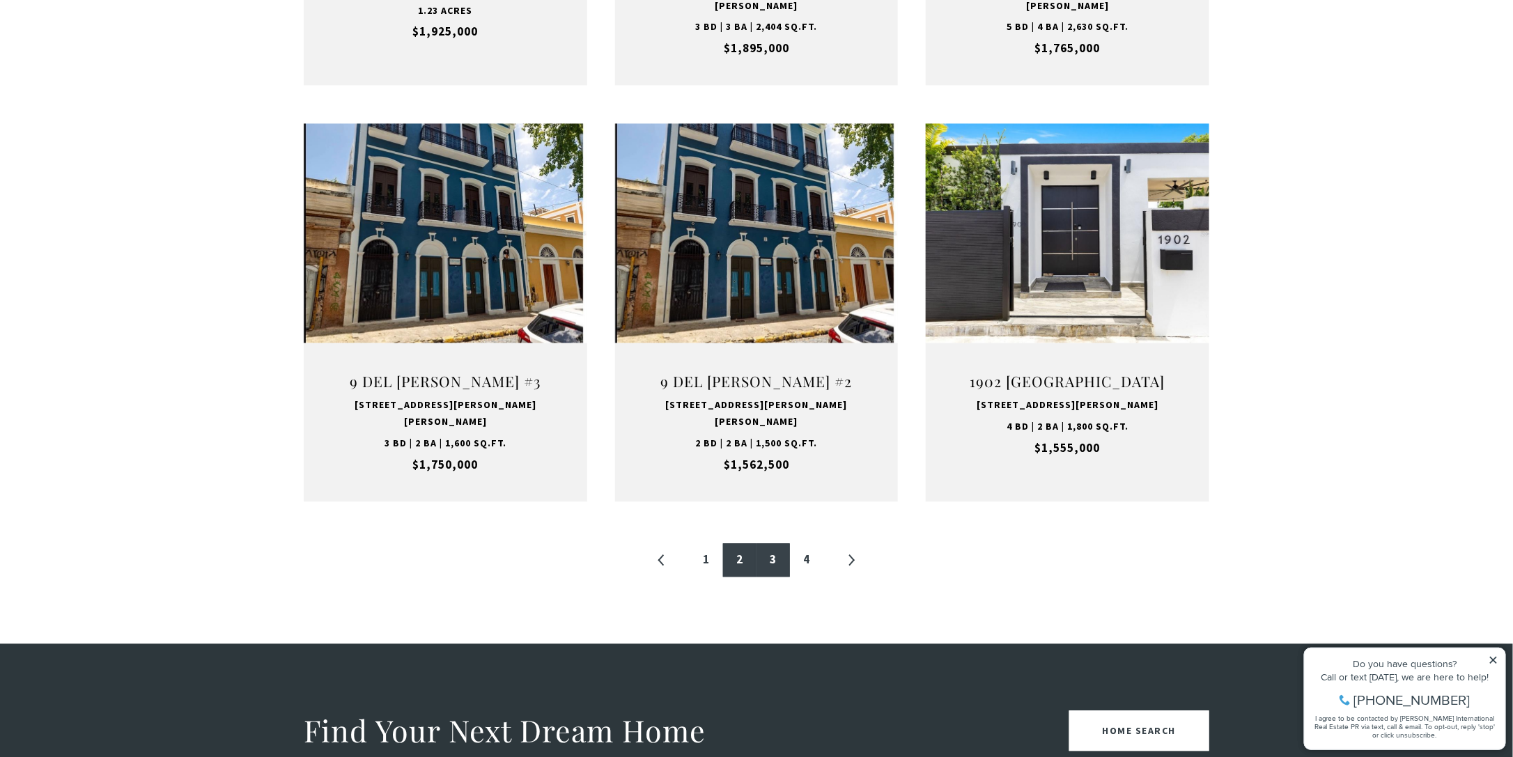
click at [773, 544] on link "3" at bounding box center [773, 560] width 33 height 33
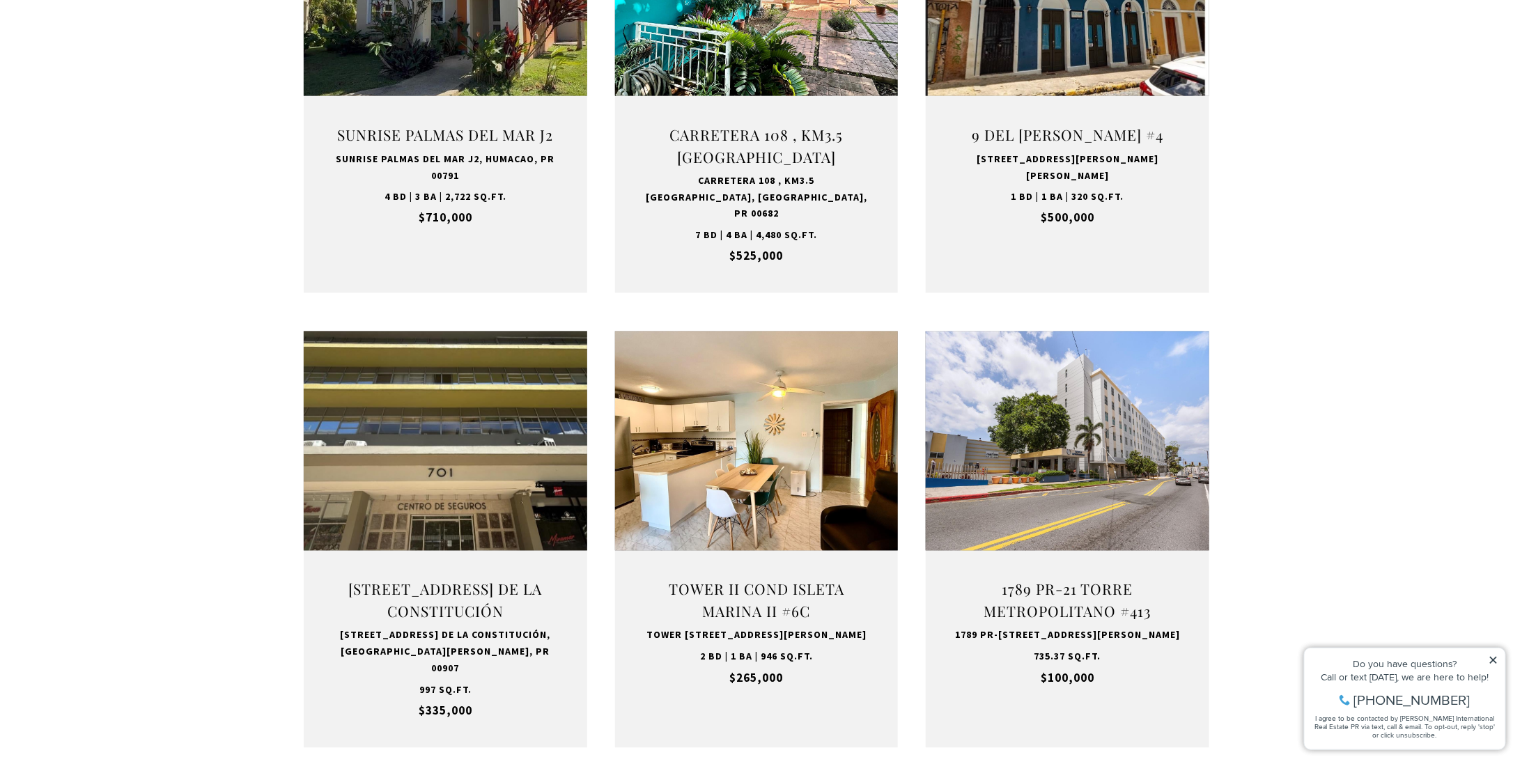
scroll to position [1185, 0]
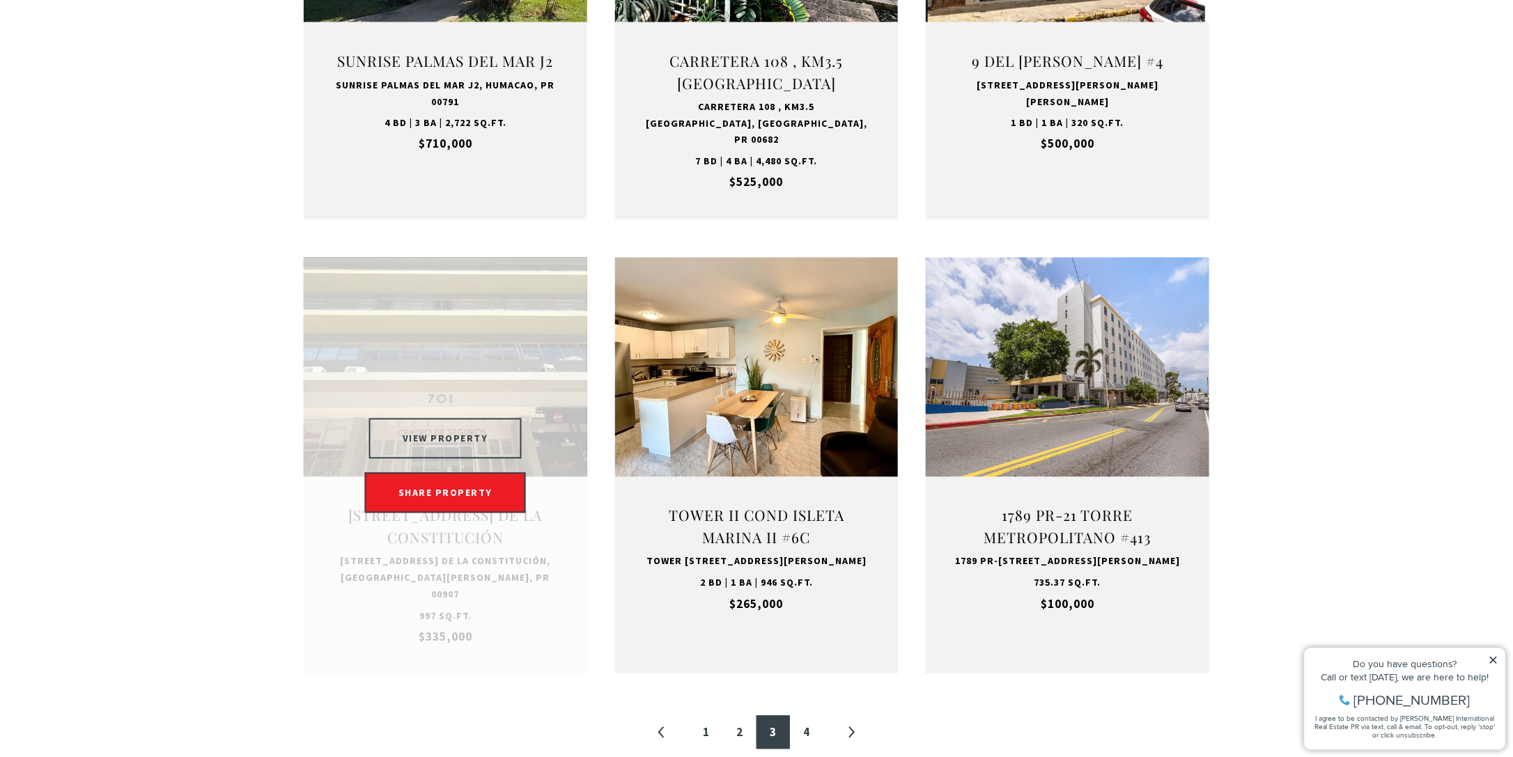
click at [429, 431] on button "VIEW PROPERTY" at bounding box center [445, 439] width 153 height 40
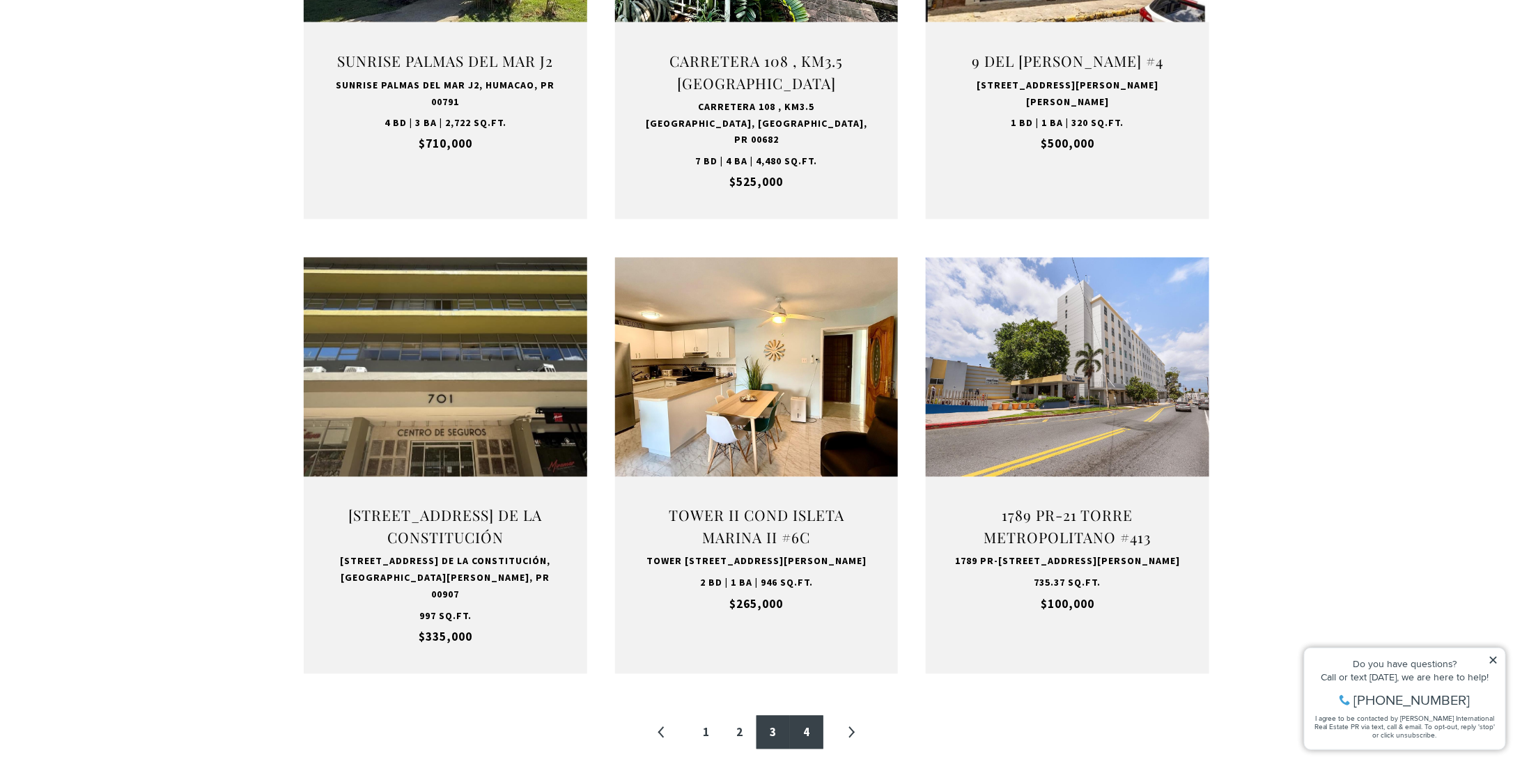
click at [811, 719] on link "4" at bounding box center [806, 732] width 33 height 33
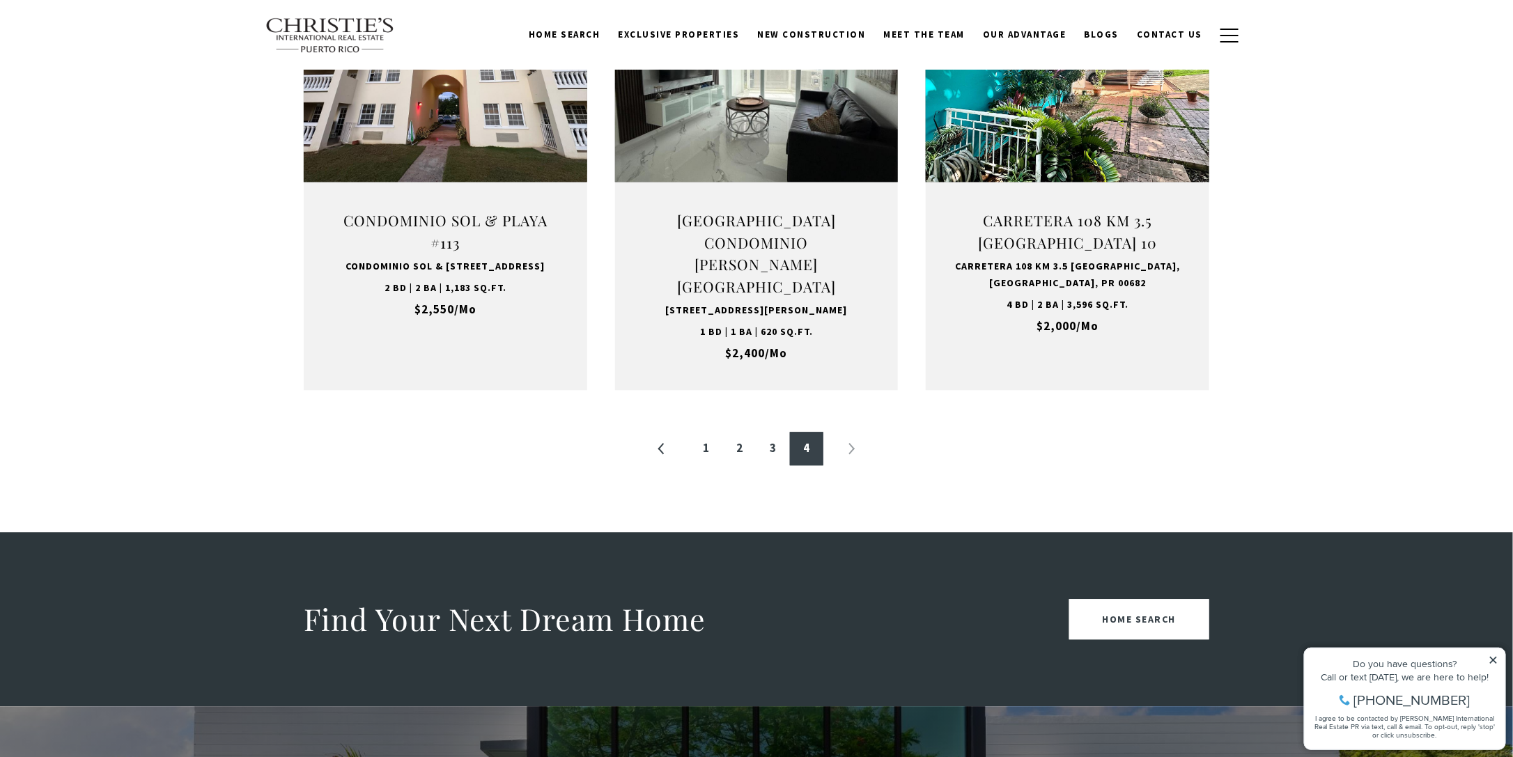
scroll to position [1394, 0]
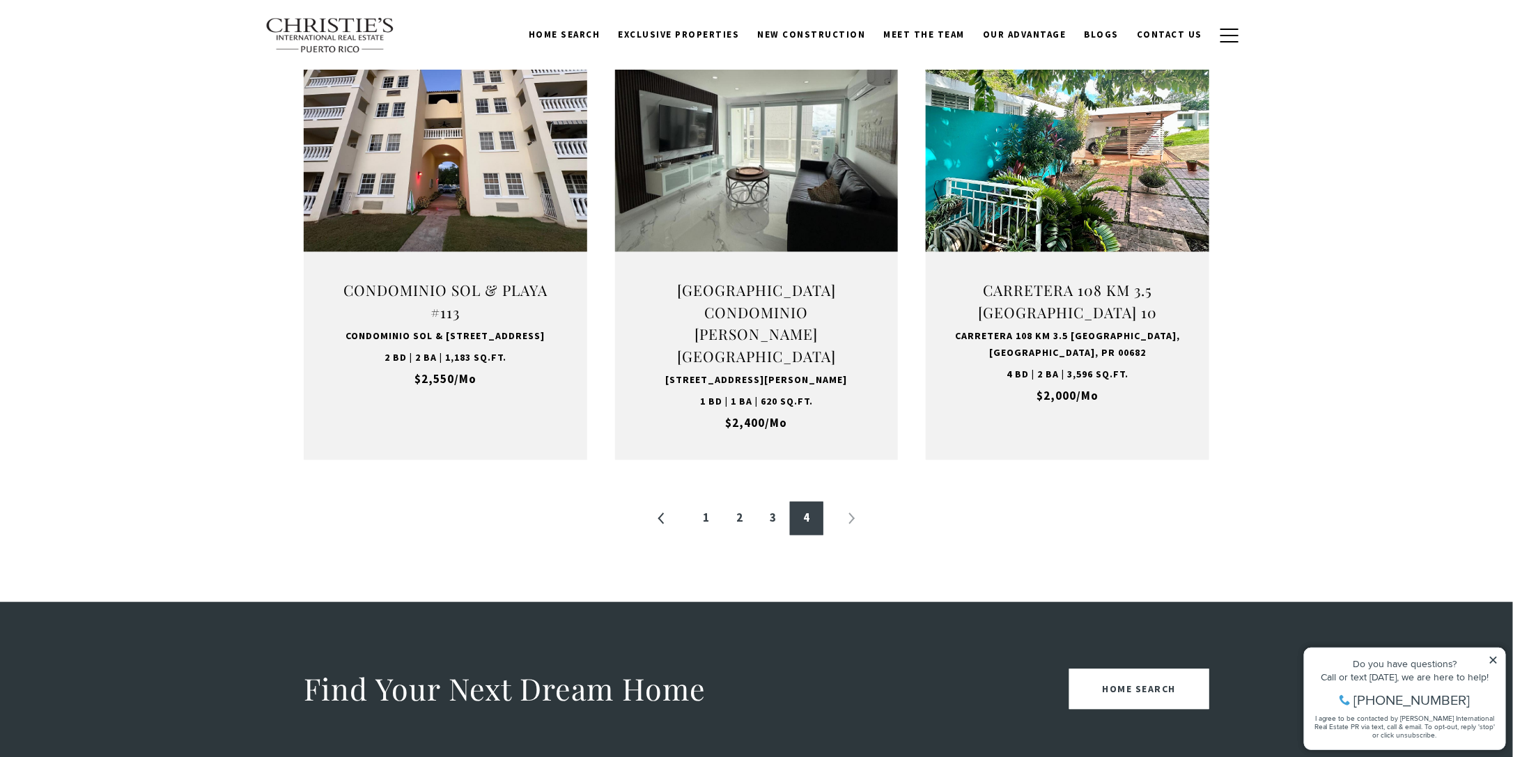
click at [853, 534] on li "»" at bounding box center [851, 518] width 33 height 33
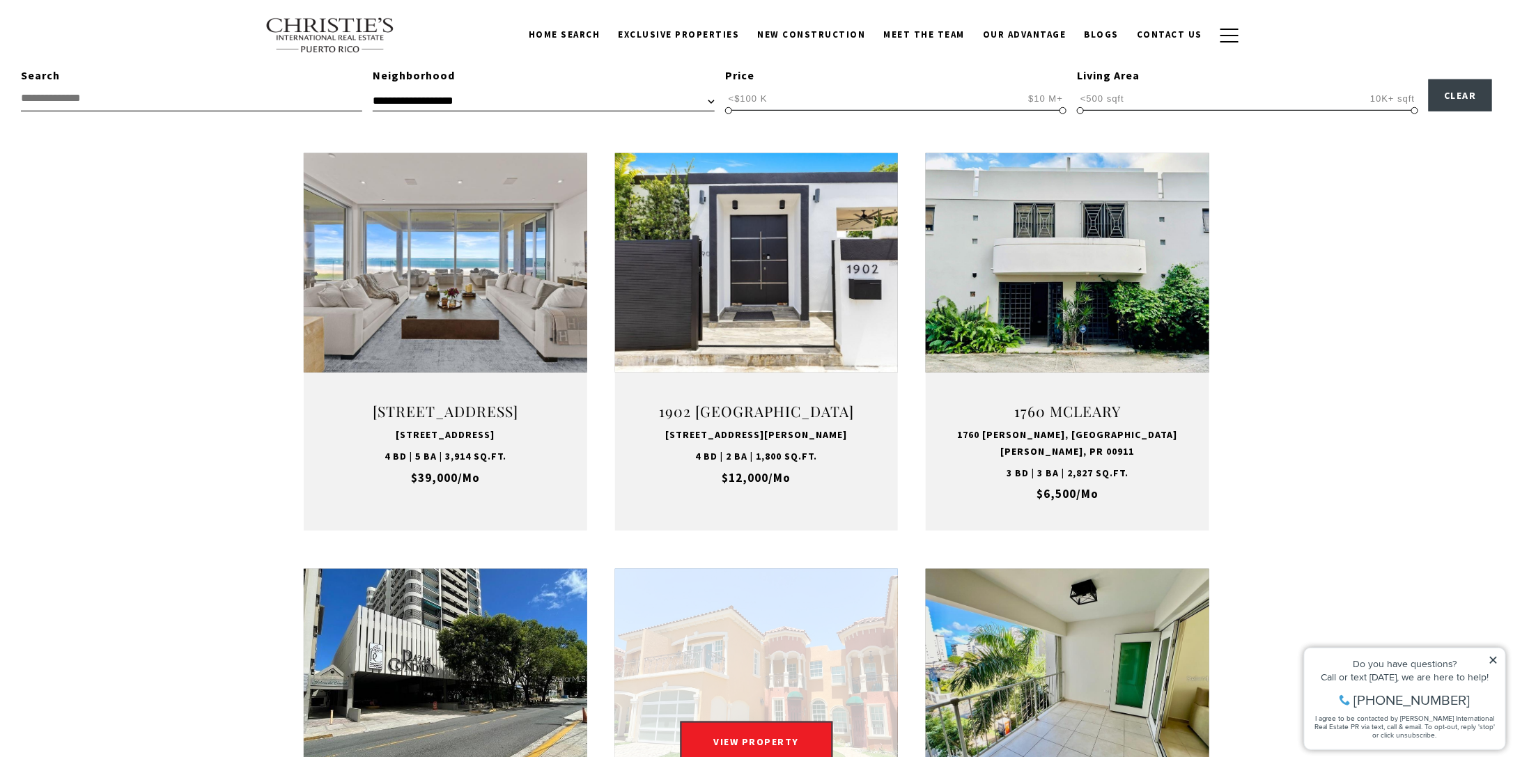
scroll to position [0, 0]
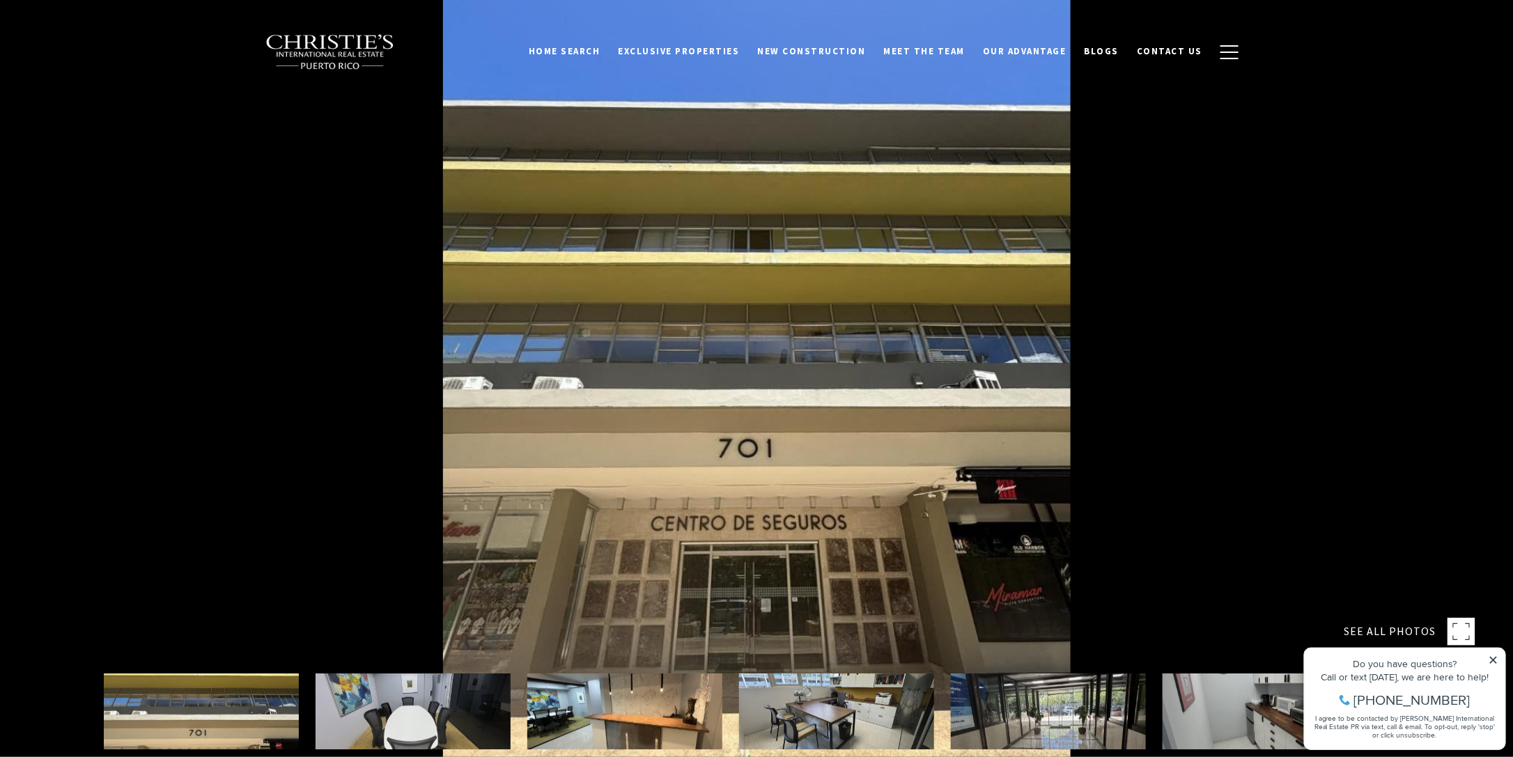
click at [1494, 655] on icon at bounding box center [1493, 660] width 10 height 10
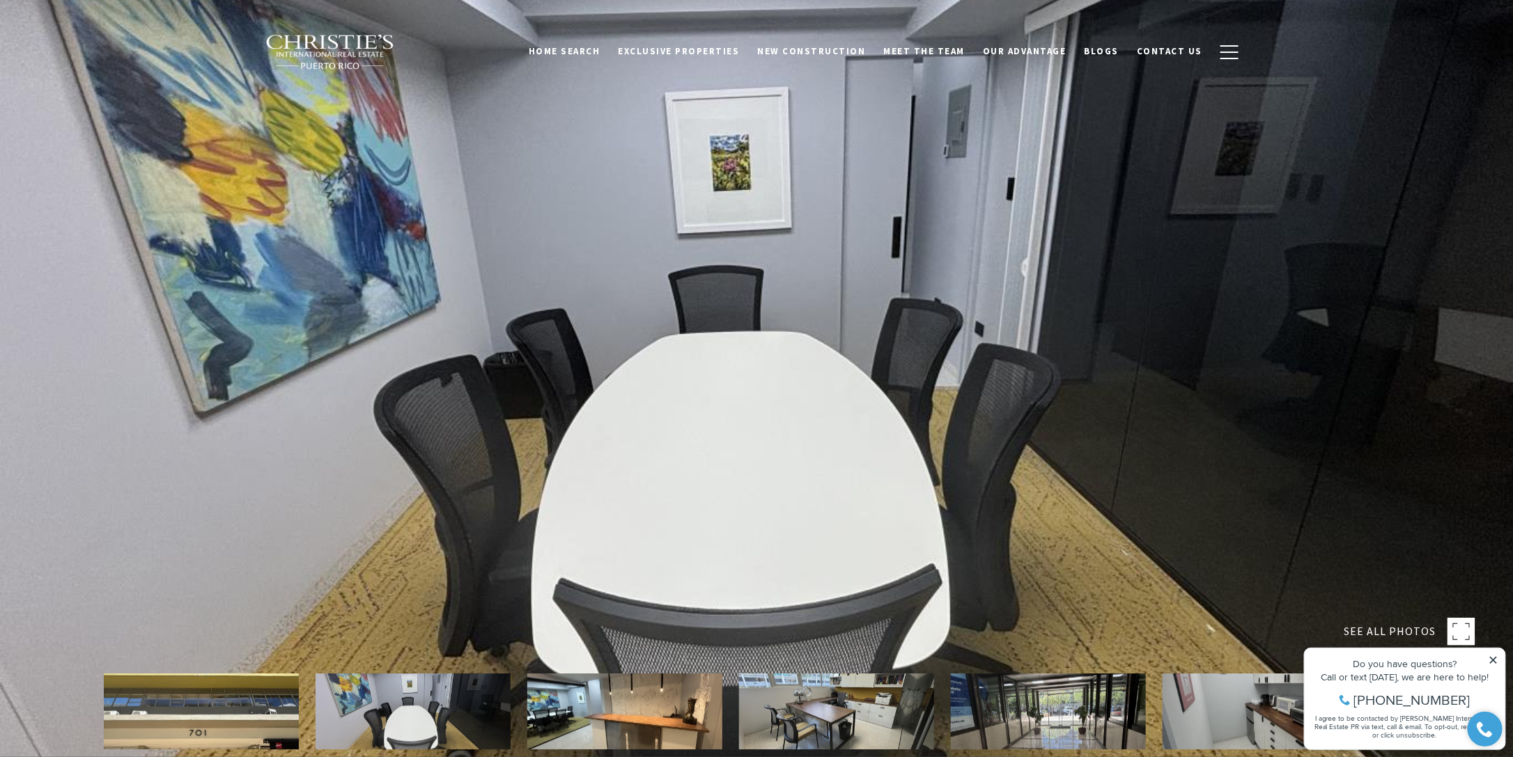
click at [1495, 658] on icon at bounding box center [1493, 659] width 7 height 7
